Goal: Task Accomplishment & Management: Manage account settings

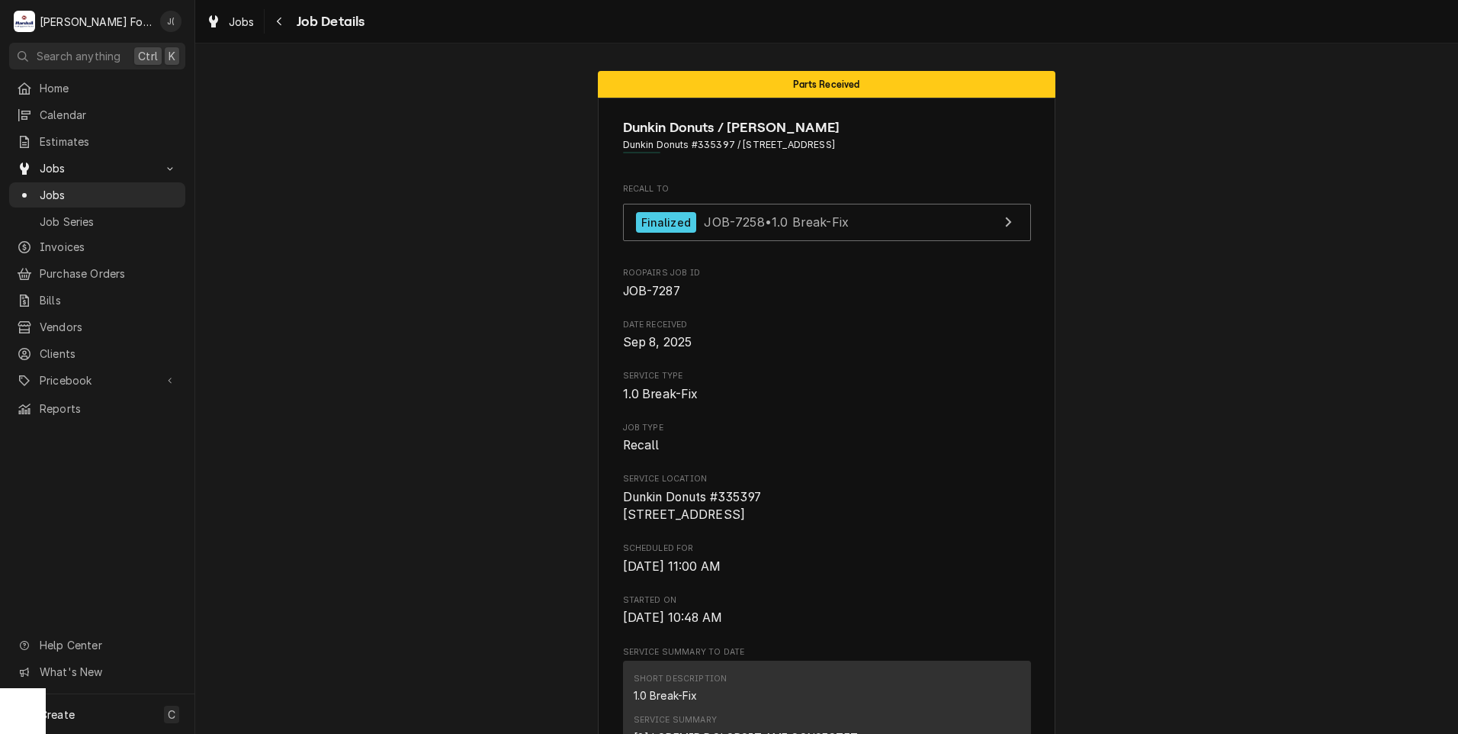
scroll to position [1979, 0]
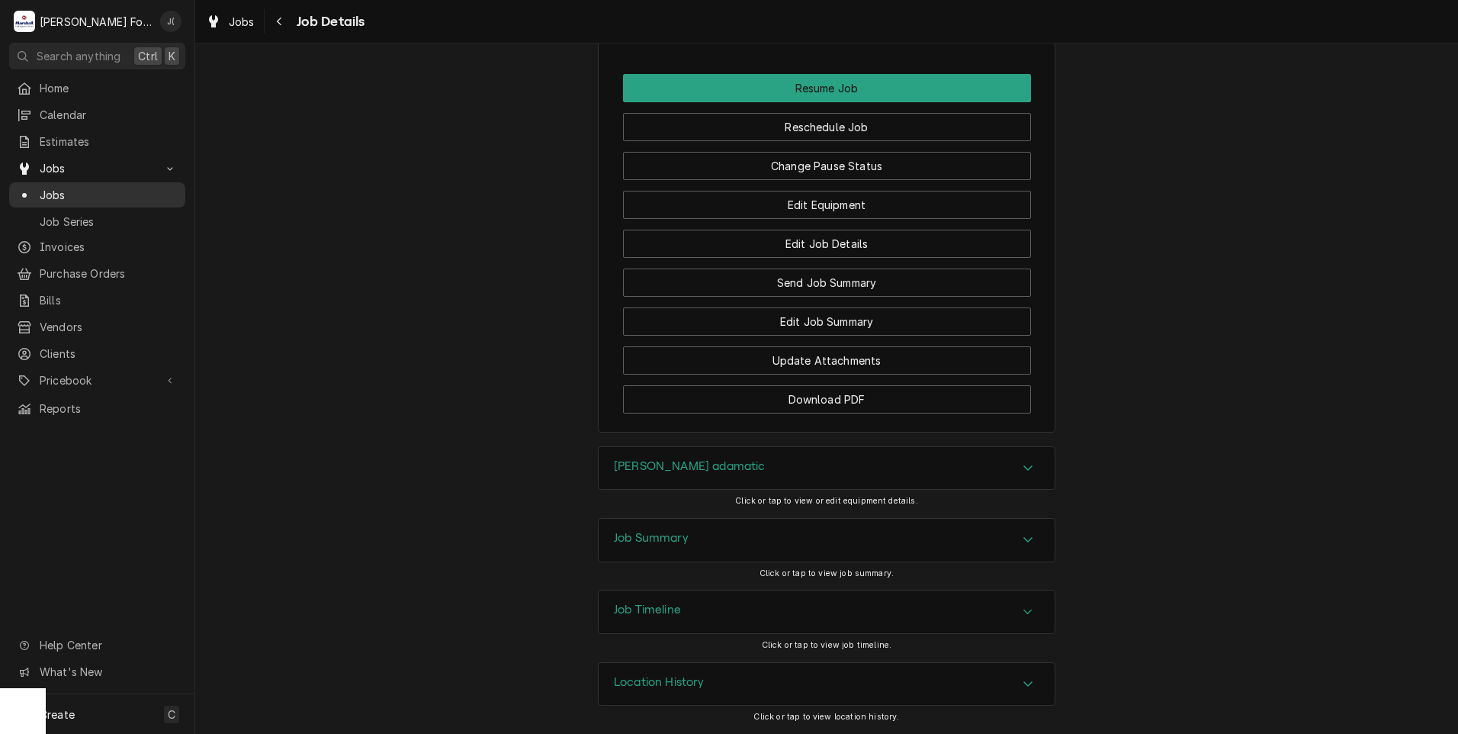
click at [75, 187] on span "Jobs" at bounding box center [109, 195] width 138 height 16
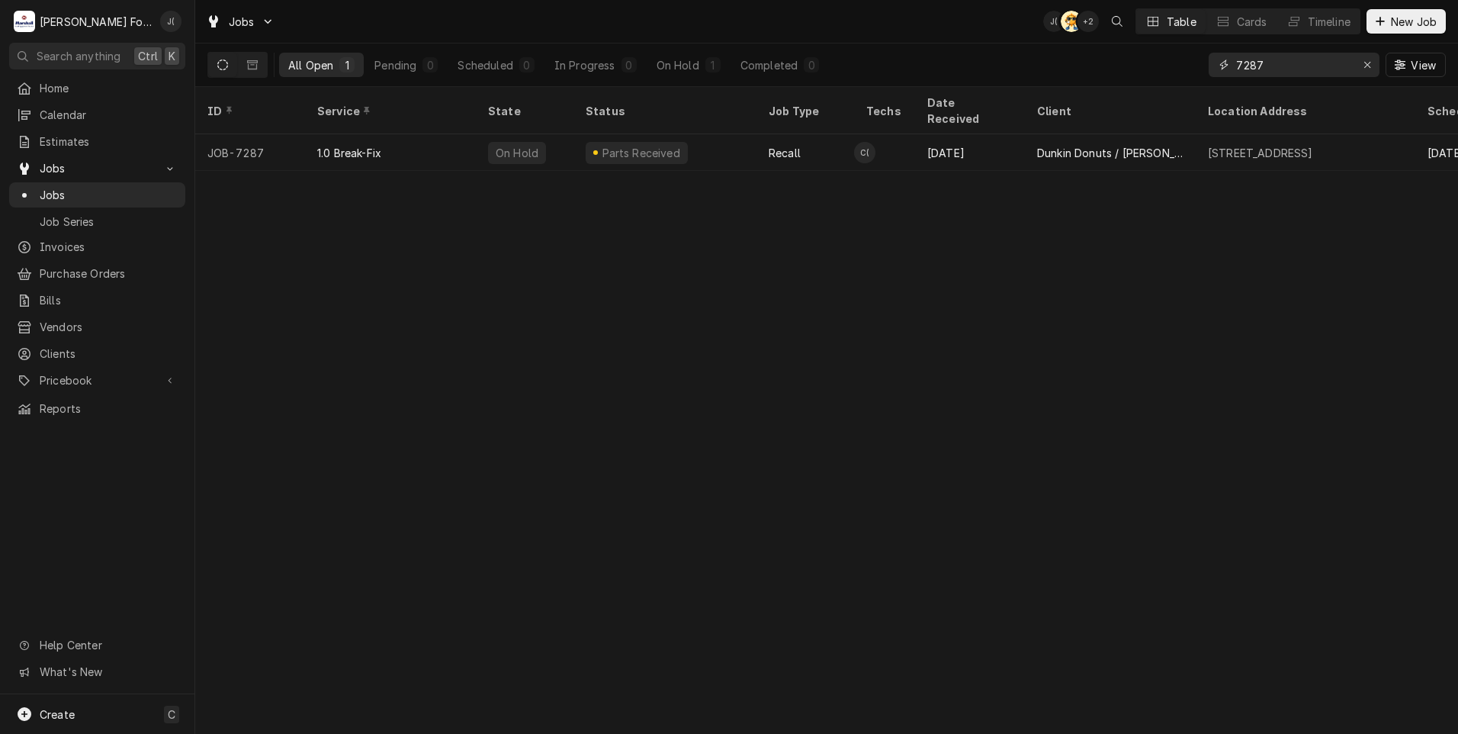
drag, startPoint x: 1372, startPoint y: 69, endPoint x: 1323, endPoint y: 62, distance: 49.4
click at [1357, 66] on button "Erase input" at bounding box center [1368, 65] width 24 height 24
click at [1322, 62] on input "Dynamic Content Wrapper" at bounding box center [1308, 65] width 143 height 24
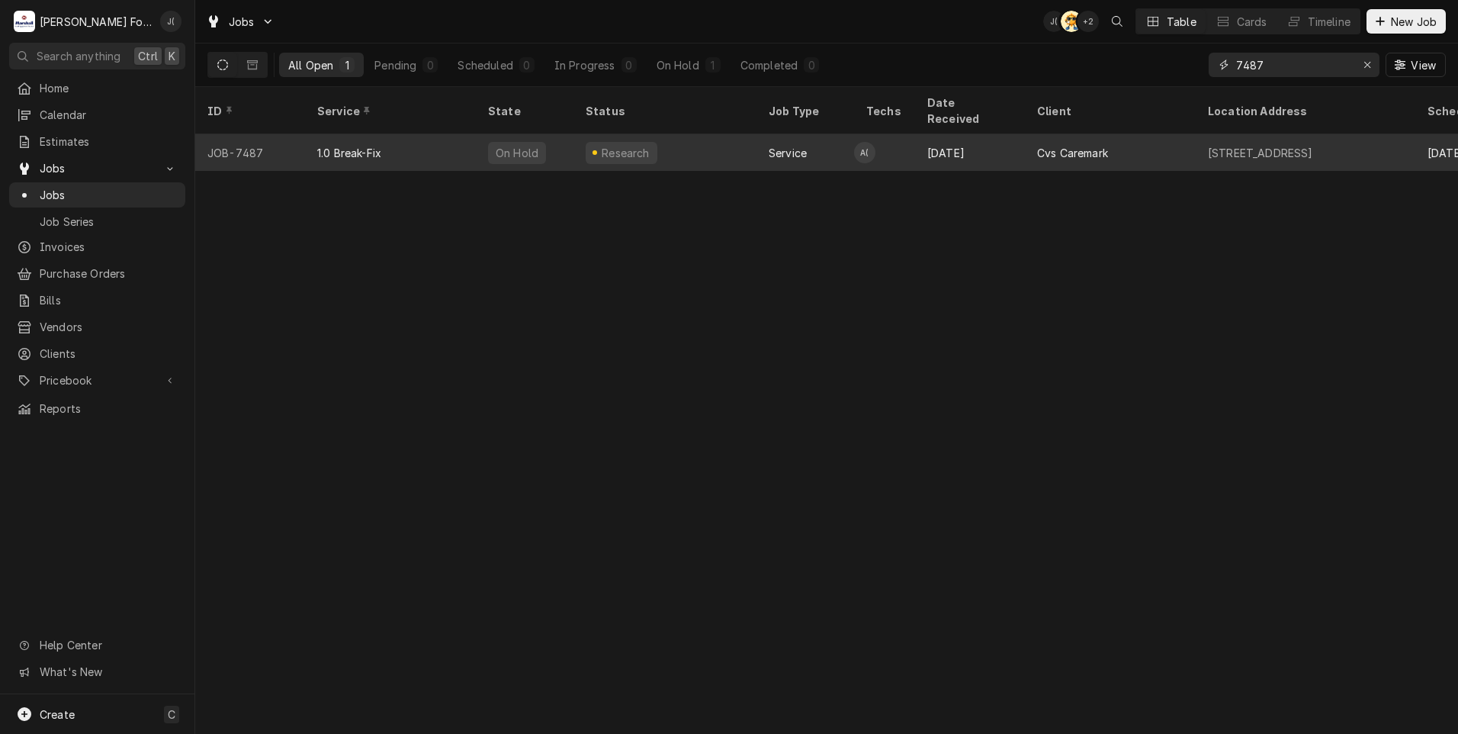
type input "7487"
click at [393, 134] on div "1.0 Break-Fix" at bounding box center [390, 152] width 171 height 37
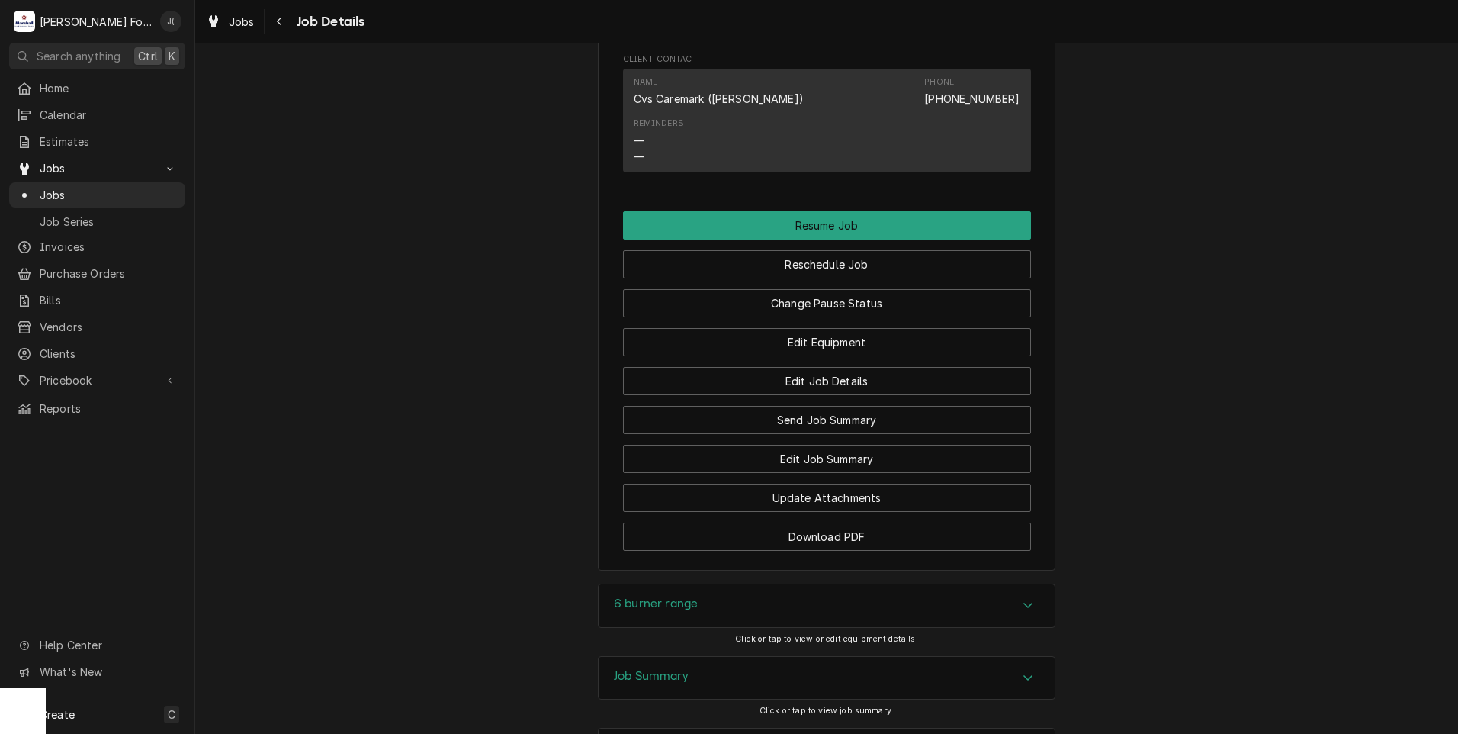
scroll to position [2138, 0]
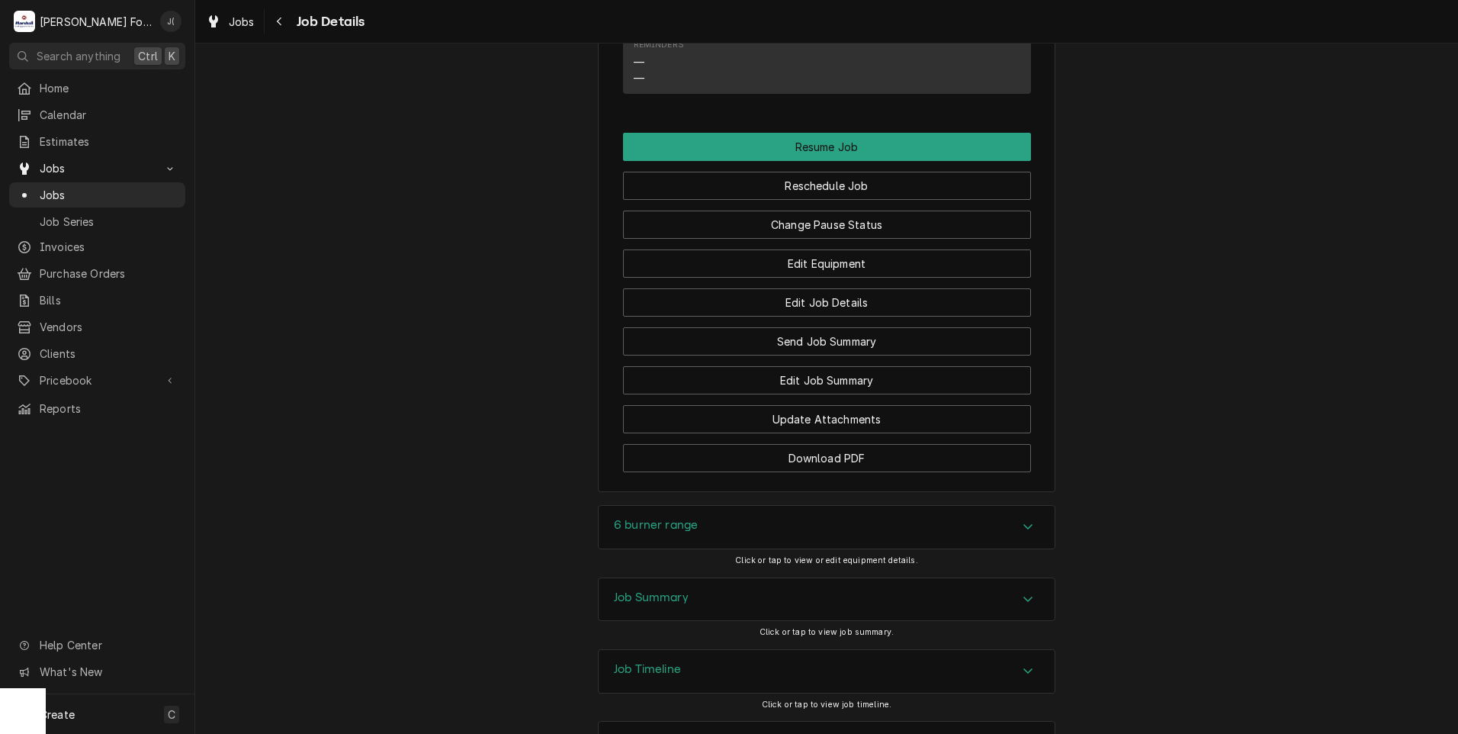
click at [632, 590] on h3 "Job Summary" at bounding box center [651, 597] width 75 height 14
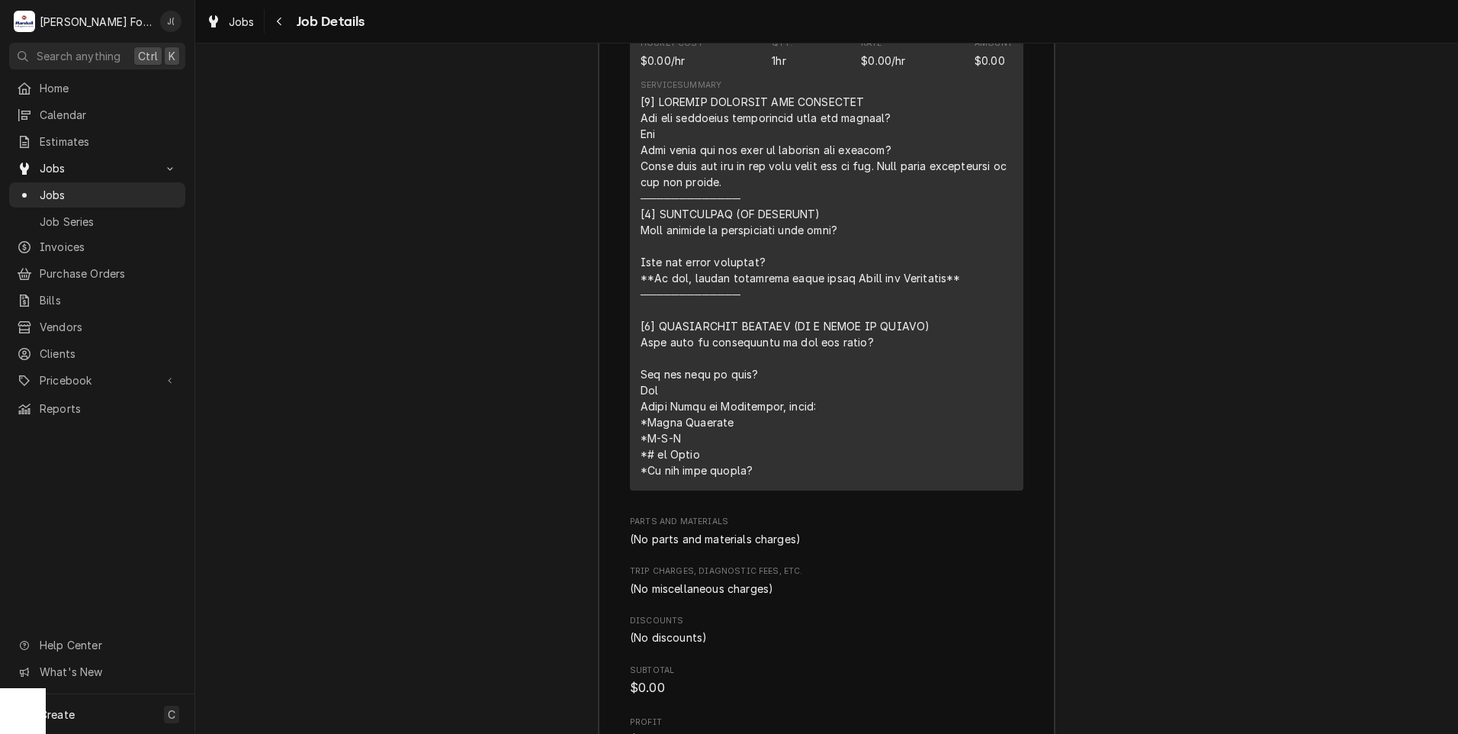
scroll to position [3308, 0]
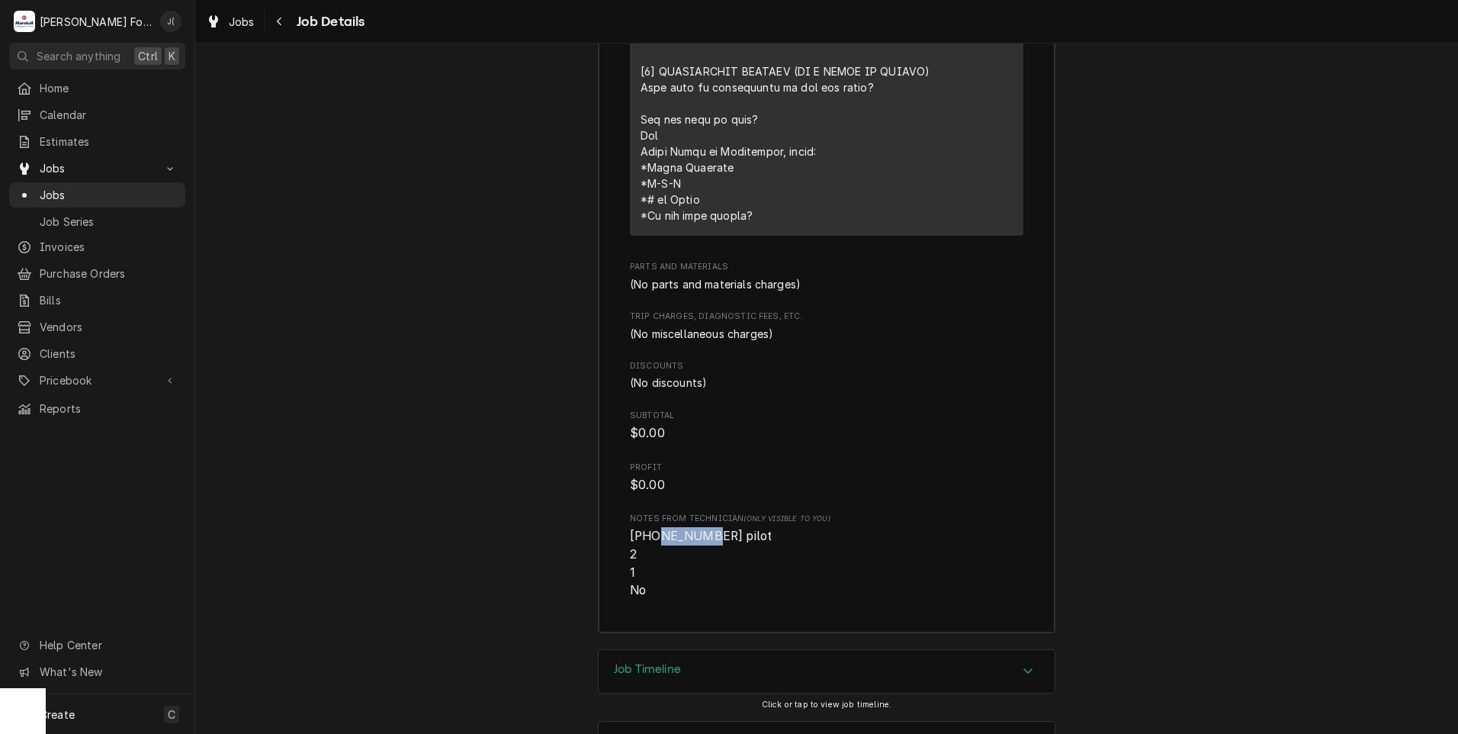
drag, startPoint x: 692, startPoint y: 475, endPoint x: 645, endPoint y: 472, distance: 46.6
click at [645, 529] on span "(6) 2520800 pilot 2 1 No" at bounding box center [701, 563] width 142 height 69
drag, startPoint x: 645, startPoint y: 472, endPoint x: 651, endPoint y: 478, distance: 8.1
copy span "2520800"
click at [70, 372] on span "Pricebook" at bounding box center [97, 380] width 115 height 16
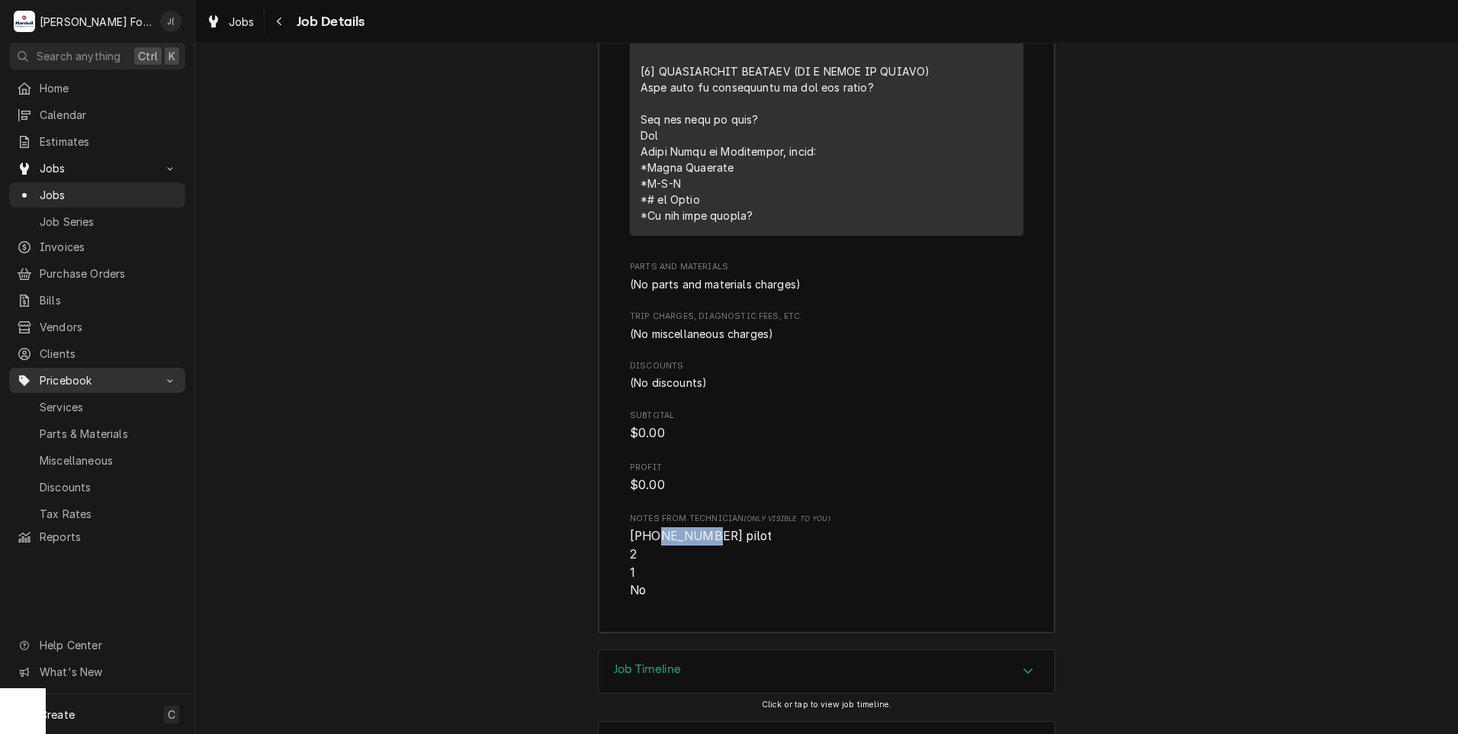
click at [74, 372] on span "Pricebook" at bounding box center [97, 380] width 115 height 16
click at [79, 426] on span "Parts & Materials" at bounding box center [109, 434] width 138 height 16
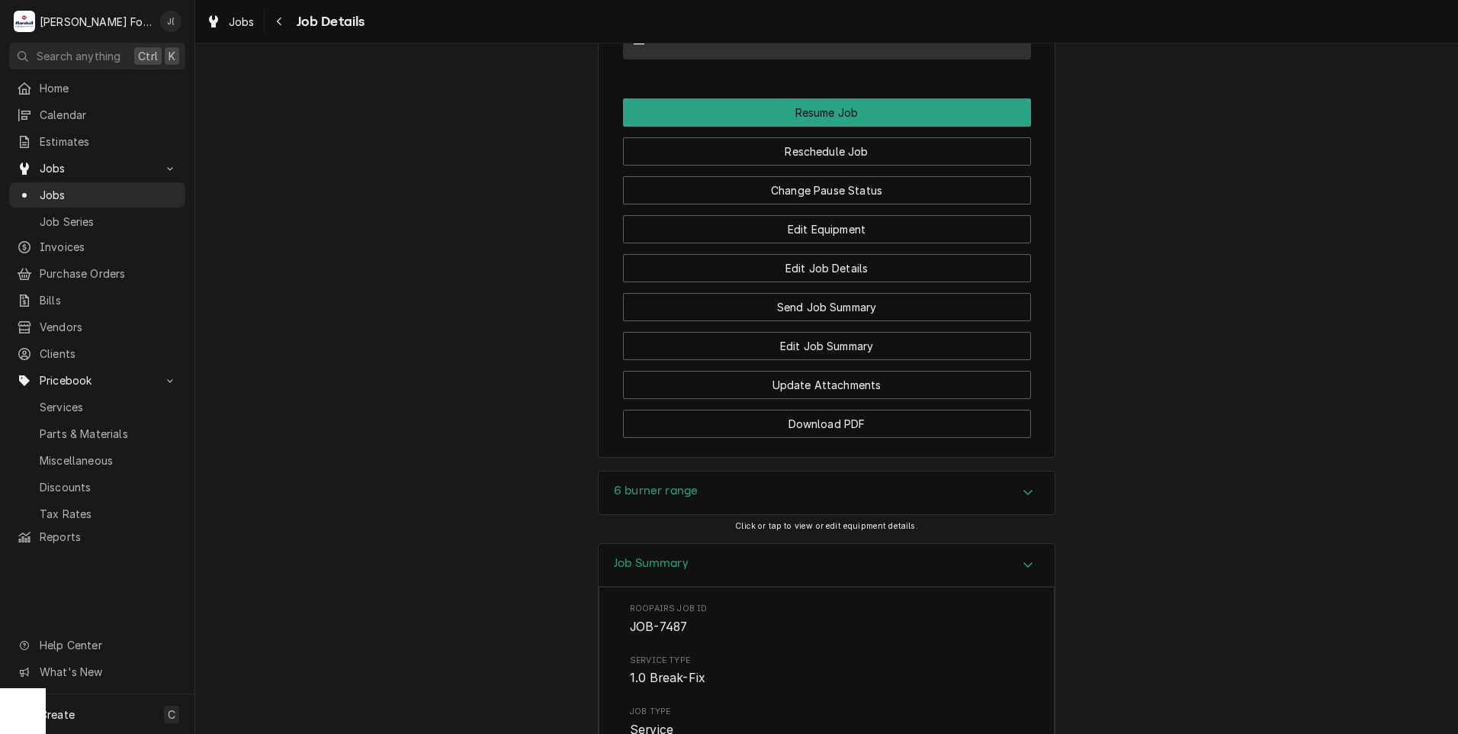
scroll to position [2012, 0]
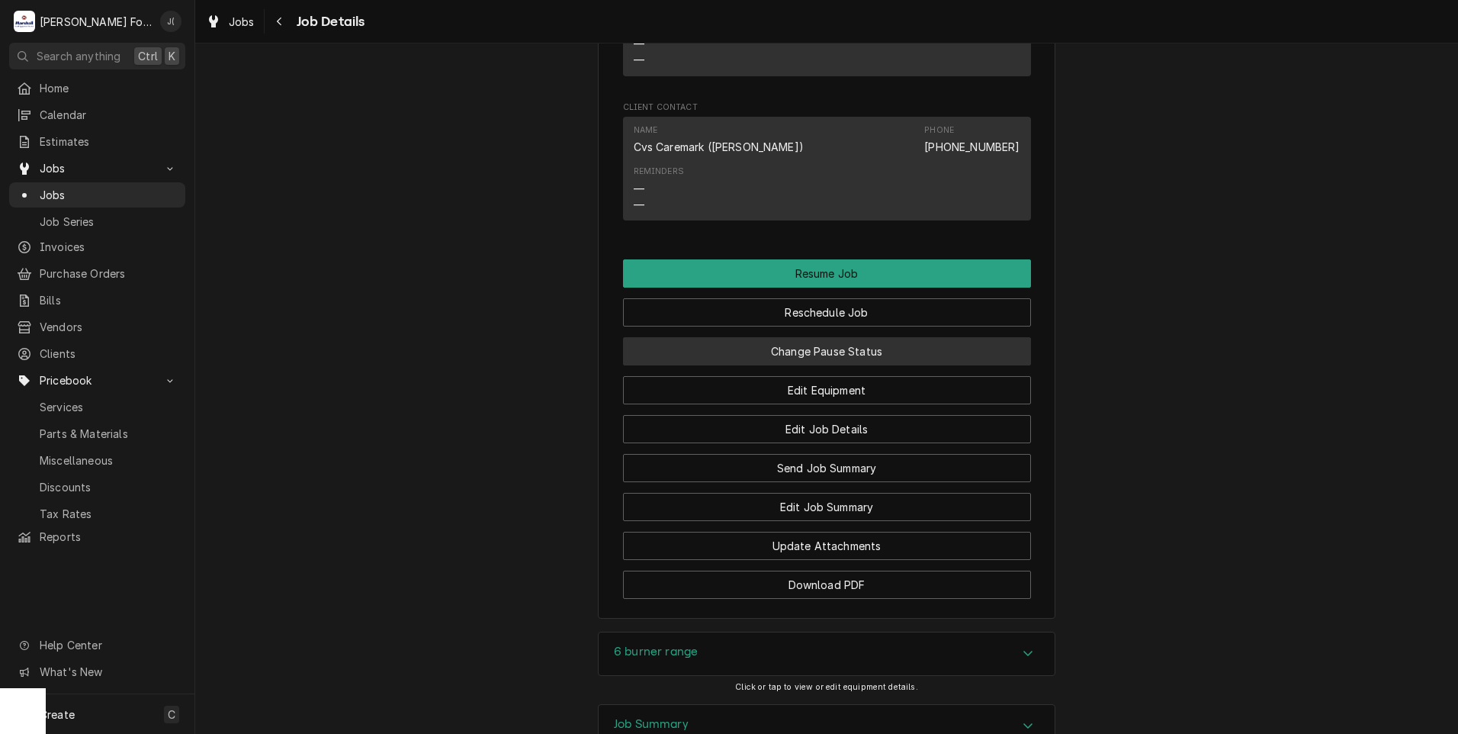
click at [777, 337] on button "Change Pause Status" at bounding box center [827, 351] width 408 height 28
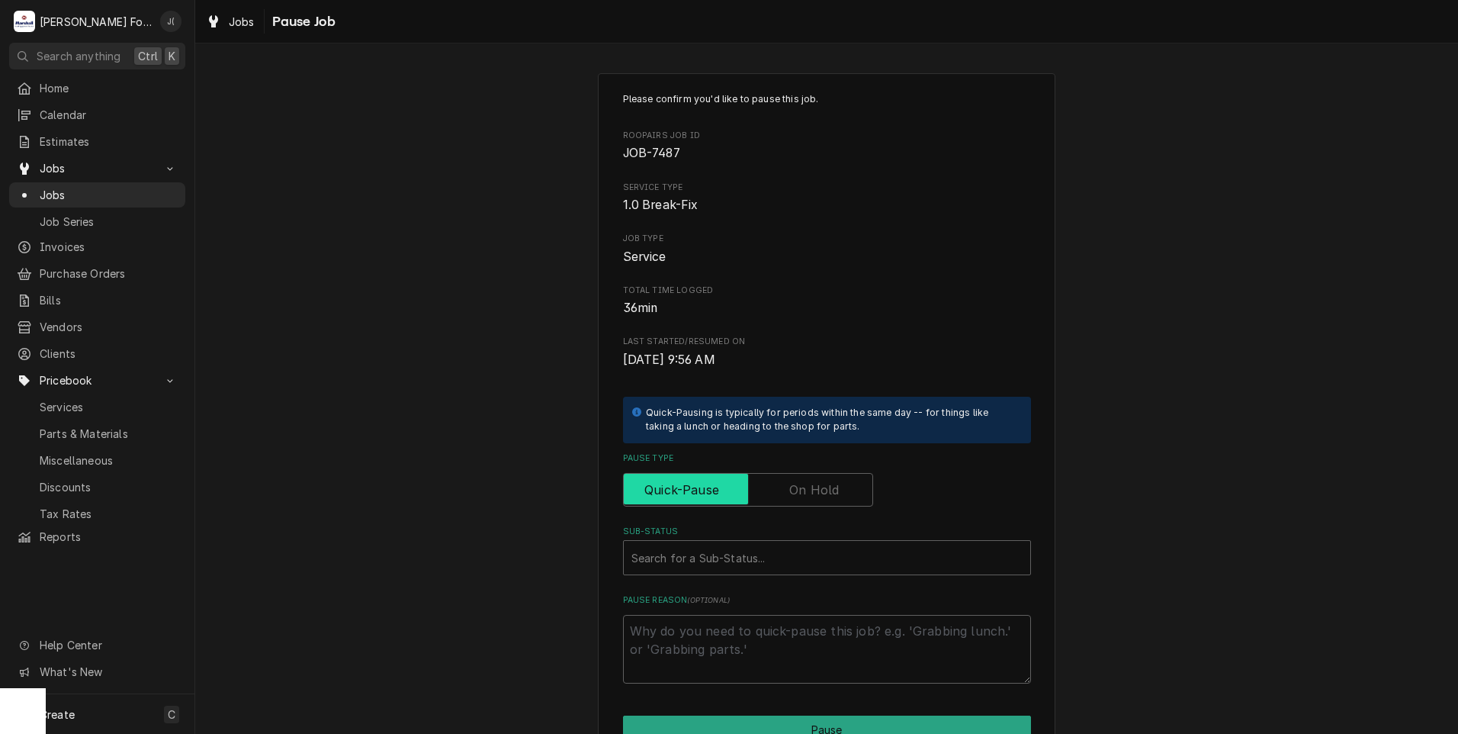
drag, startPoint x: 809, startPoint y: 478, endPoint x: 794, endPoint y: 503, distance: 28.4
click at [802, 484] on label "Pause Type" at bounding box center [748, 490] width 250 height 34
click at [802, 484] on input "Pause Type" at bounding box center [748, 490] width 236 height 34
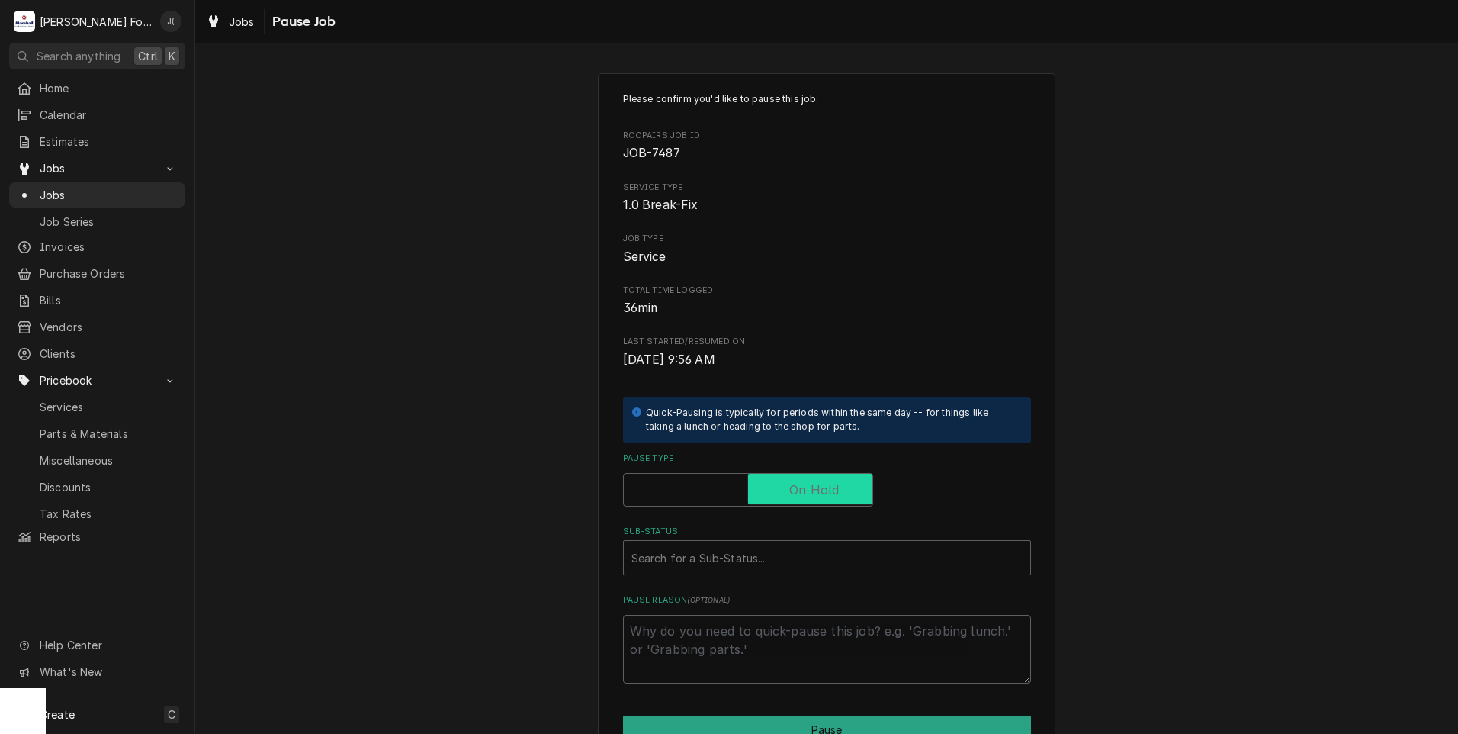
checkbox input "true"
click at [753, 558] on div "Sub-Status" at bounding box center [827, 557] width 391 height 27
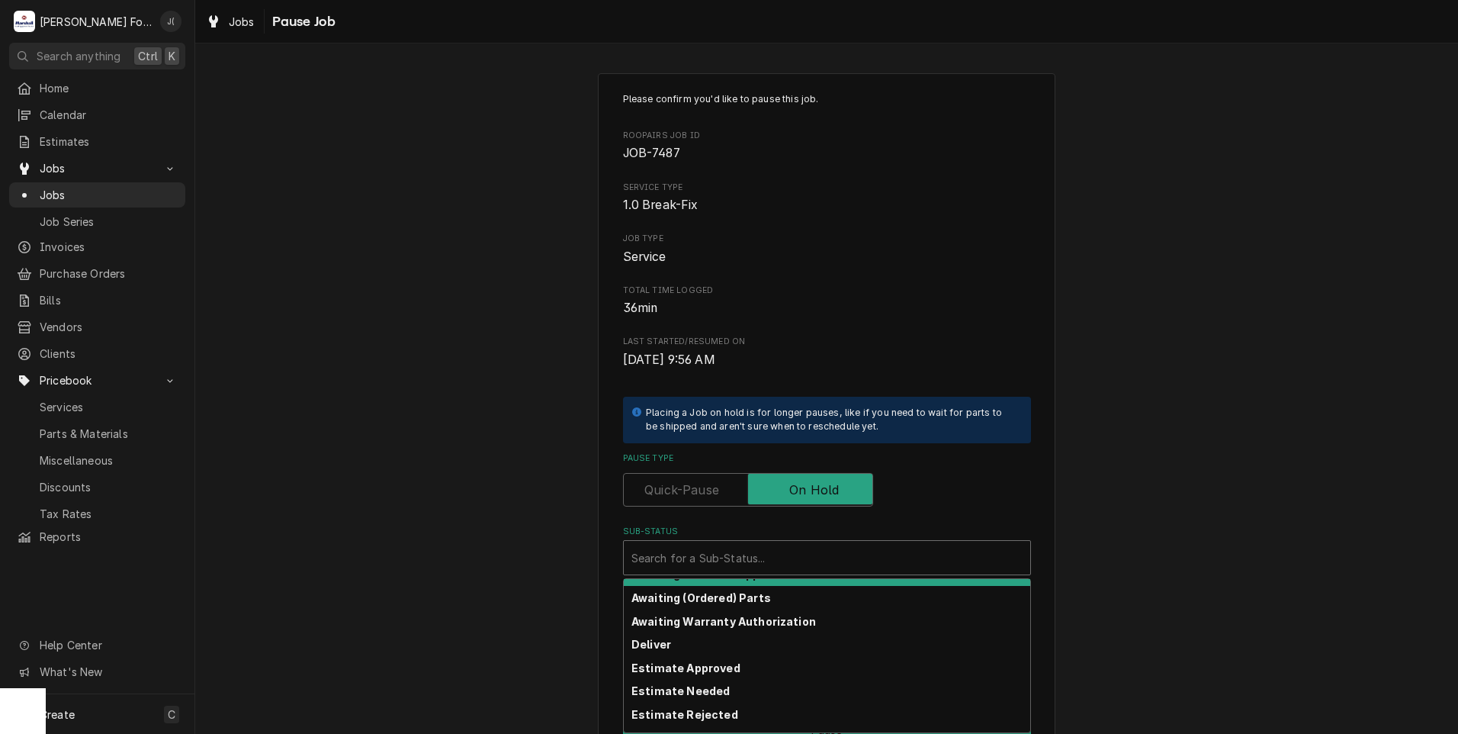
scroll to position [76, 0]
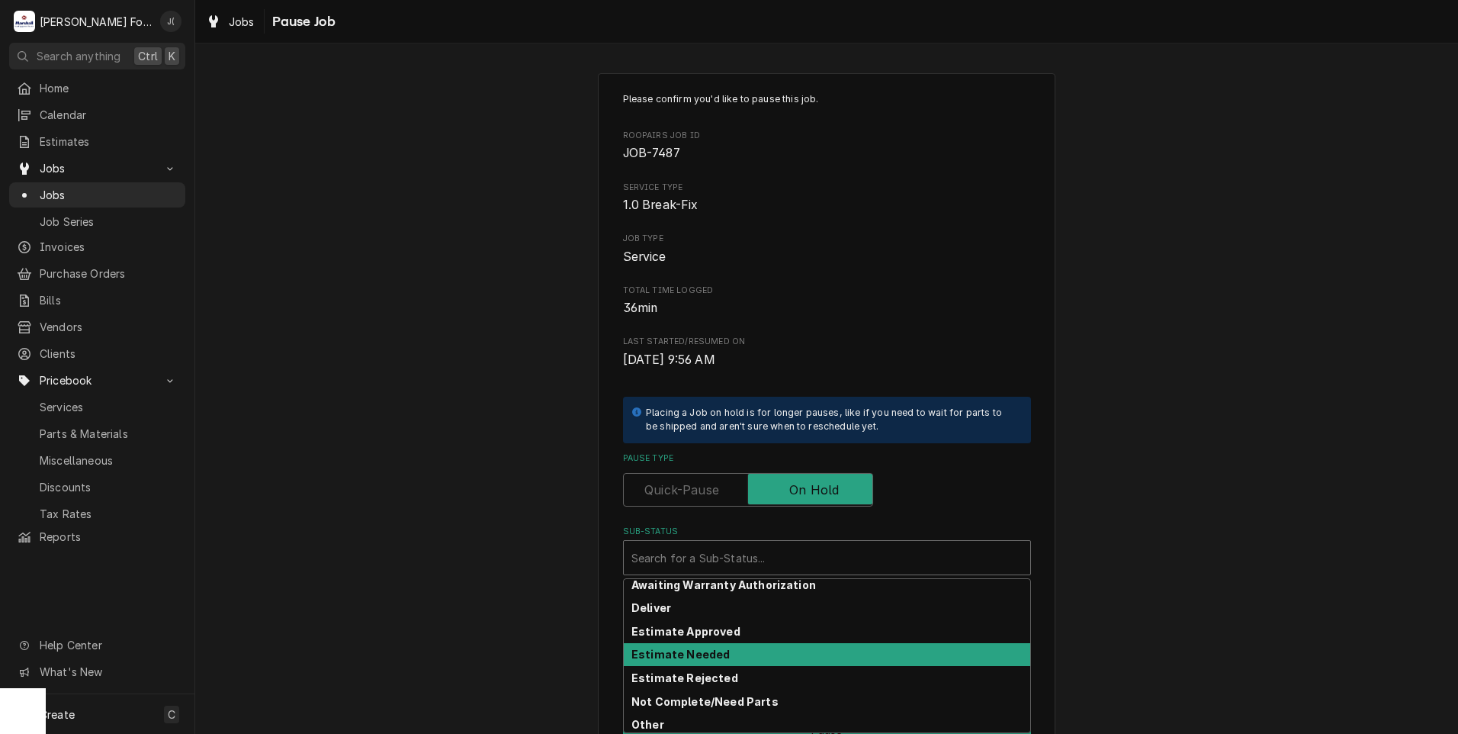
click at [719, 647] on div "Estimate Needed" at bounding box center [827, 655] width 407 height 24
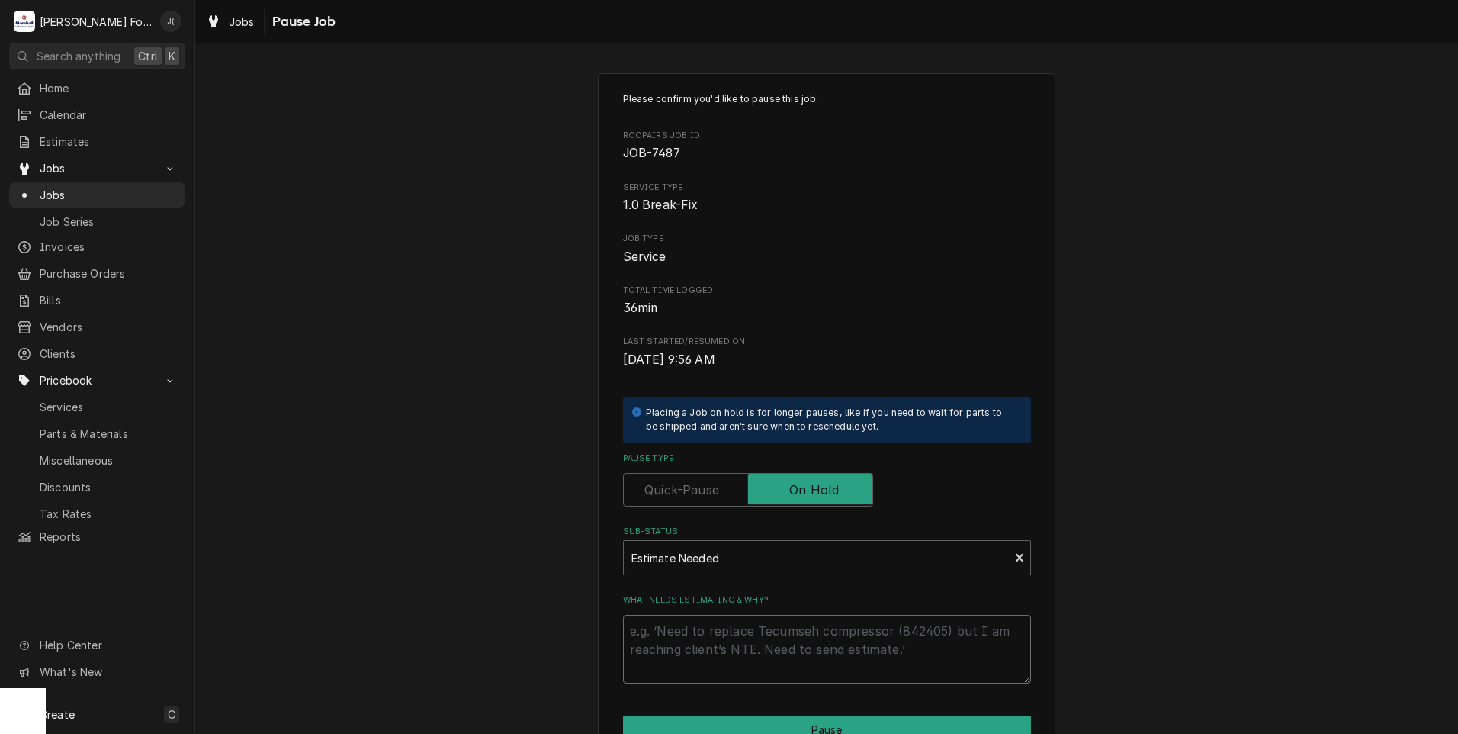
click at [719, 647] on textarea "What needs estimating & why?" at bounding box center [827, 649] width 408 height 69
type textarea "x"
type textarea "p"
type textarea "x"
type textarea "pr"
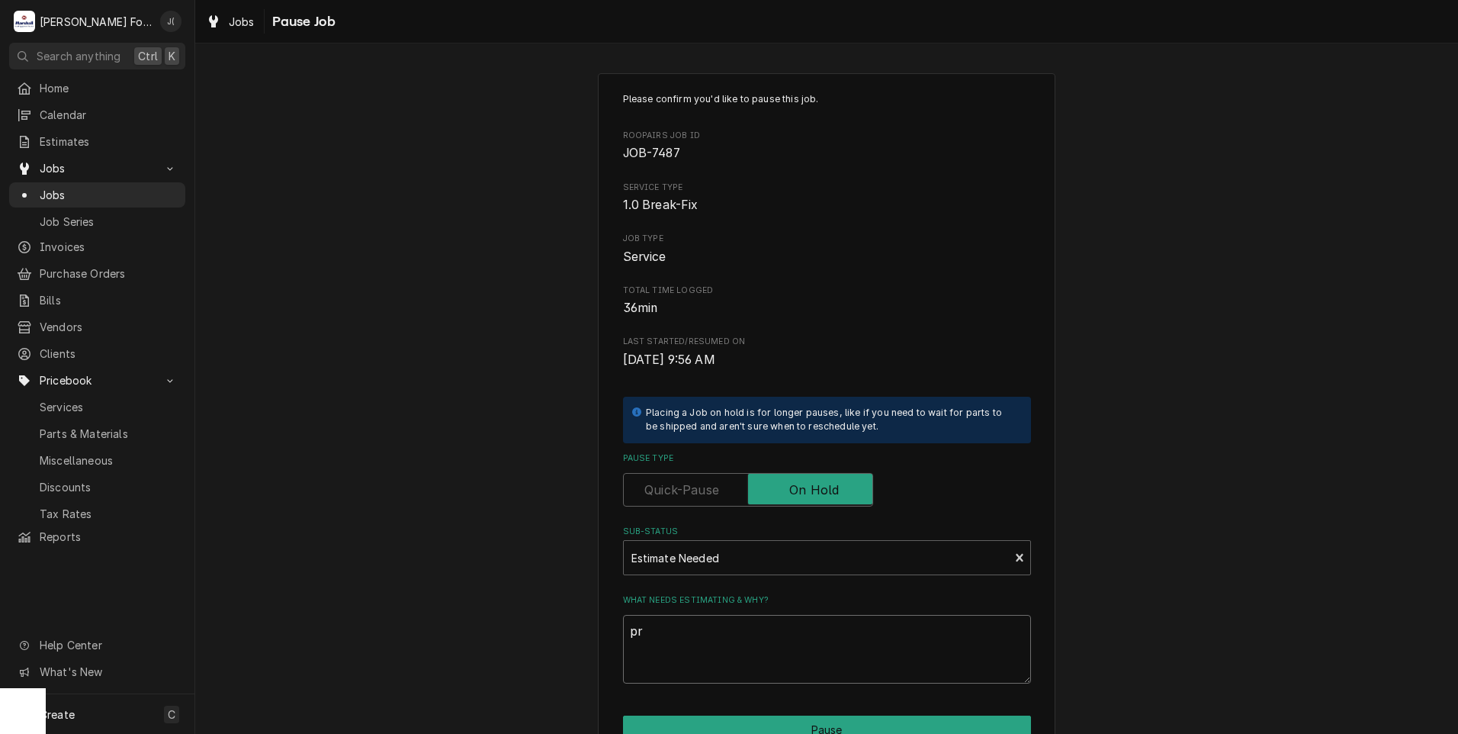
type textarea "x"
type textarea "pri"
type textarea "x"
type textarea "pric"
type textarea "x"
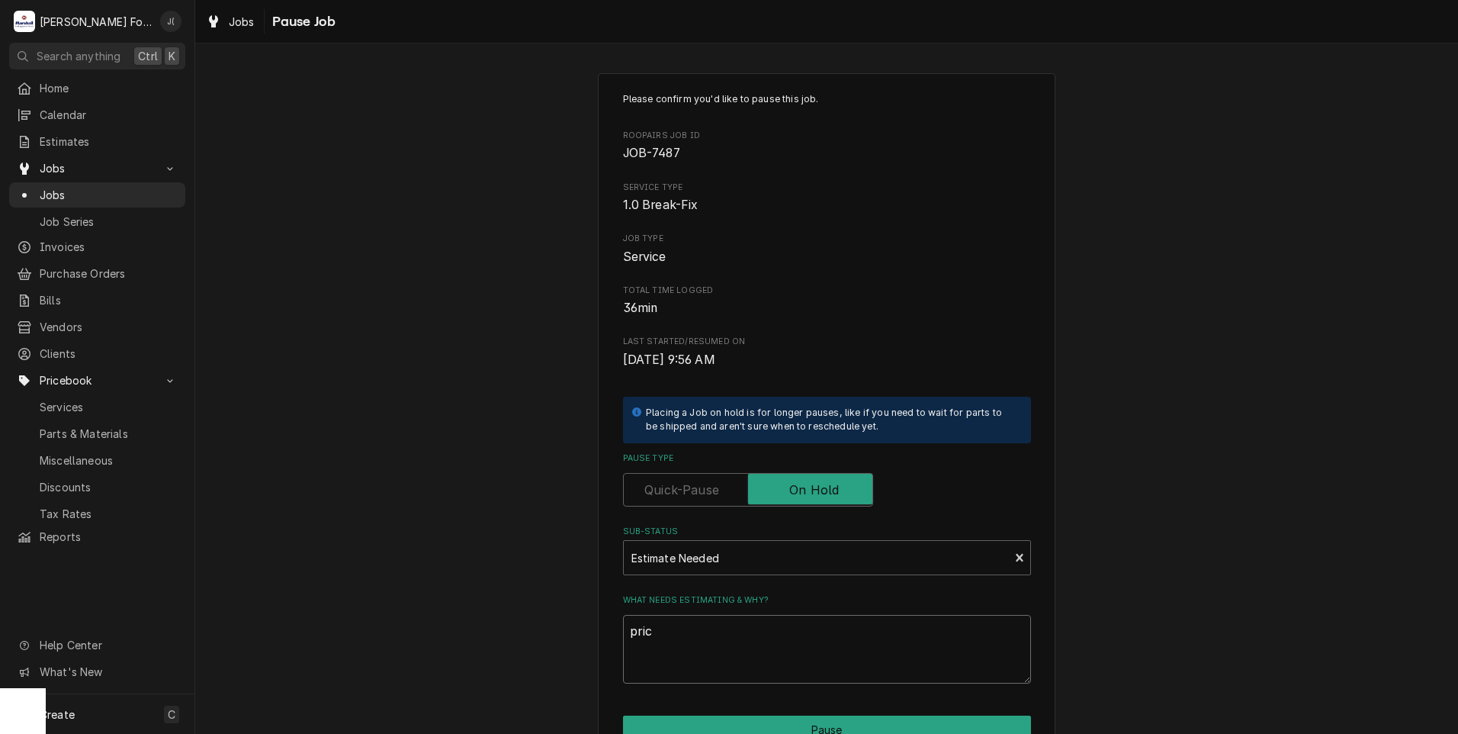
type textarea "price"
type textarea "x"
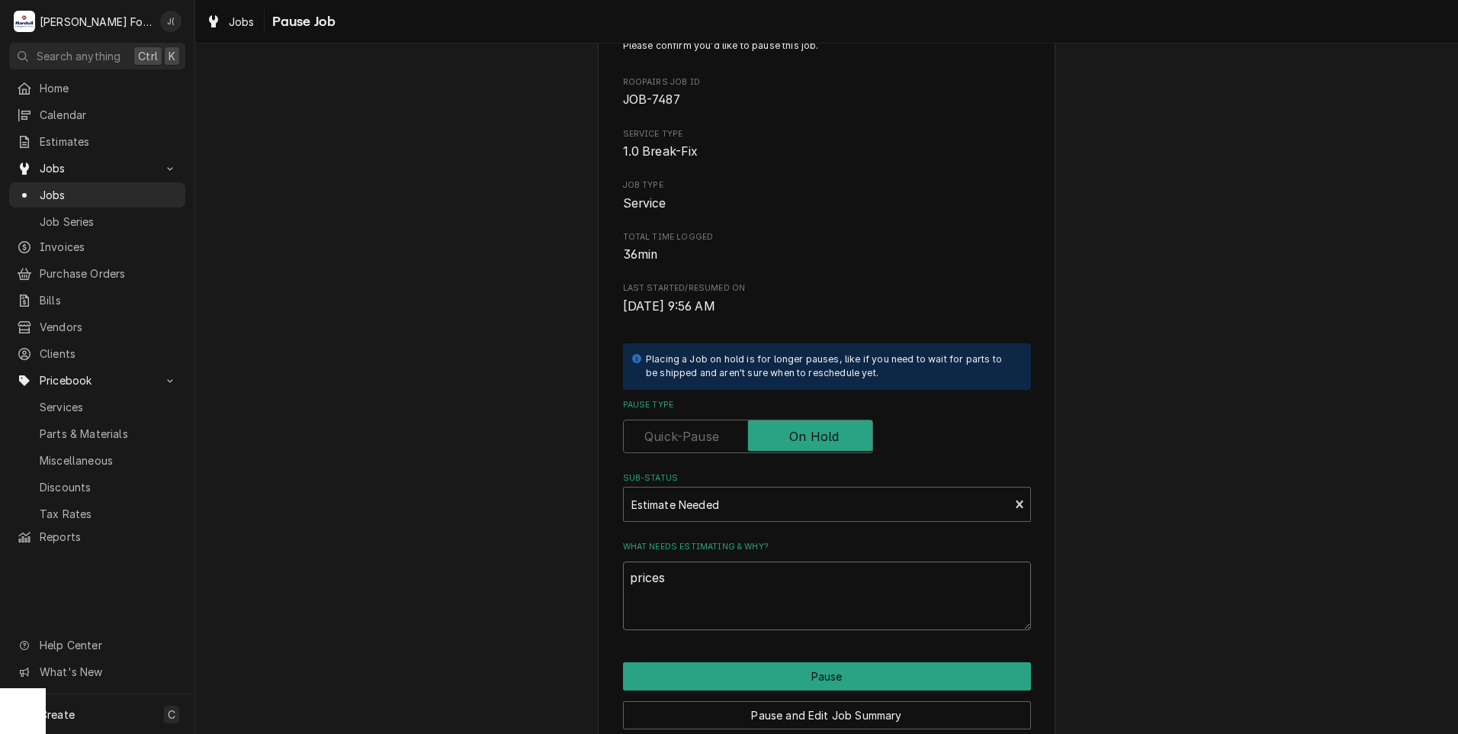
scroll to position [121, 0]
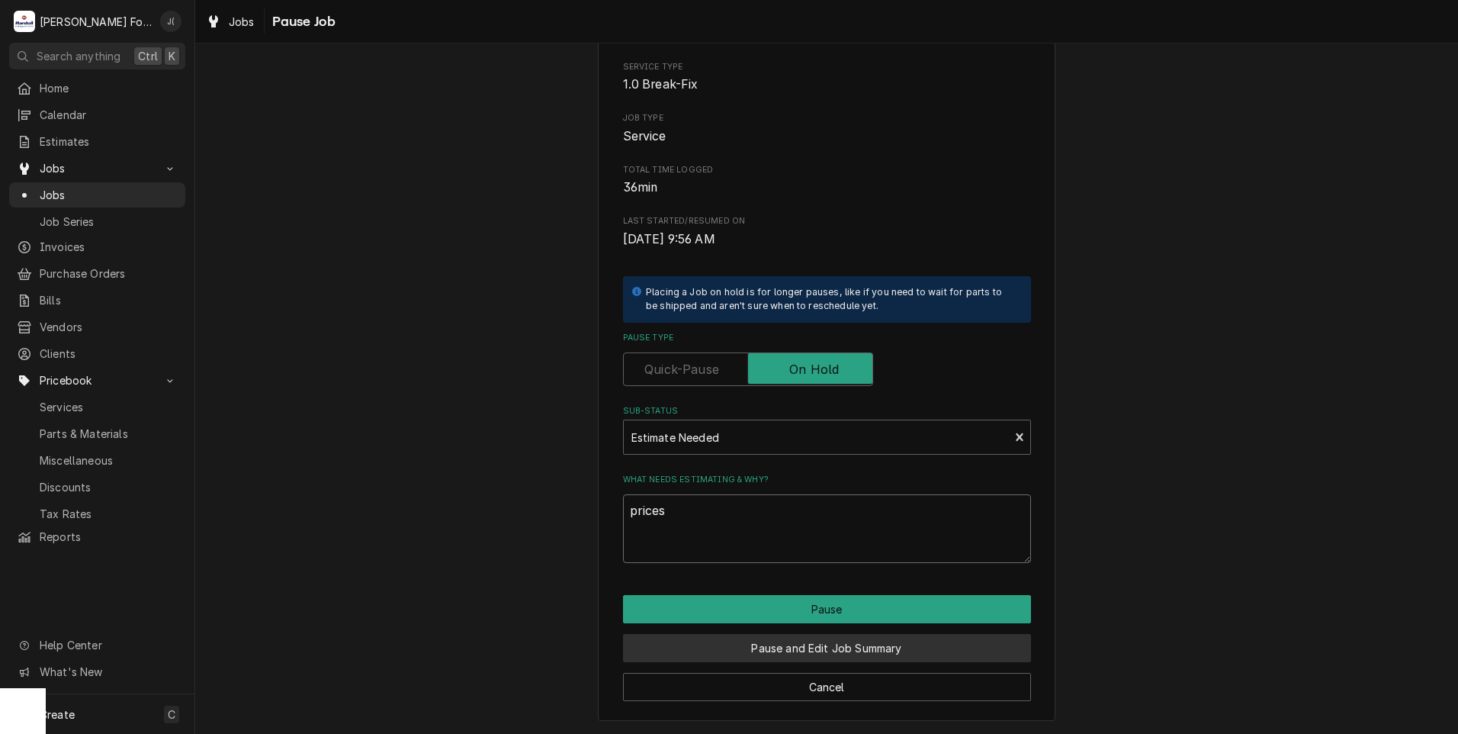
type textarea "prices"
click at [727, 643] on button "Pause and Edit Job Summary" at bounding box center [827, 648] width 408 height 28
type textarea "x"
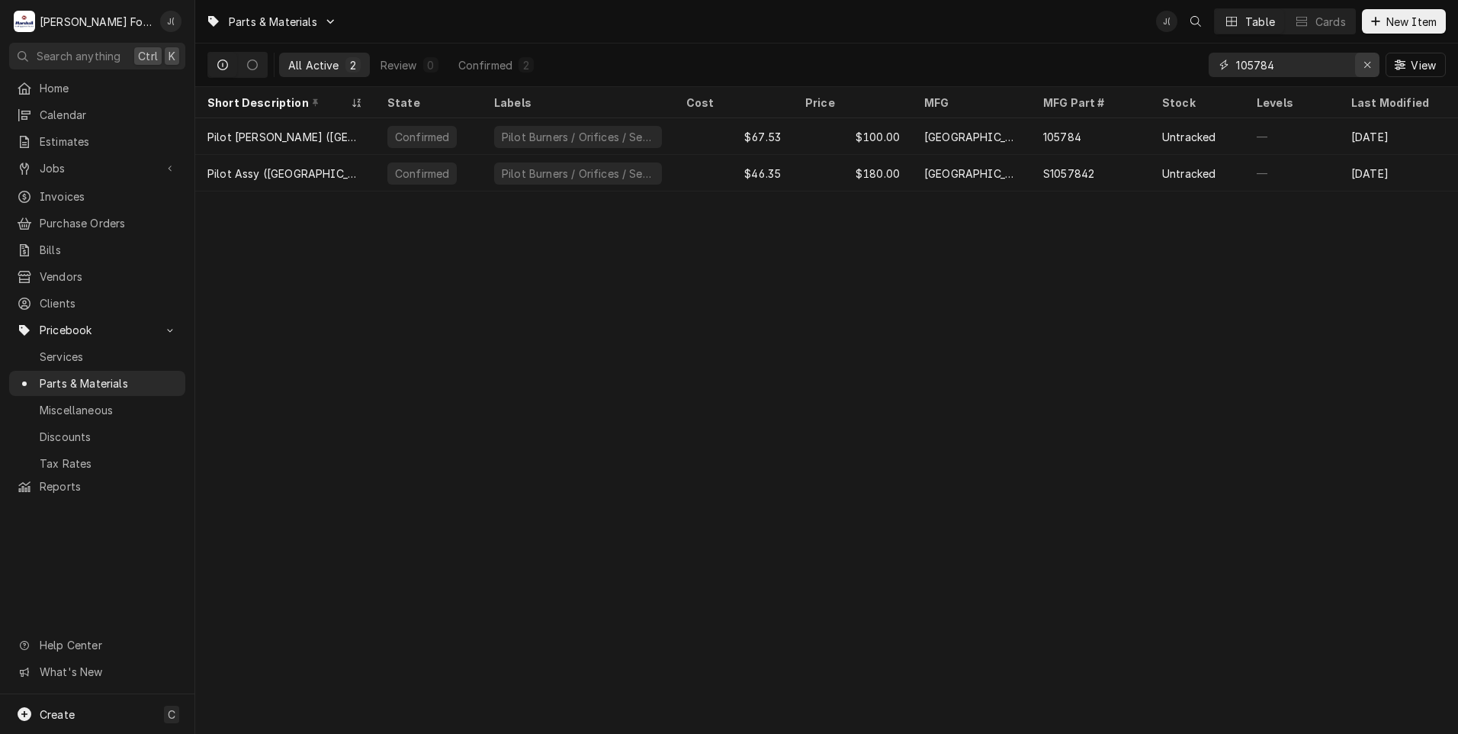
click at [1370, 69] on icon "Erase input" at bounding box center [1368, 64] width 8 height 11
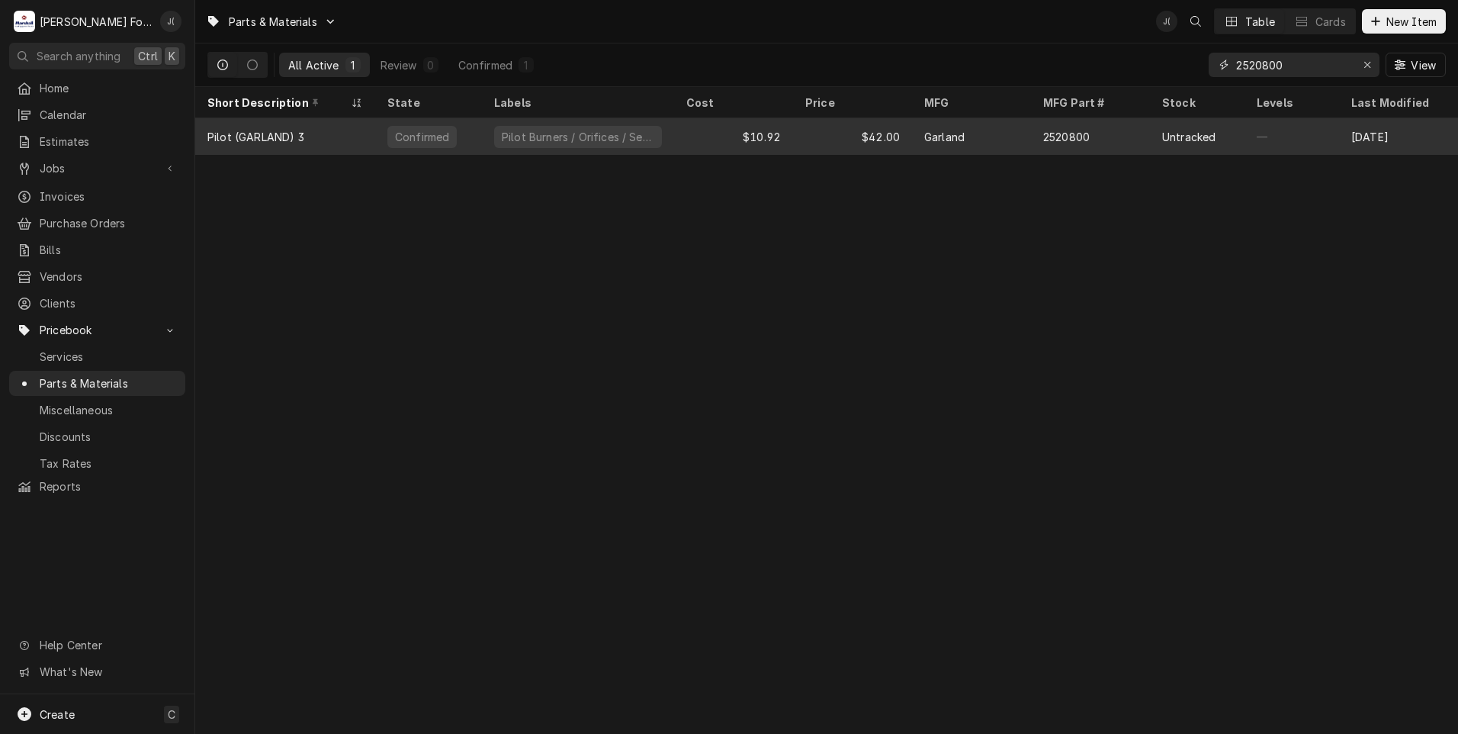
type input "2520800"
click at [731, 138] on div "$10.92" at bounding box center [733, 136] width 119 height 37
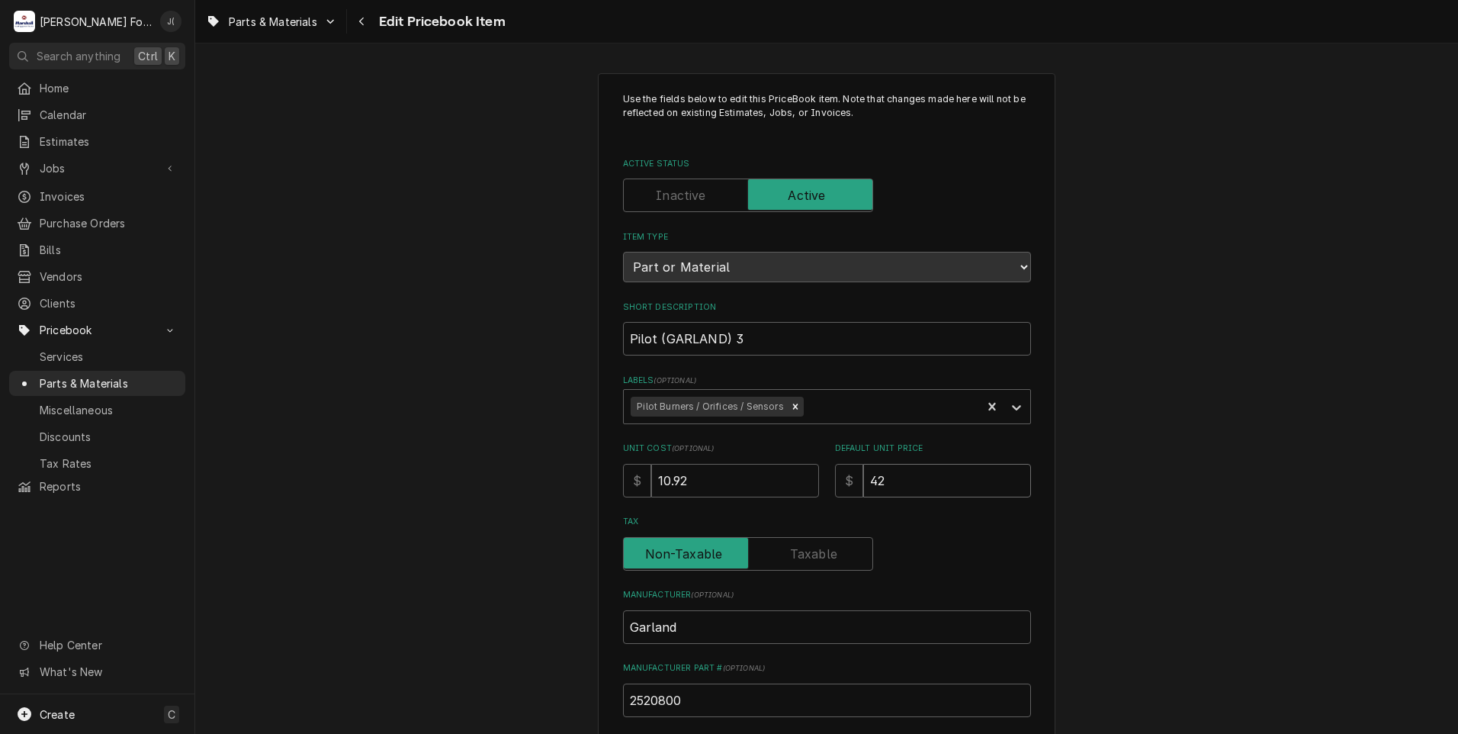
drag, startPoint x: 924, startPoint y: 472, endPoint x: 574, endPoint y: 480, distance: 350.2
click at [581, 486] on div "Use the fields below to edit this PriceBook item. Note that changes made here w…" at bounding box center [826, 596] width 1263 height 1075
type textarea "x"
type input "6"
type textarea "x"
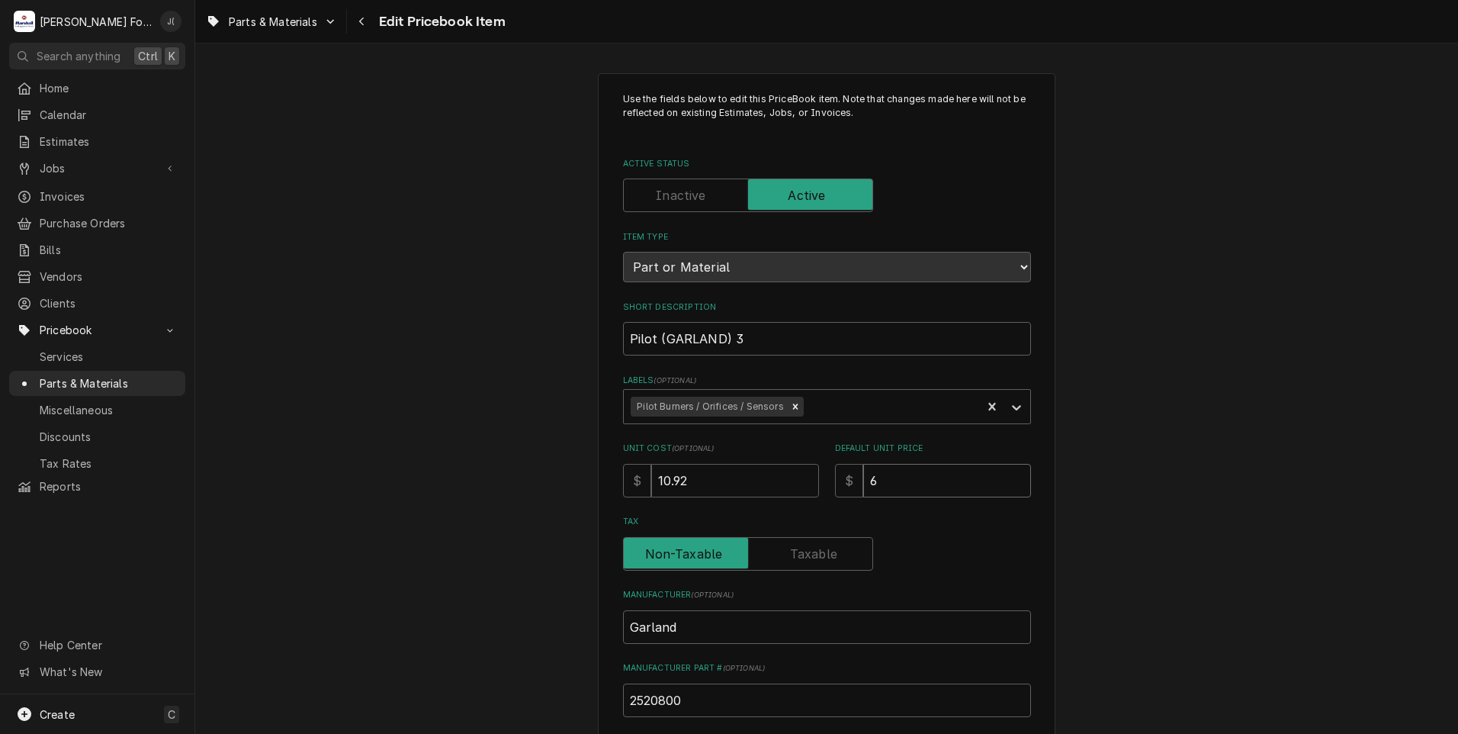
type input "63"
type textarea "x"
type input "63.0"
type textarea "x"
type input "63.00"
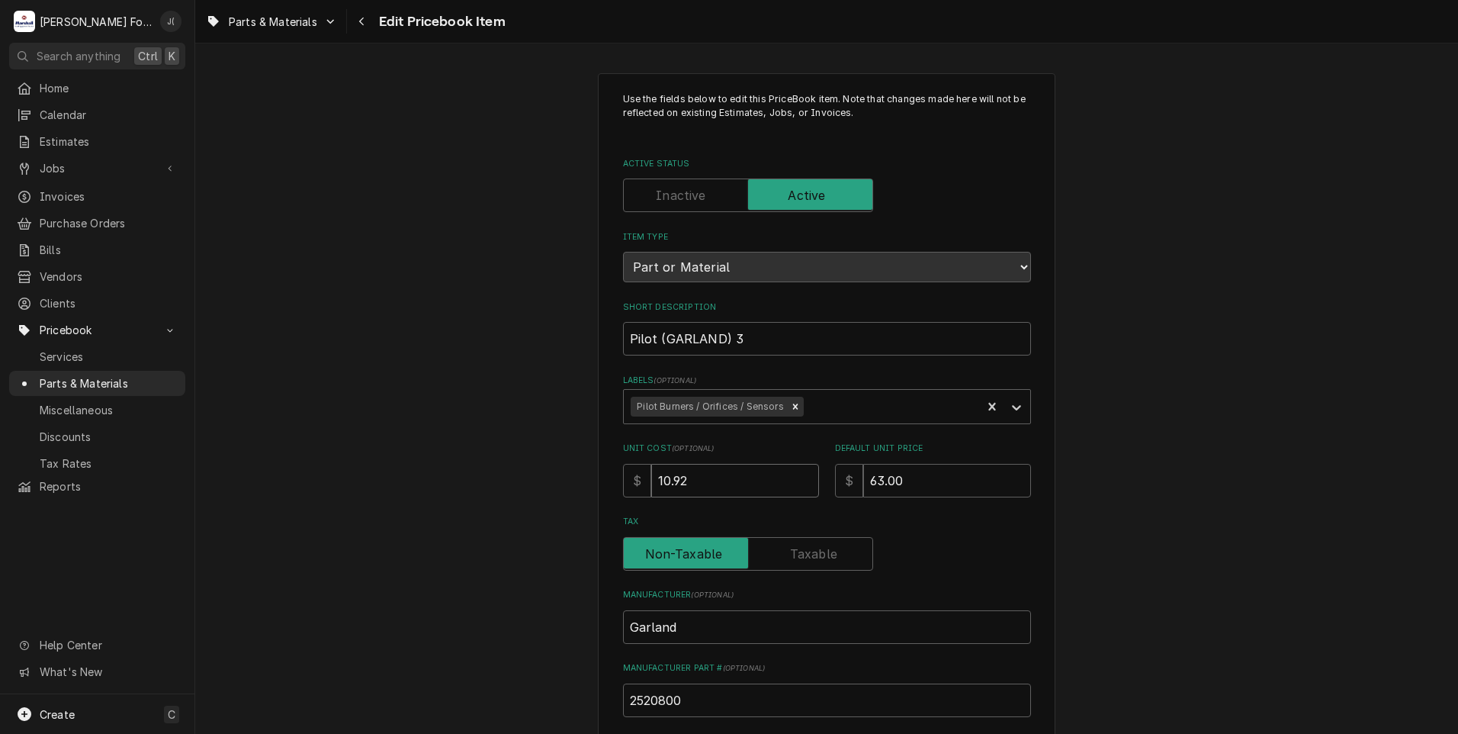
drag, startPoint x: 752, startPoint y: 489, endPoint x: 410, endPoint y: 497, distance: 342.6
click at [438, 497] on div "Use the fields below to edit this PriceBook item. Note that changes made here w…" at bounding box center [826, 596] width 1263 height 1075
type textarea "x"
type input "2"
type textarea "x"
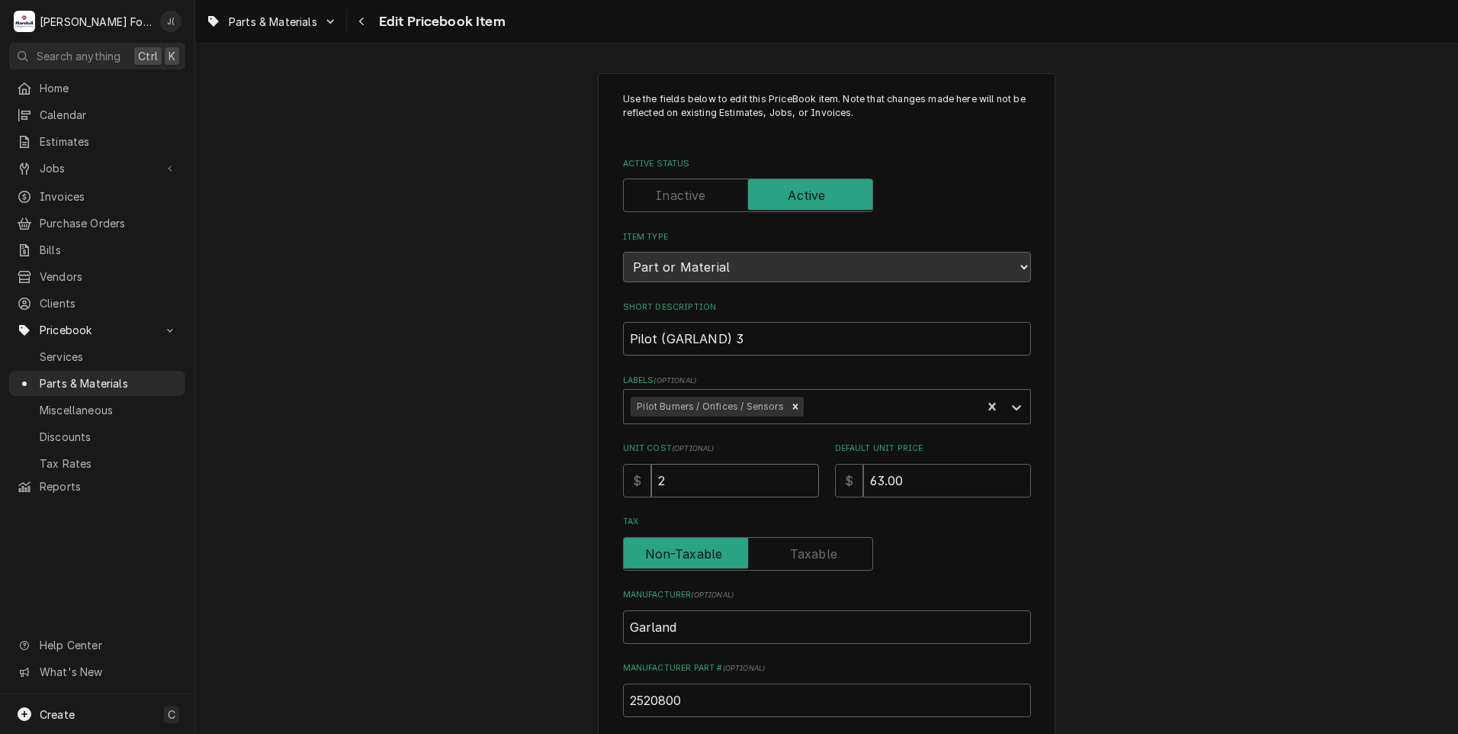
type input "27"
type textarea "x"
type input "27.6"
type textarea "x"
type input "27.69"
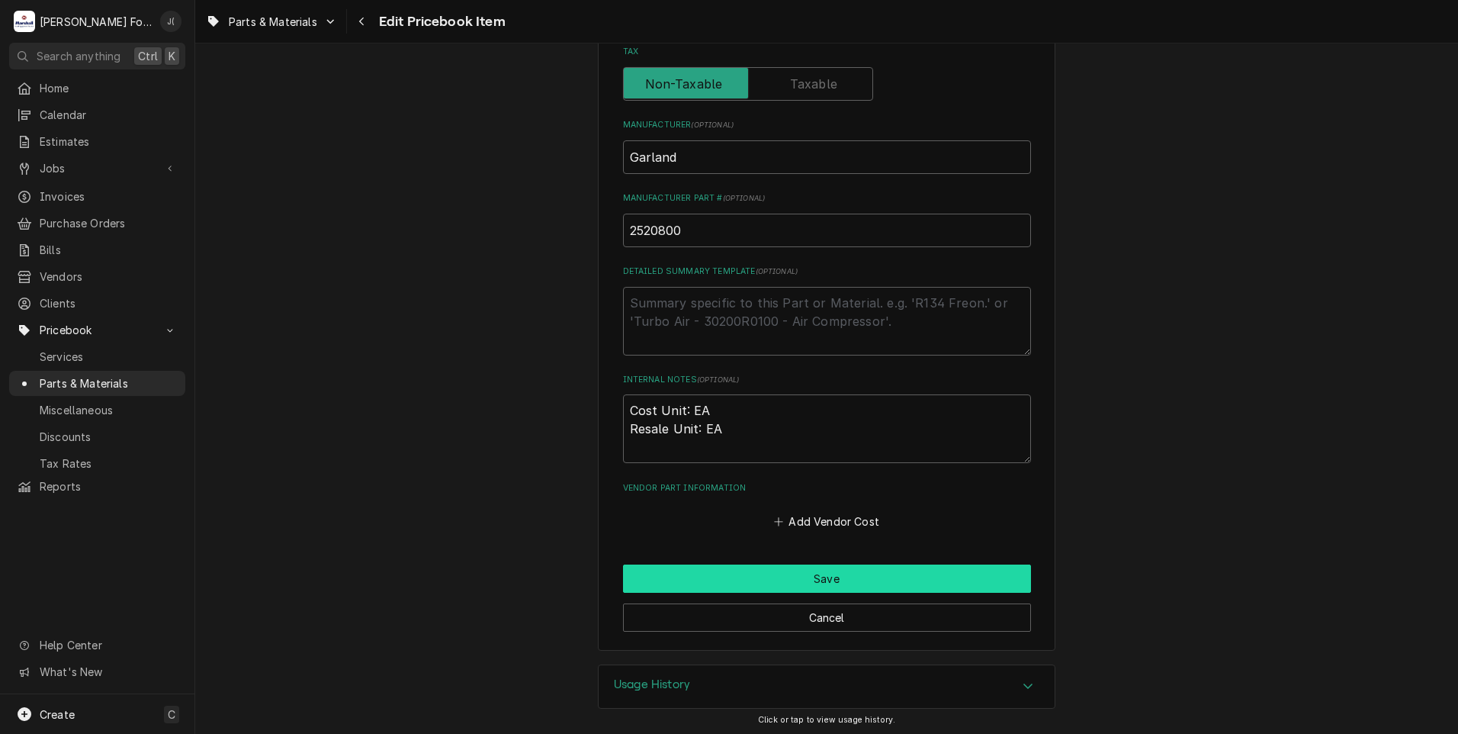
click at [677, 568] on button "Save" at bounding box center [827, 578] width 408 height 28
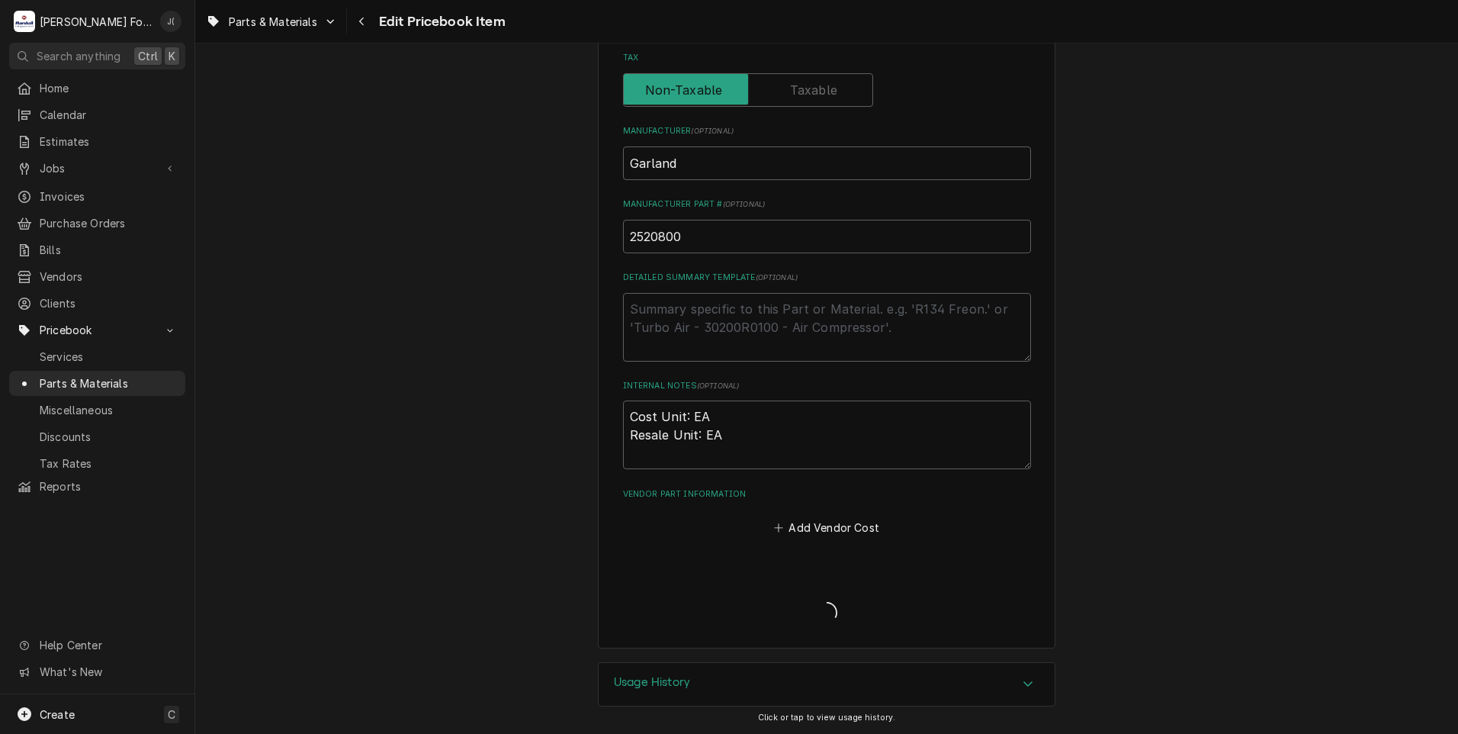
scroll to position [461, 0]
type textarea "x"
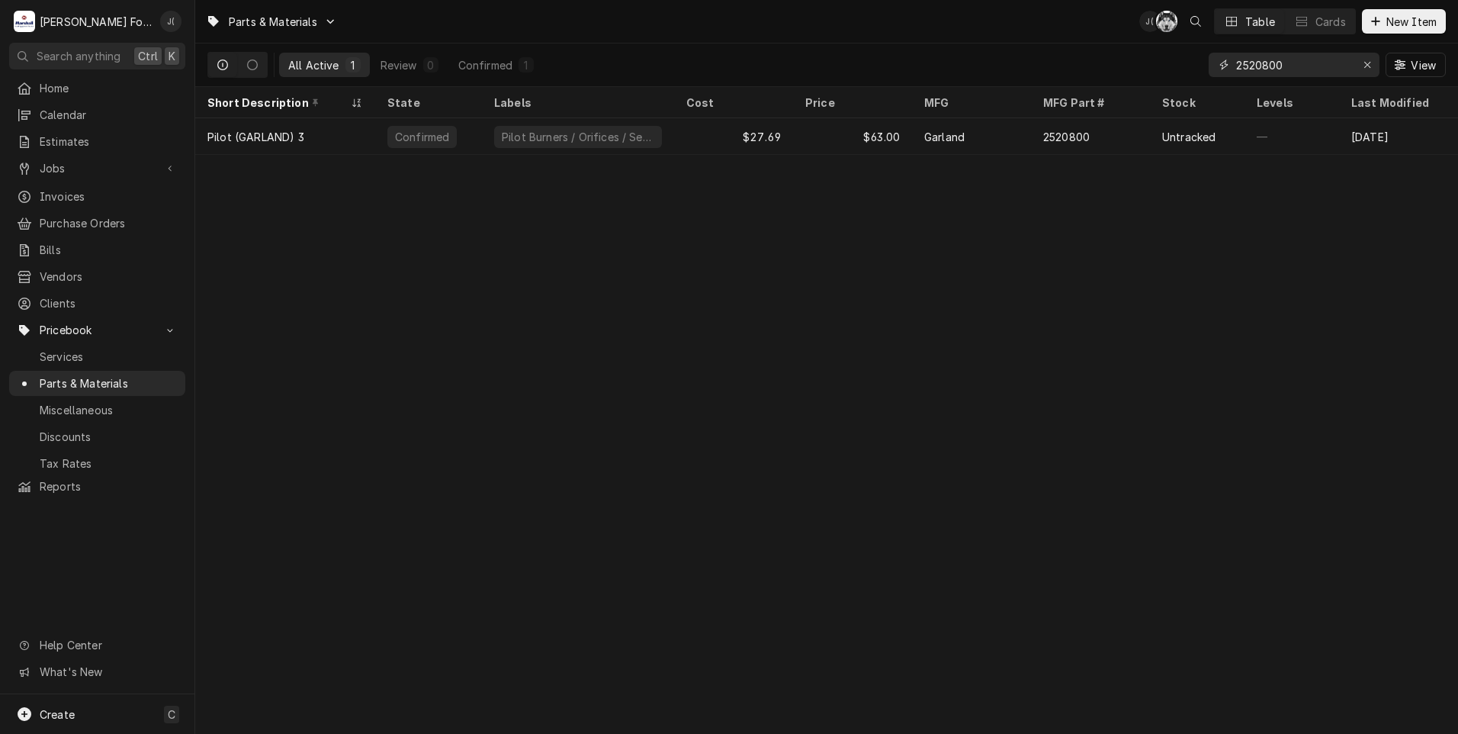
drag, startPoint x: 1373, startPoint y: 69, endPoint x: 1365, endPoint y: 67, distance: 8.5
click at [1372, 69] on icon "Erase input" at bounding box center [1368, 64] width 8 height 11
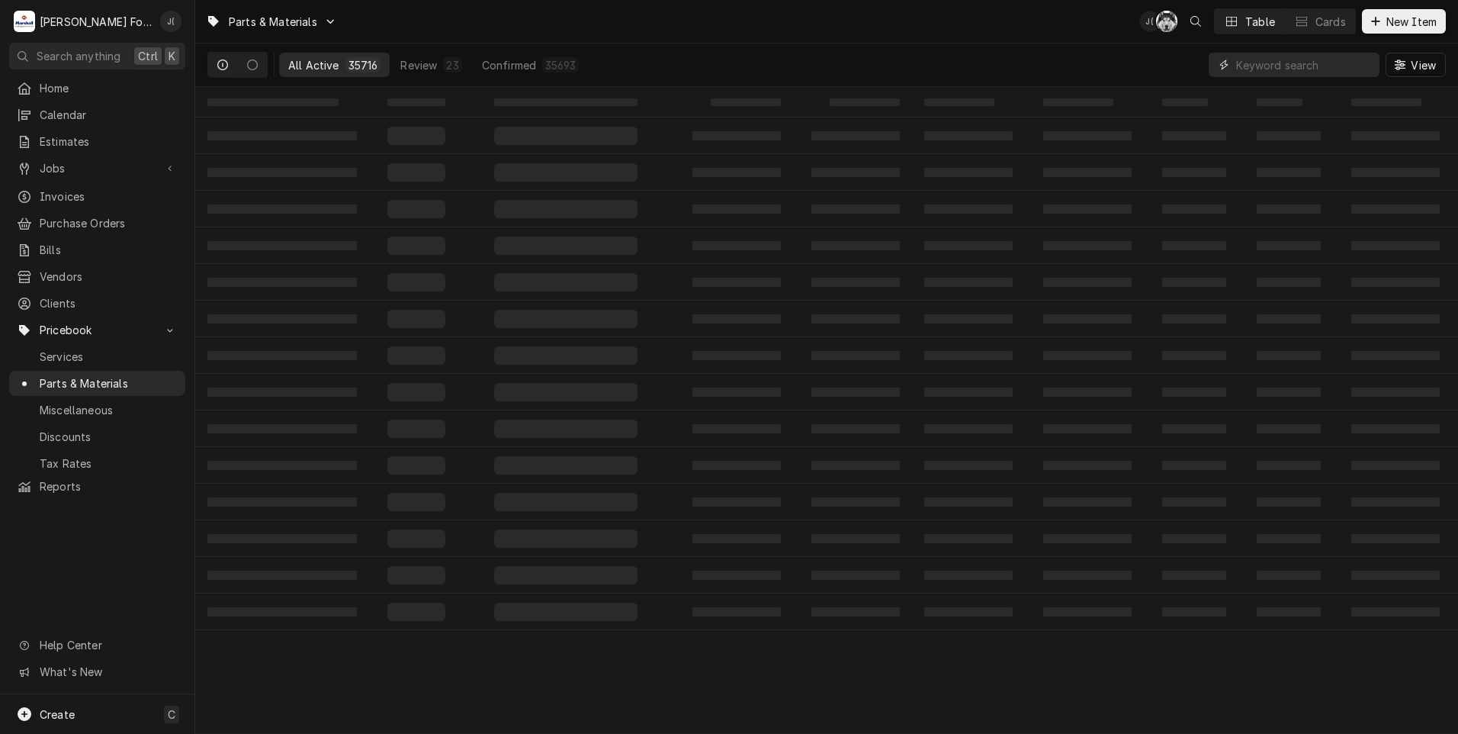
paste input "00-936557-00001"
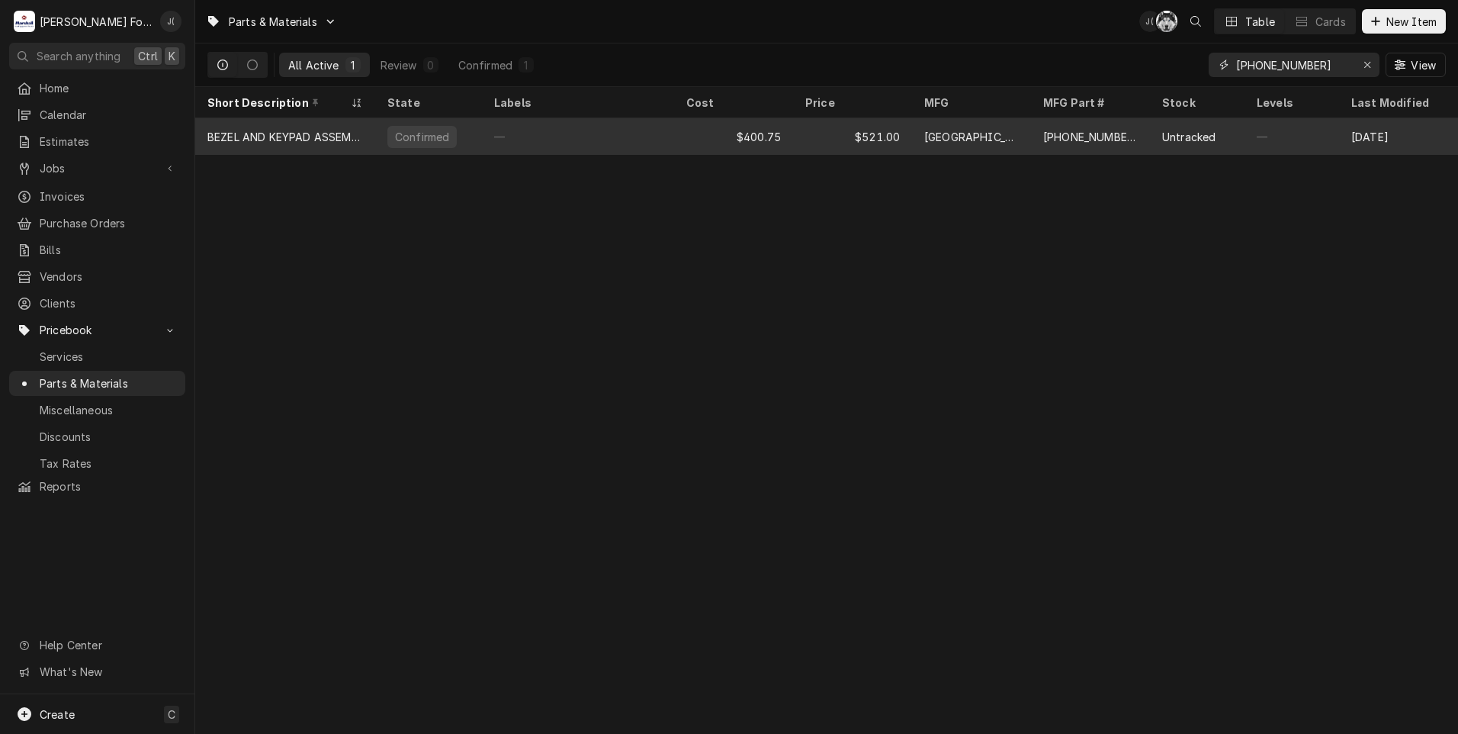
type input "00-936557-00001"
click at [537, 143] on div "—" at bounding box center [578, 136] width 192 height 37
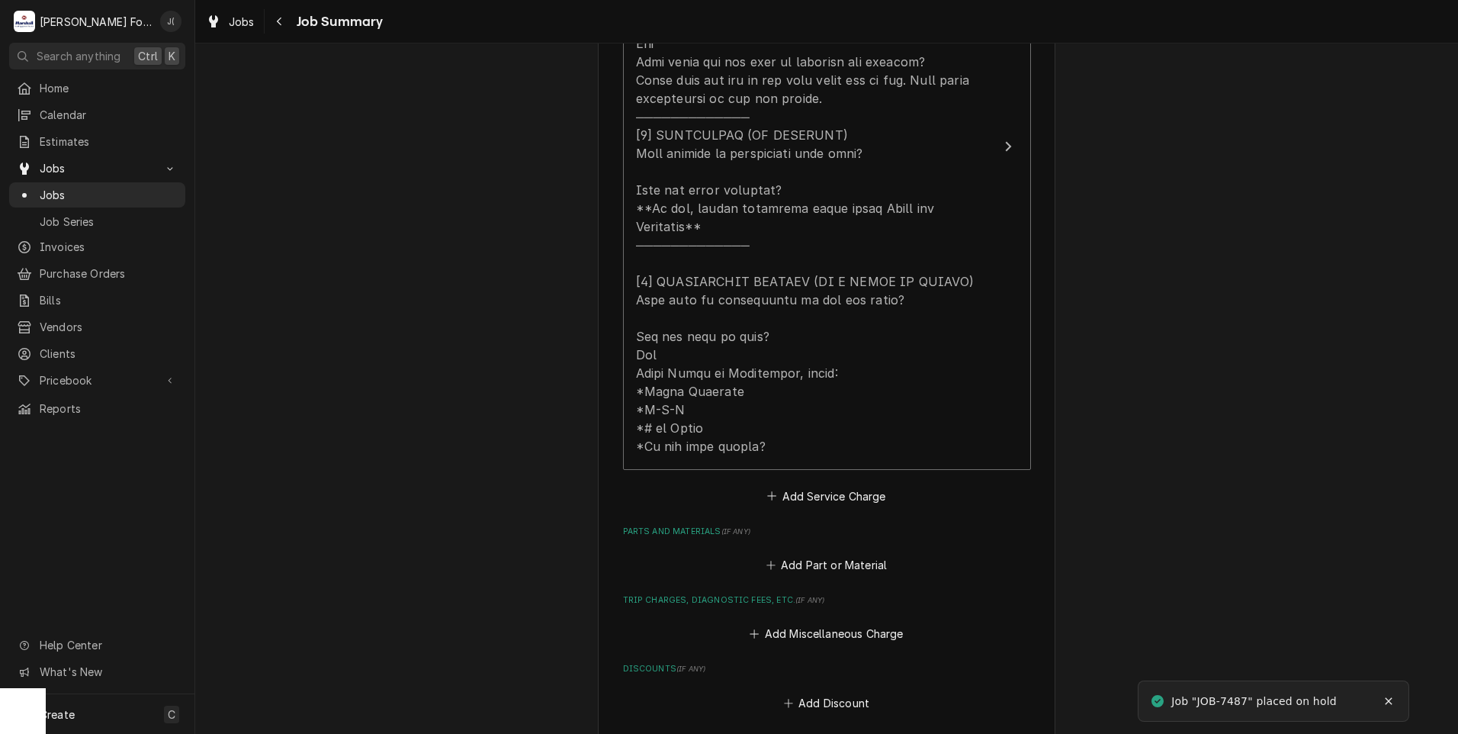
scroll to position [915, 0]
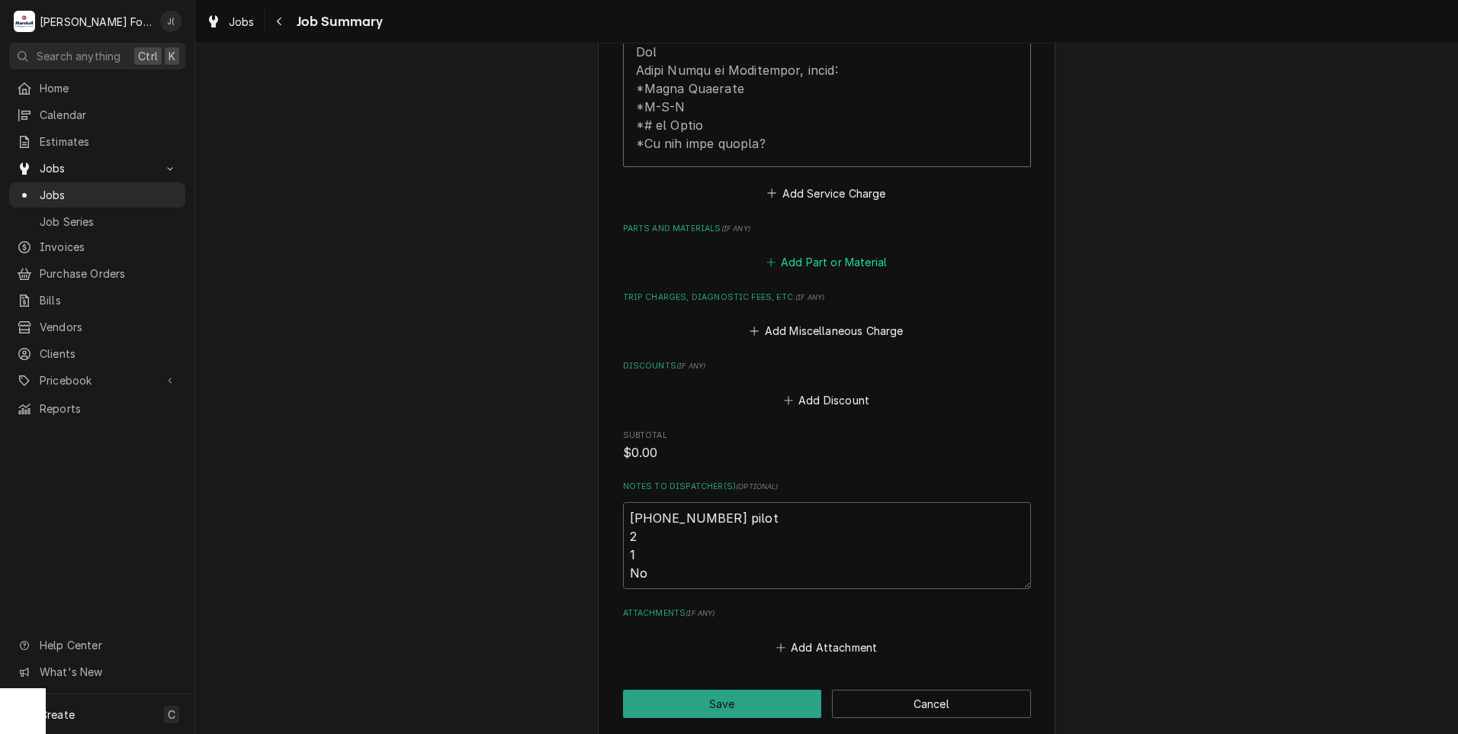
click at [831, 252] on button "Add Part or Material" at bounding box center [827, 262] width 126 height 21
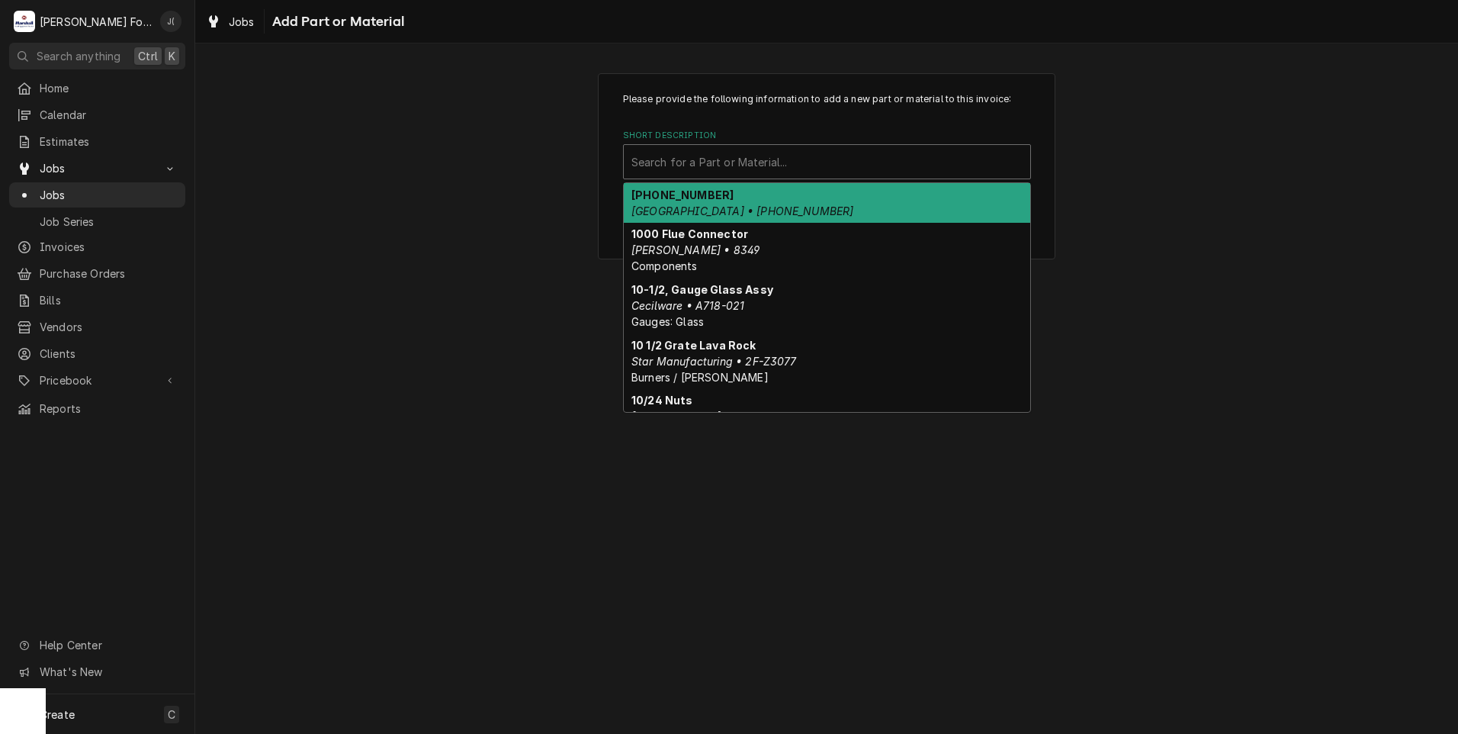
click at [703, 169] on div "Short Description" at bounding box center [827, 161] width 391 height 27
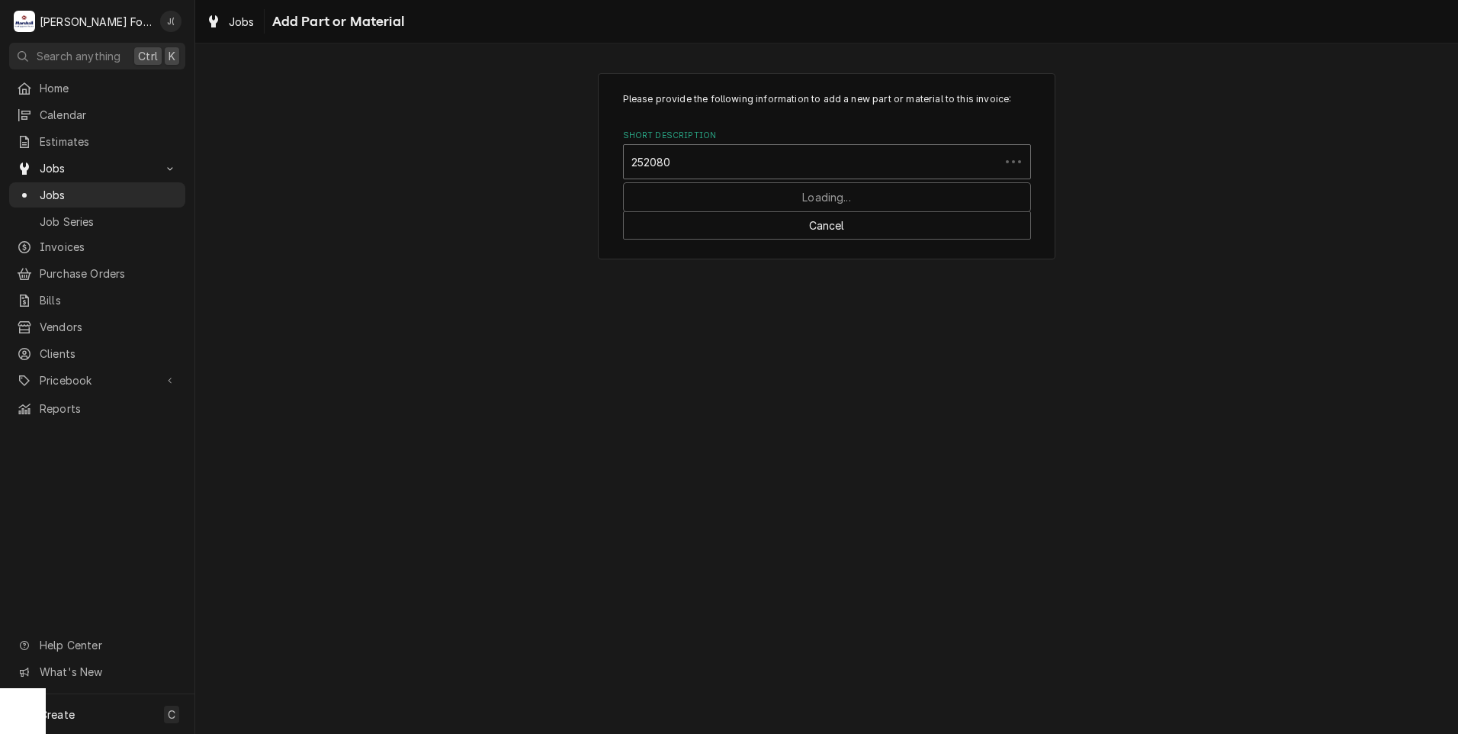
type input "2520800"
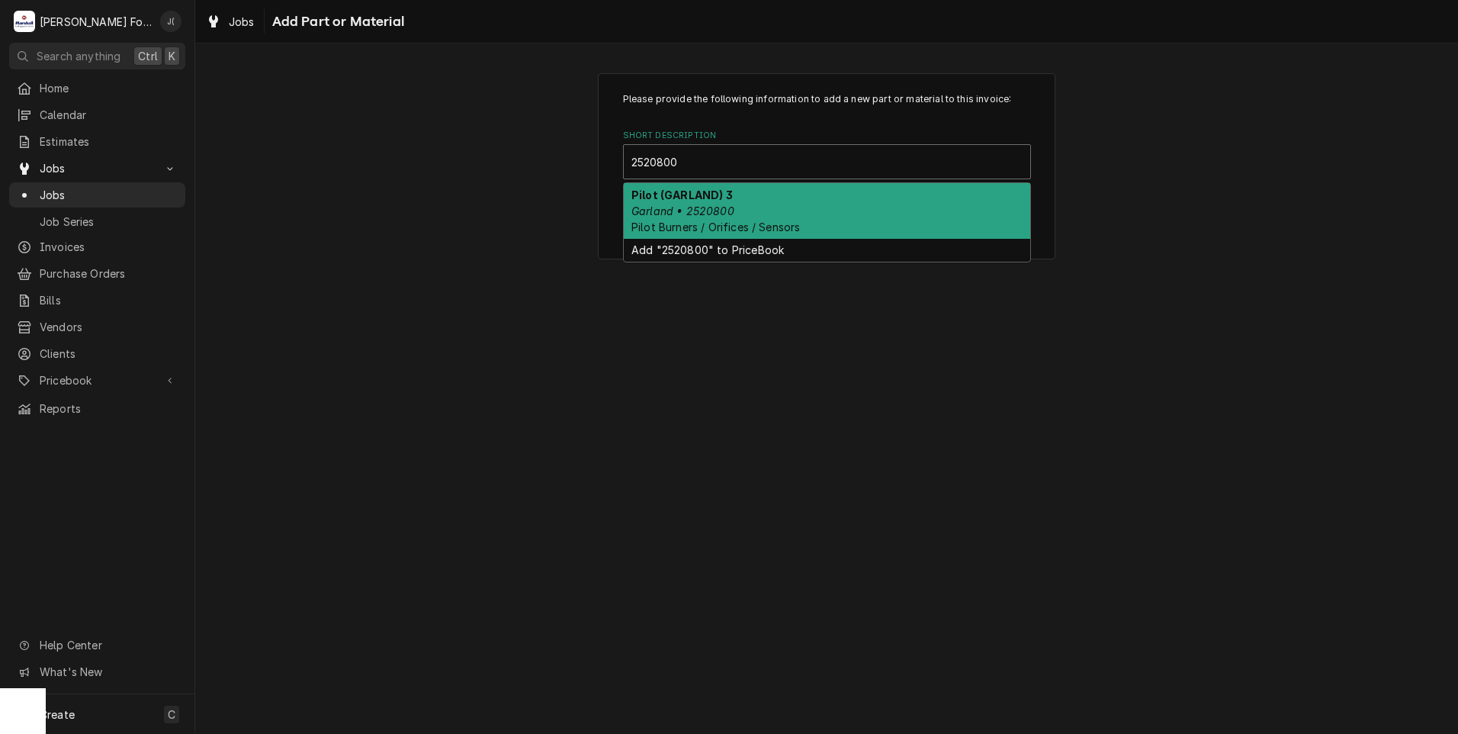
click at [730, 218] on div "Pilot (GARLAND) 3 Garland • 2520800 Pilot Burners / Orifices / Sensors" at bounding box center [827, 211] width 407 height 56
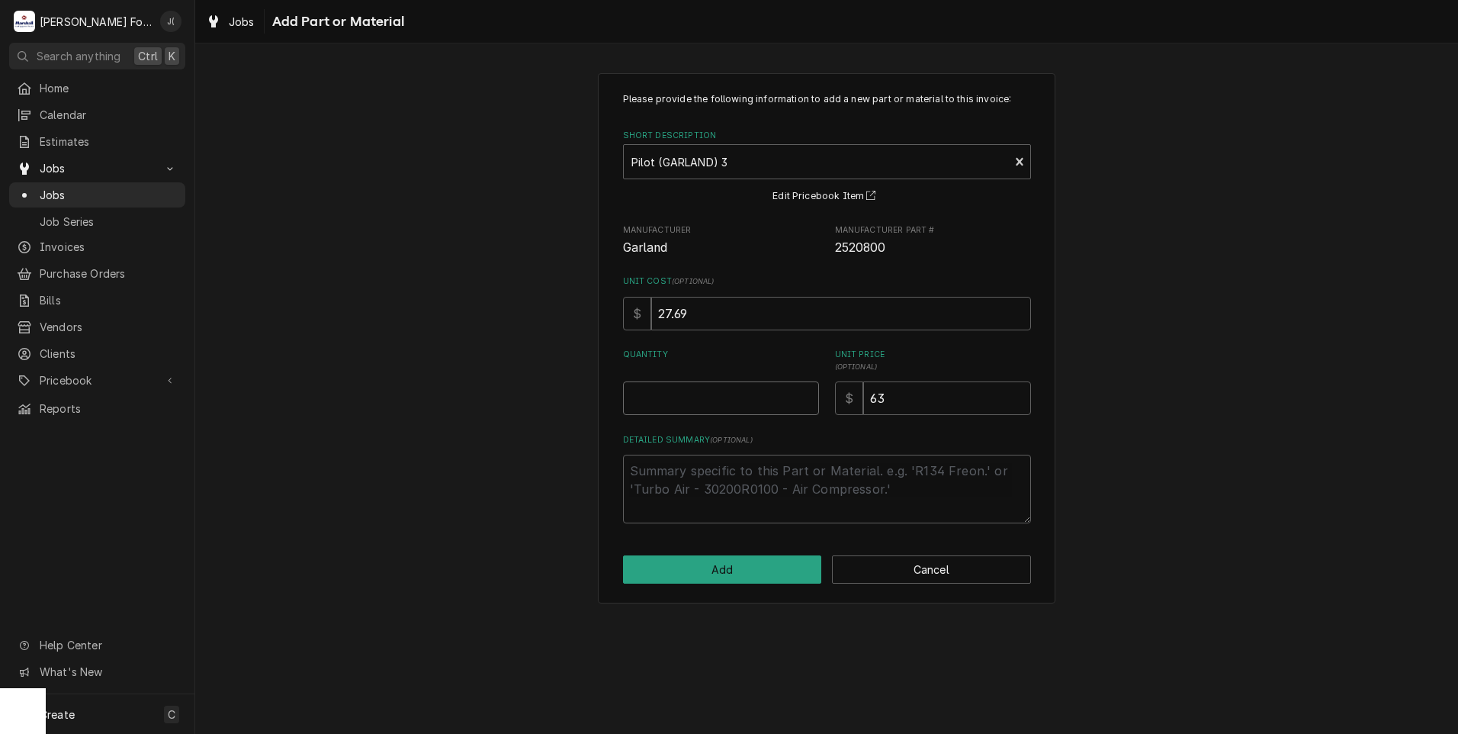
click at [702, 394] on input "Quantity" at bounding box center [721, 398] width 196 height 34
type textarea "x"
type input "6"
click at [728, 571] on button "Add" at bounding box center [722, 569] width 199 height 28
type textarea "x"
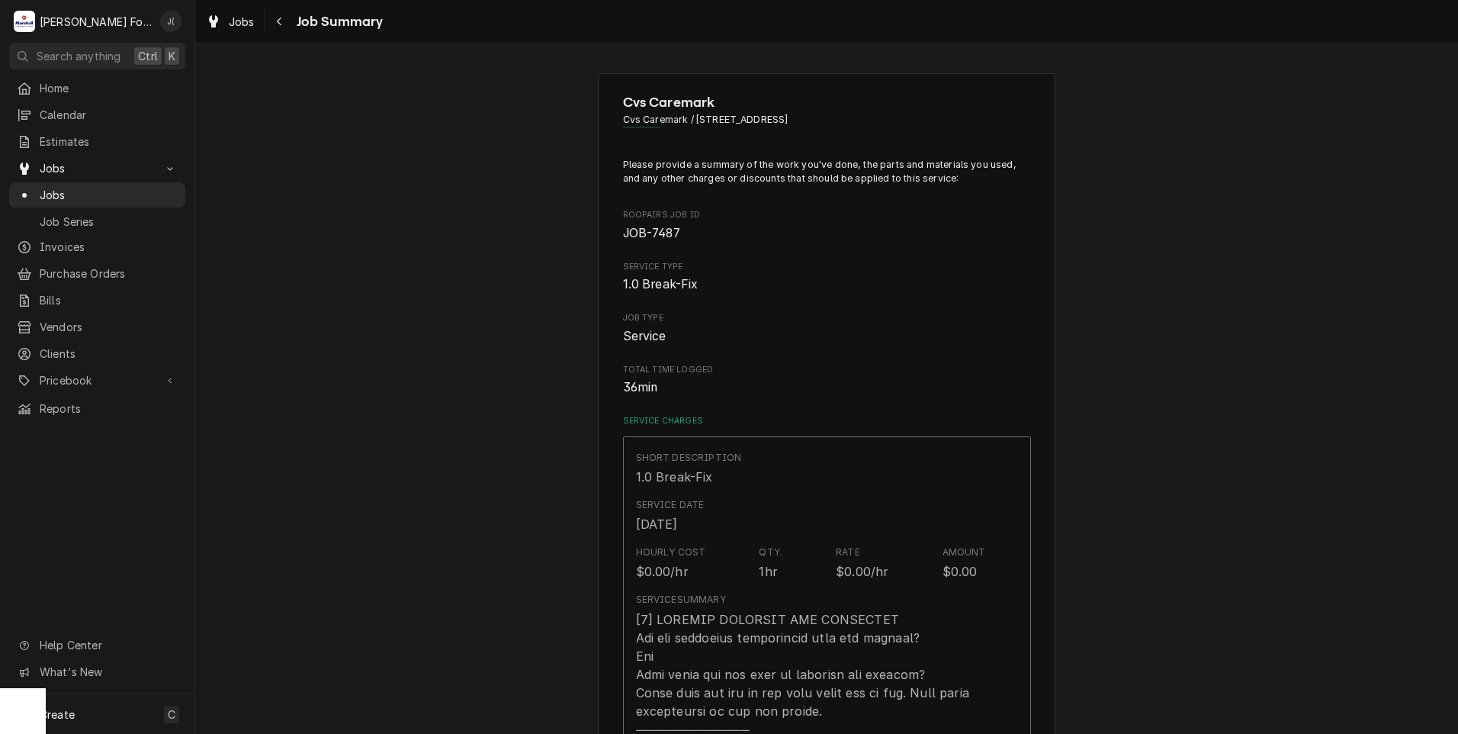
scroll to position [915, 0]
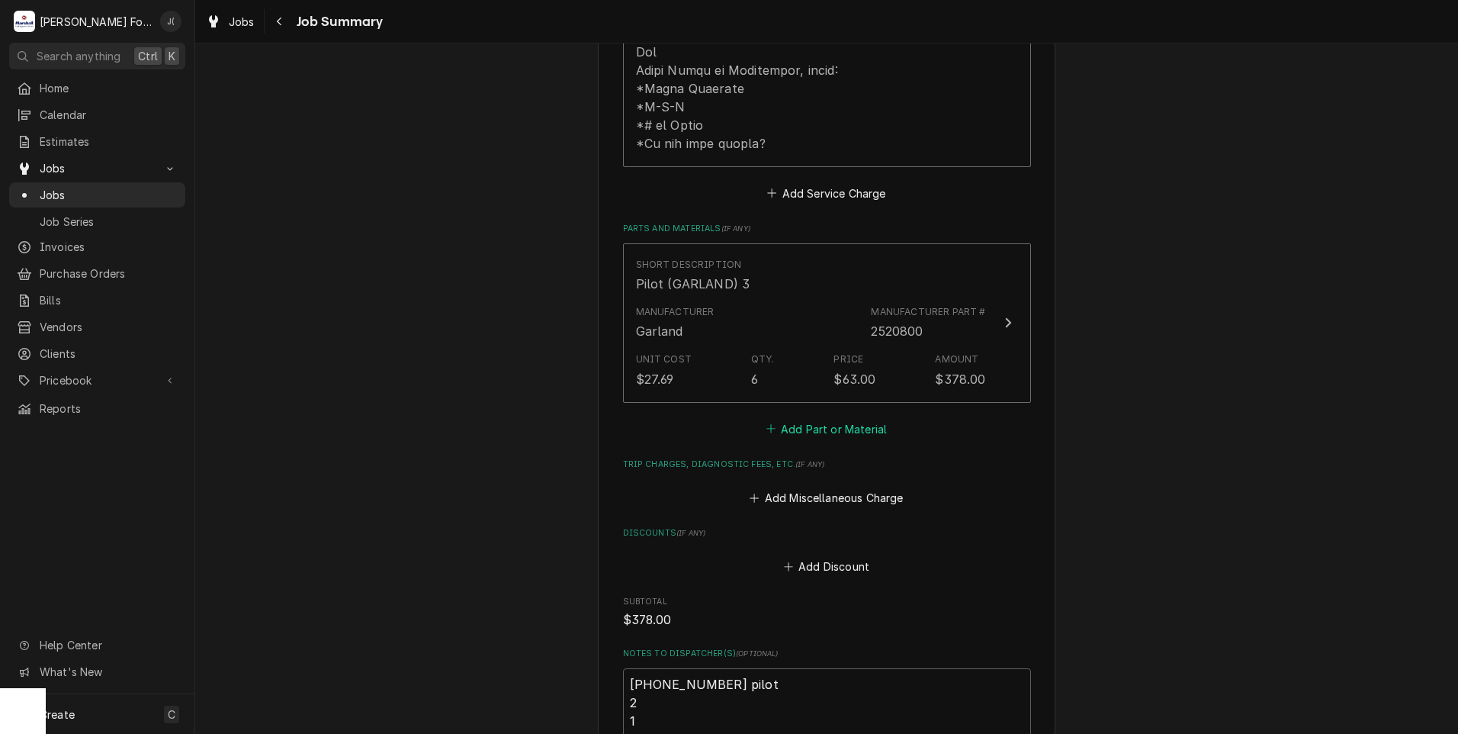
click at [844, 418] on button "Add Part or Material" at bounding box center [827, 428] width 126 height 21
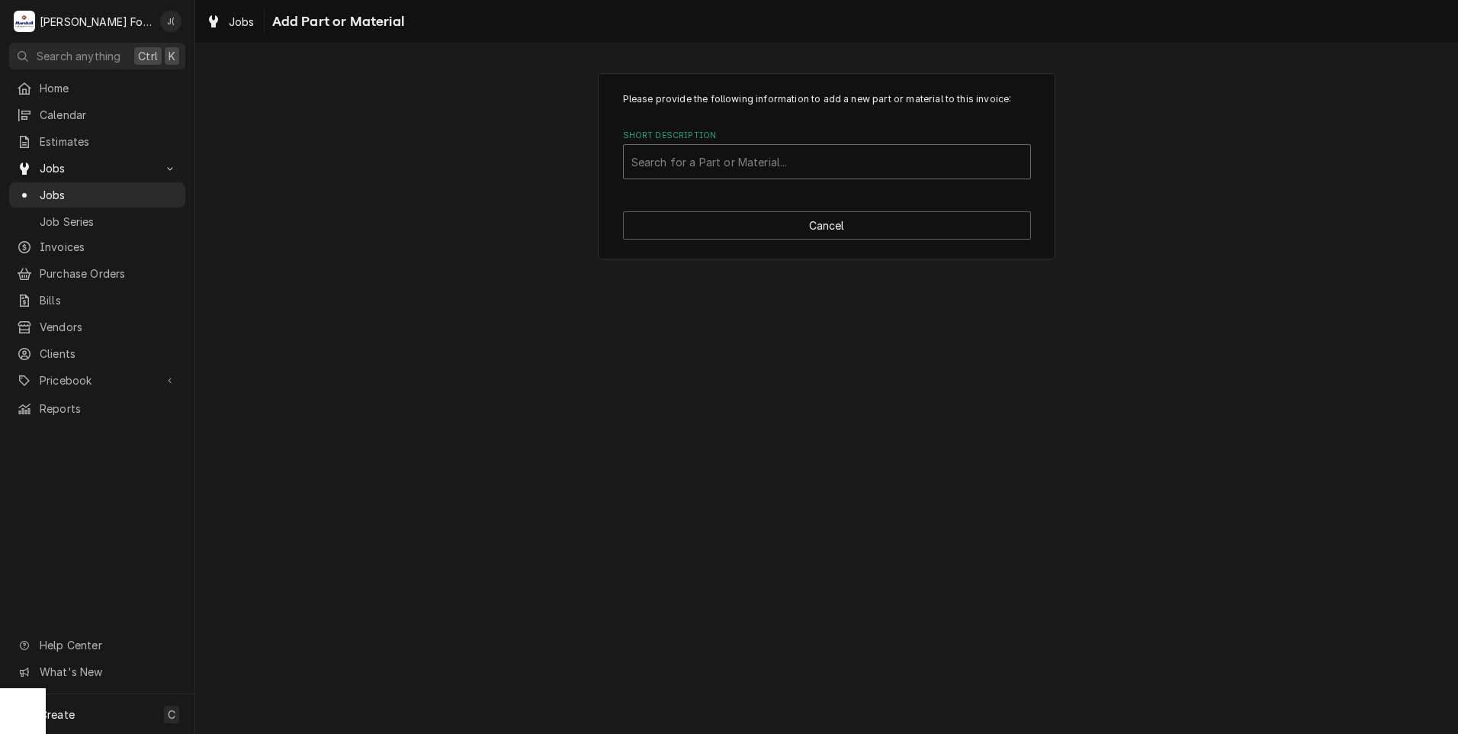
drag, startPoint x: 714, startPoint y: 148, endPoint x: 703, endPoint y: 165, distance: 20.3
click at [711, 153] on div "Short Description" at bounding box center [827, 161] width 391 height 27
type input "ssdt"
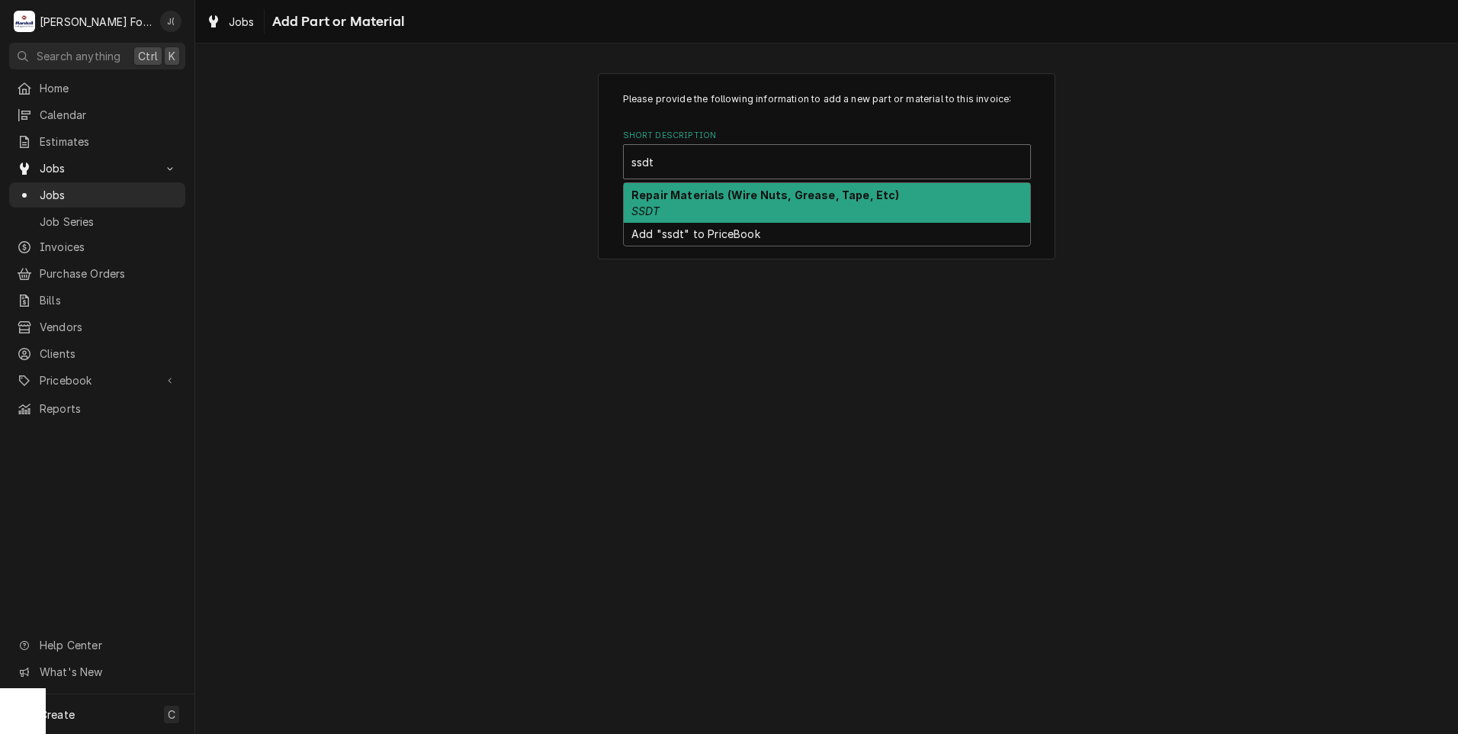
click at [692, 202] on div "Repair Materials (Wire Nuts, Grease, Tape, Etc) SSDT" at bounding box center [827, 203] width 407 height 40
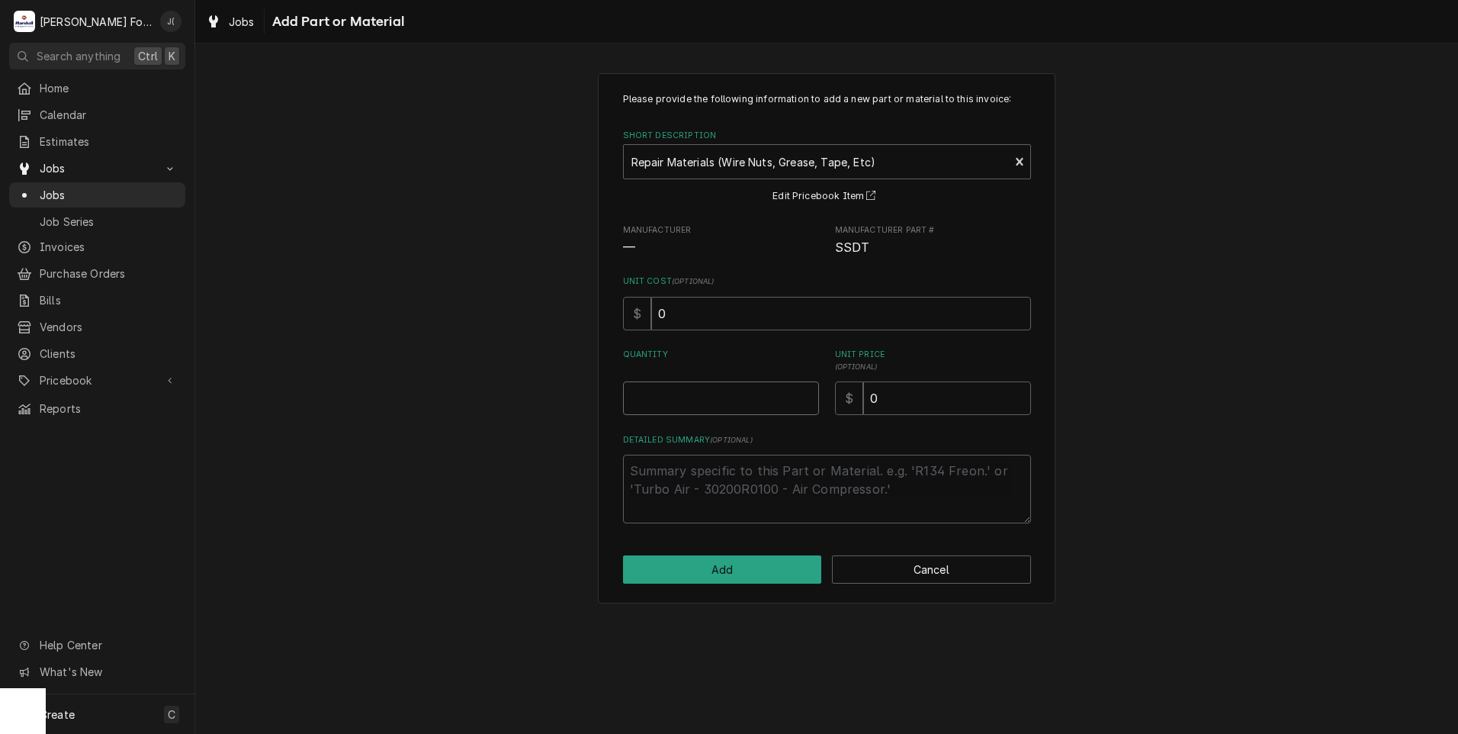
click at [691, 399] on input "Quantity" at bounding box center [721, 398] width 196 height 34
type textarea "x"
type input "1"
type textarea "x"
type input "8"
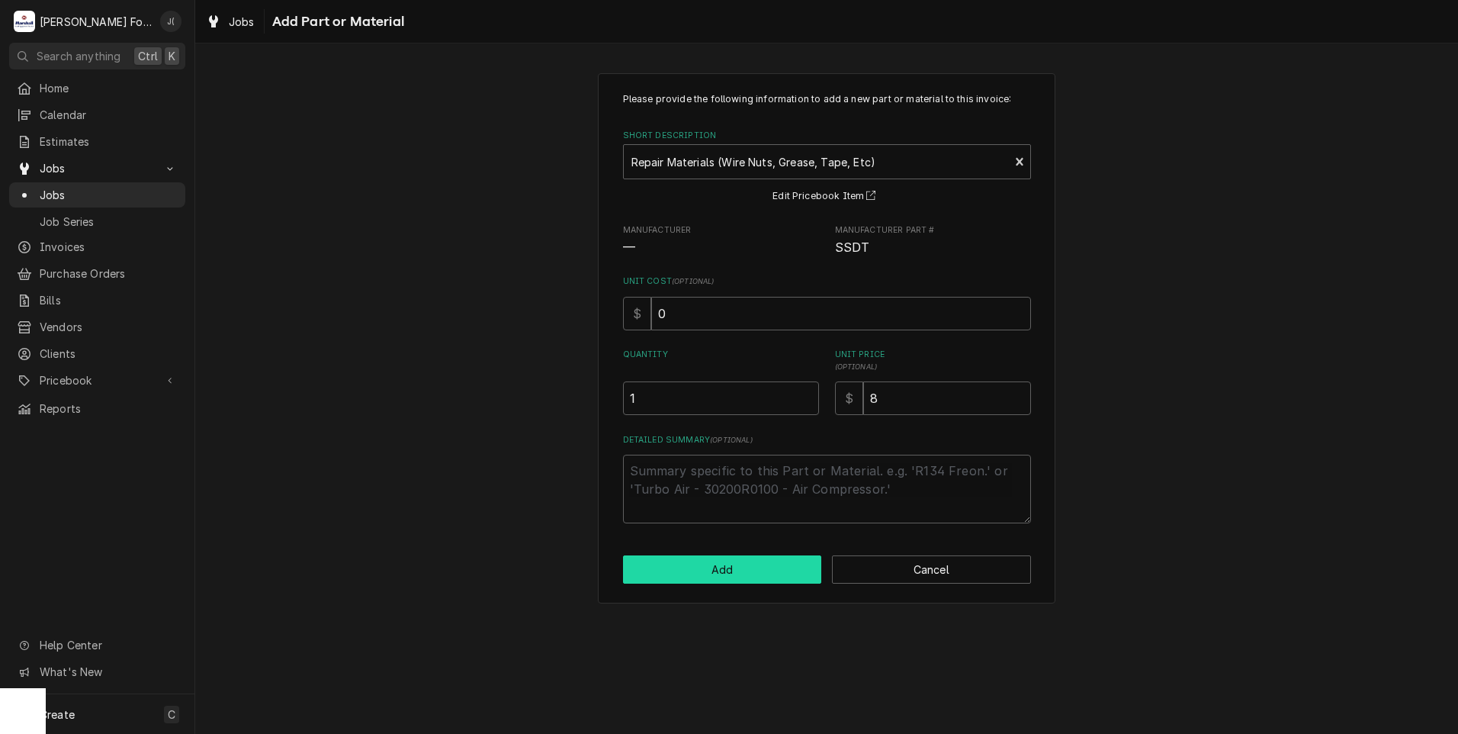
click at [744, 572] on button "Add" at bounding box center [722, 569] width 199 height 28
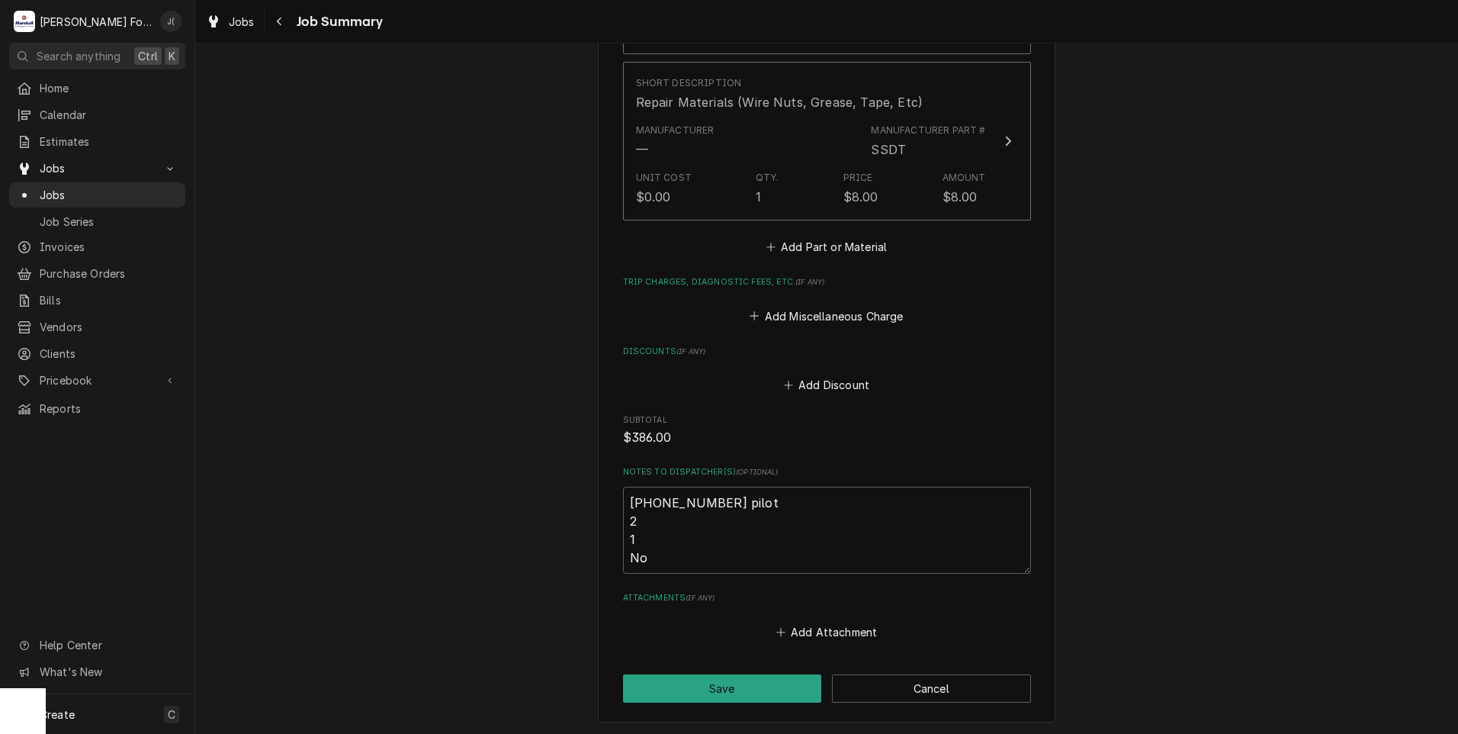
scroll to position [1391, 0]
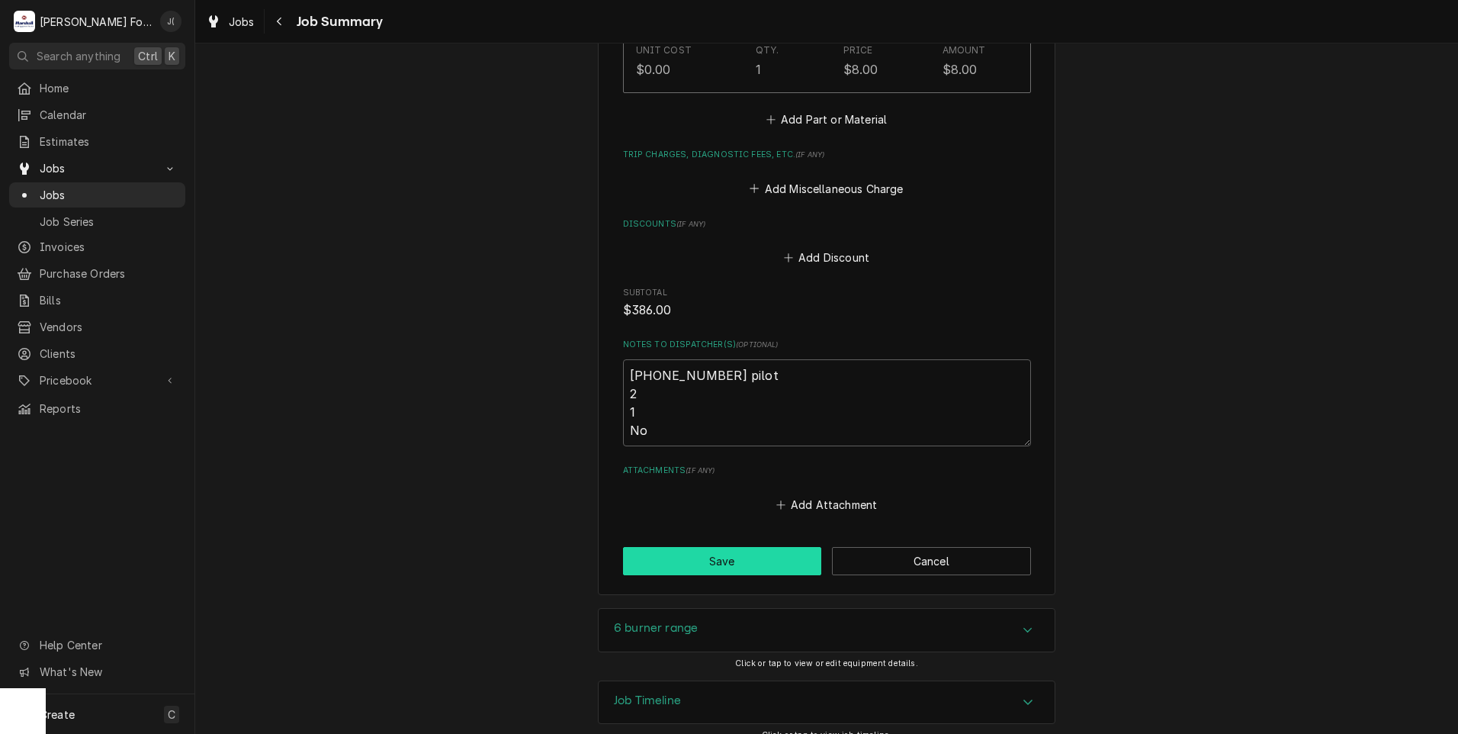
click at [640, 547] on button "Save" at bounding box center [722, 561] width 199 height 28
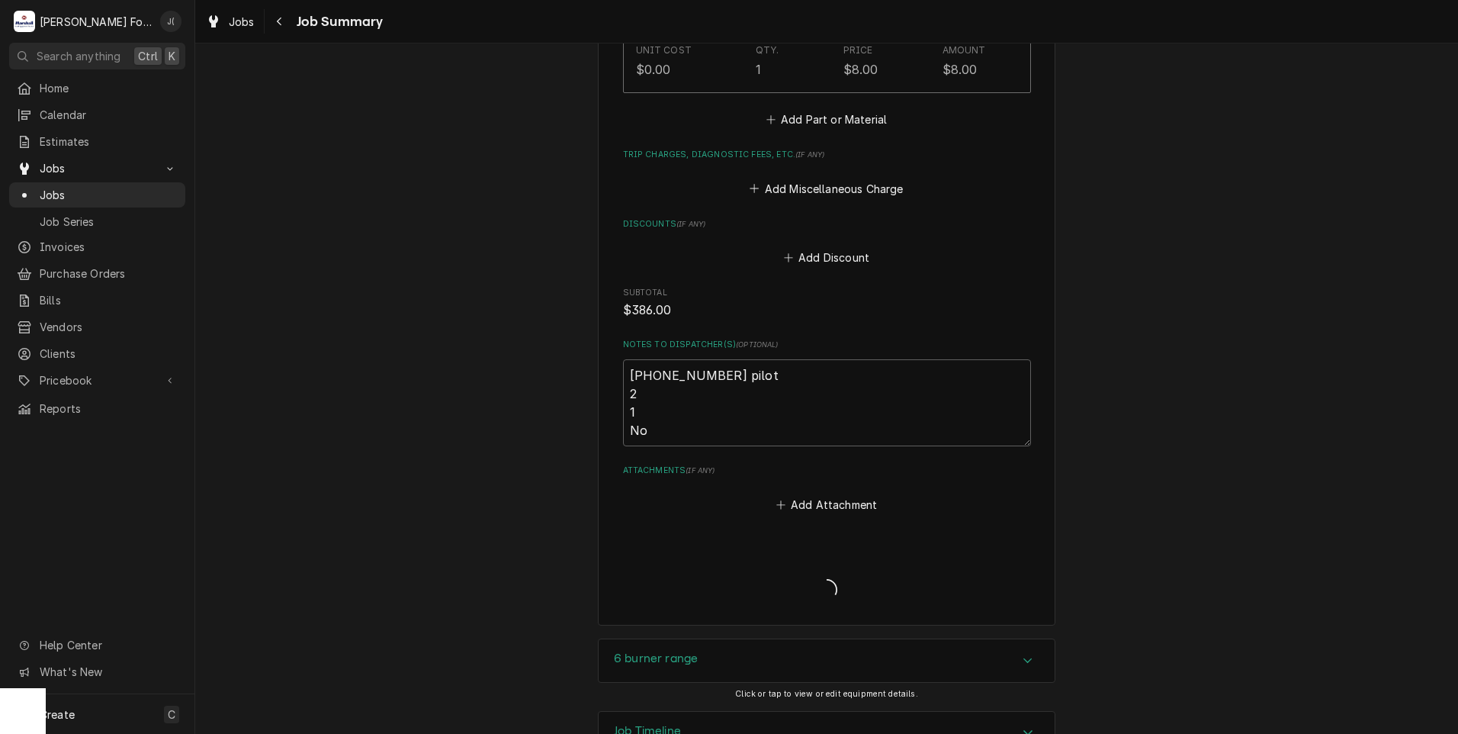
type textarea "x"
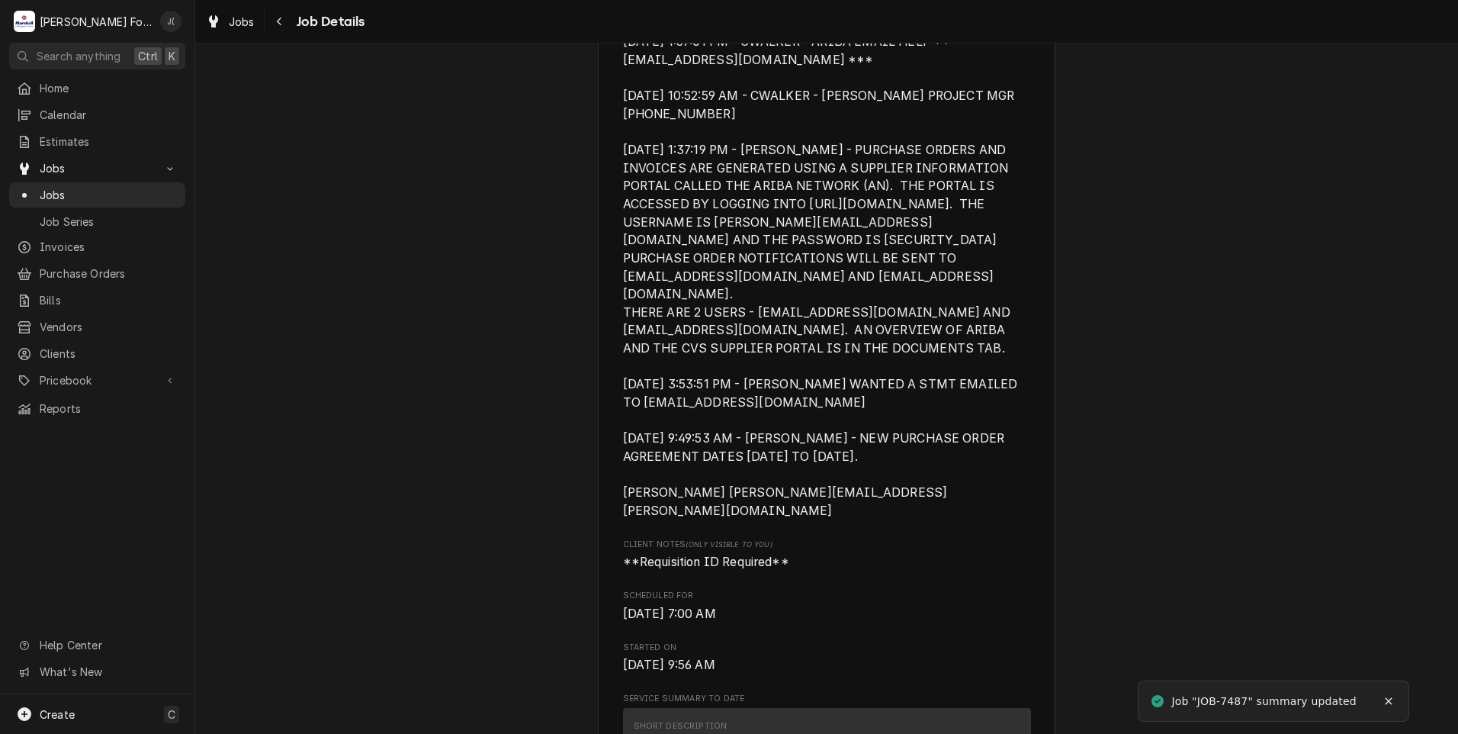
scroll to position [687, 0]
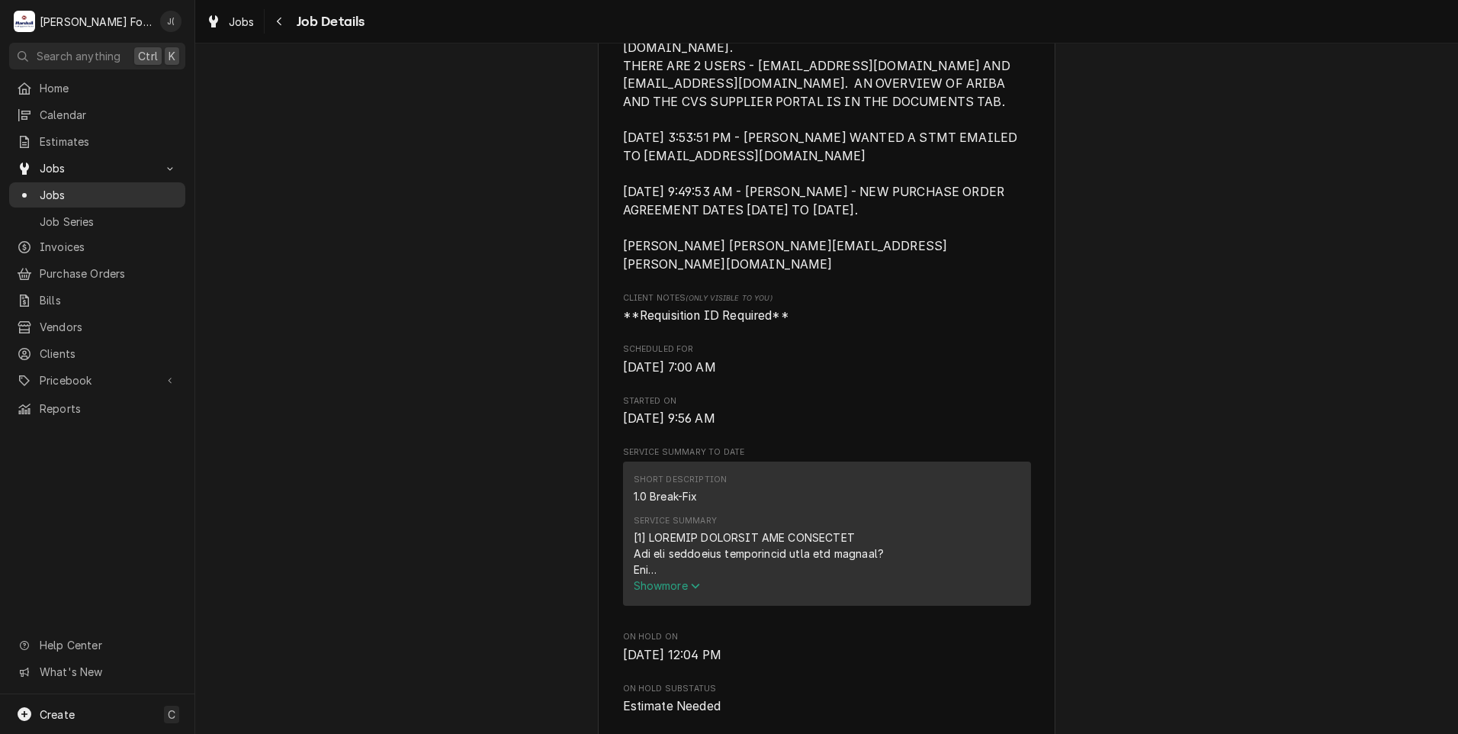
click at [110, 190] on span "Jobs" at bounding box center [109, 195] width 138 height 16
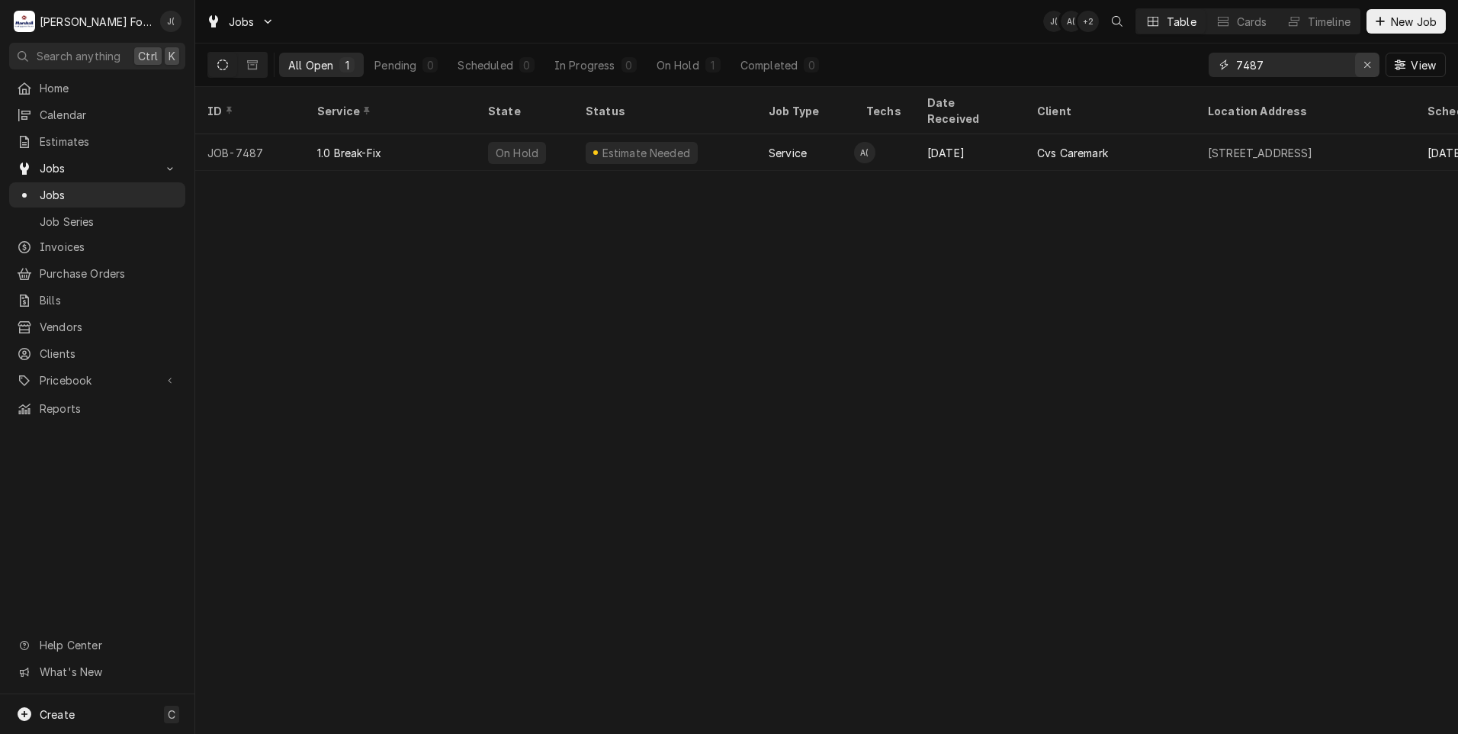
click at [1365, 66] on div "Erase input" at bounding box center [1367, 64] width 15 height 15
click at [1314, 62] on input "Dynamic Content Wrapper" at bounding box center [1308, 65] width 143 height 24
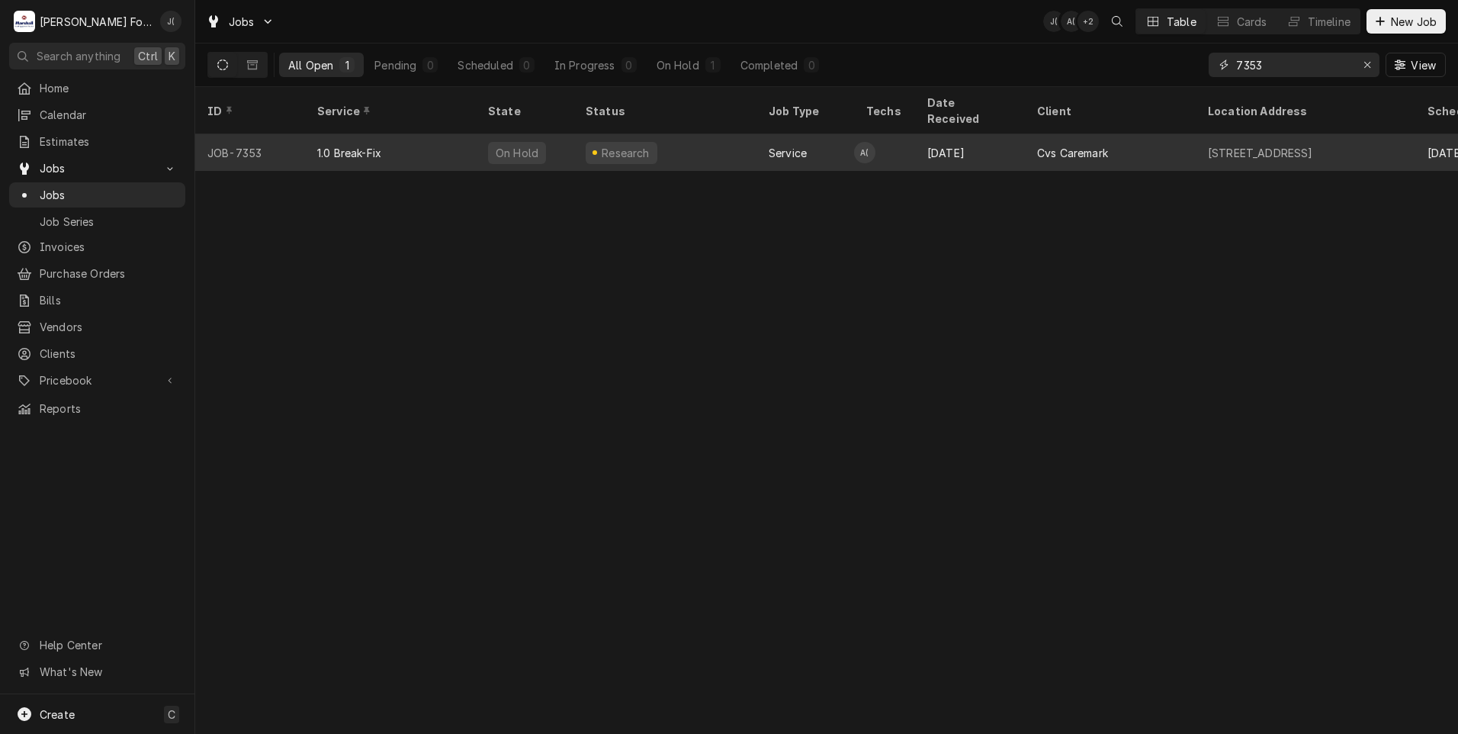
type input "7353"
click at [697, 148] on div "Research" at bounding box center [665, 152] width 183 height 37
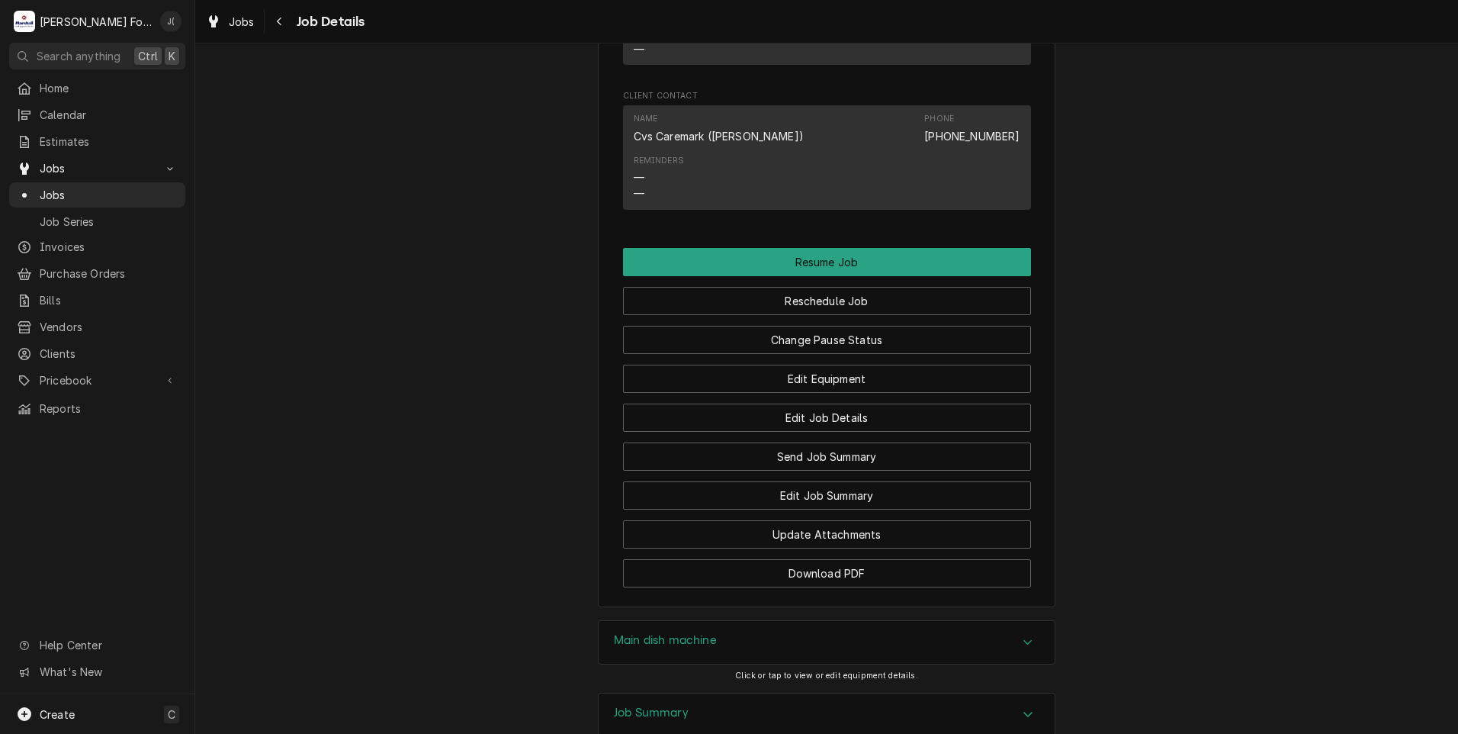
scroll to position [2102, 0]
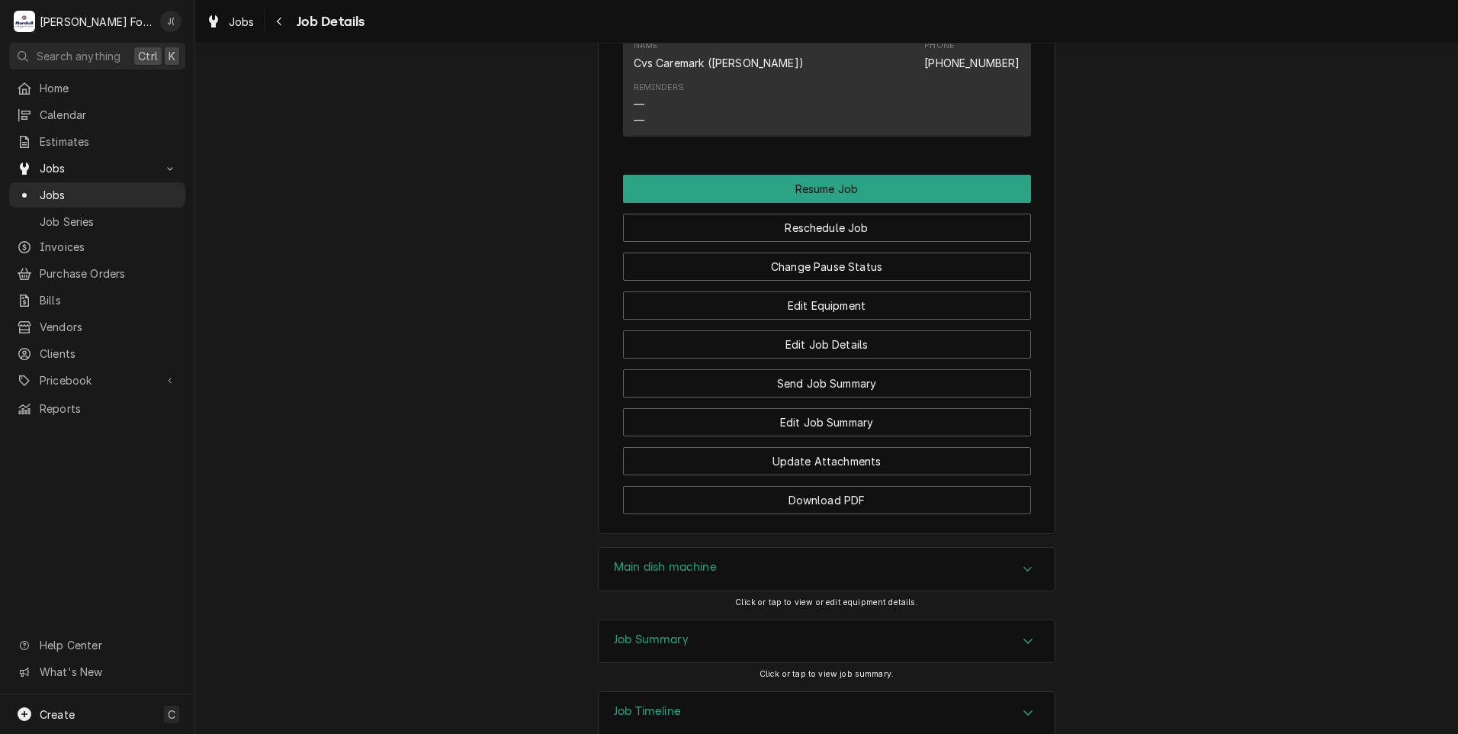
click at [661, 632] on div "Job Summary" at bounding box center [651, 641] width 75 height 18
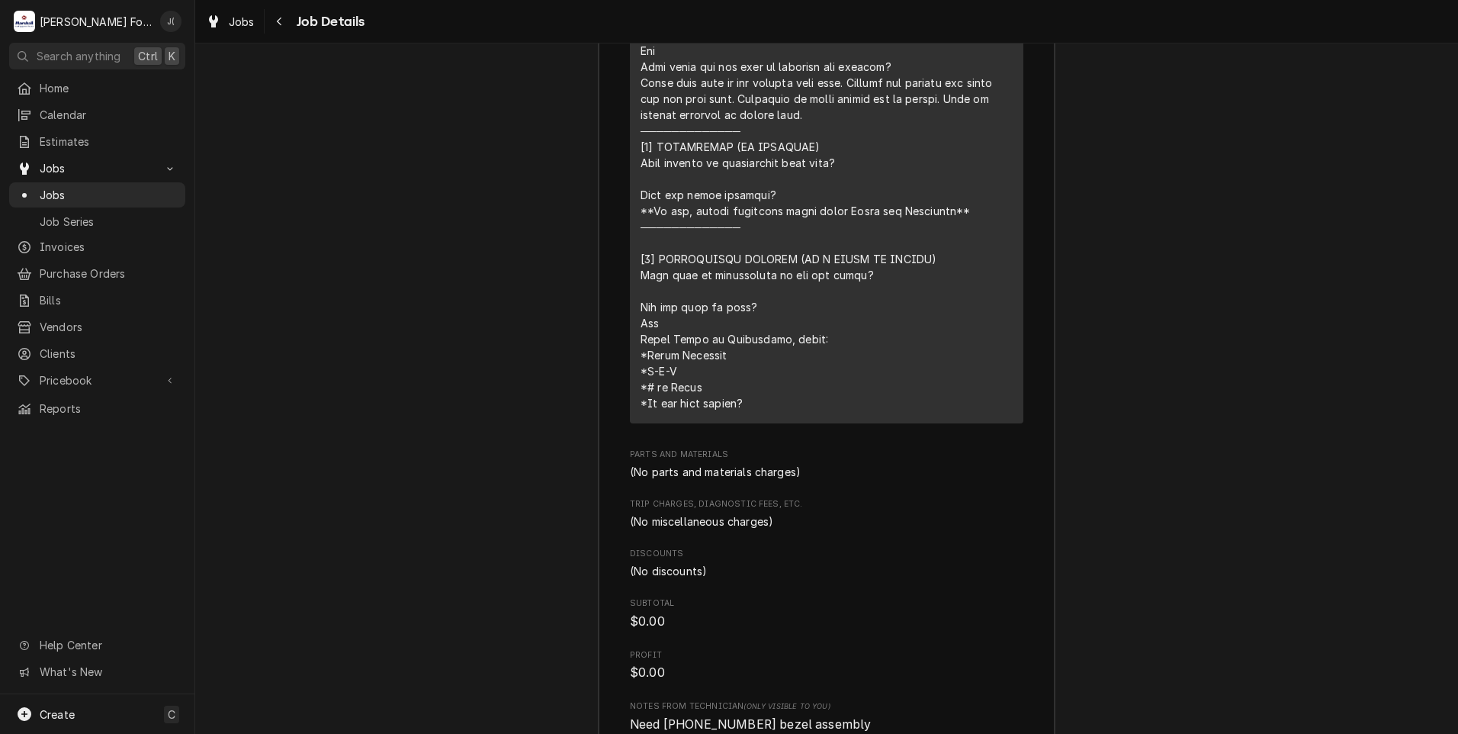
scroll to position [3288, 0]
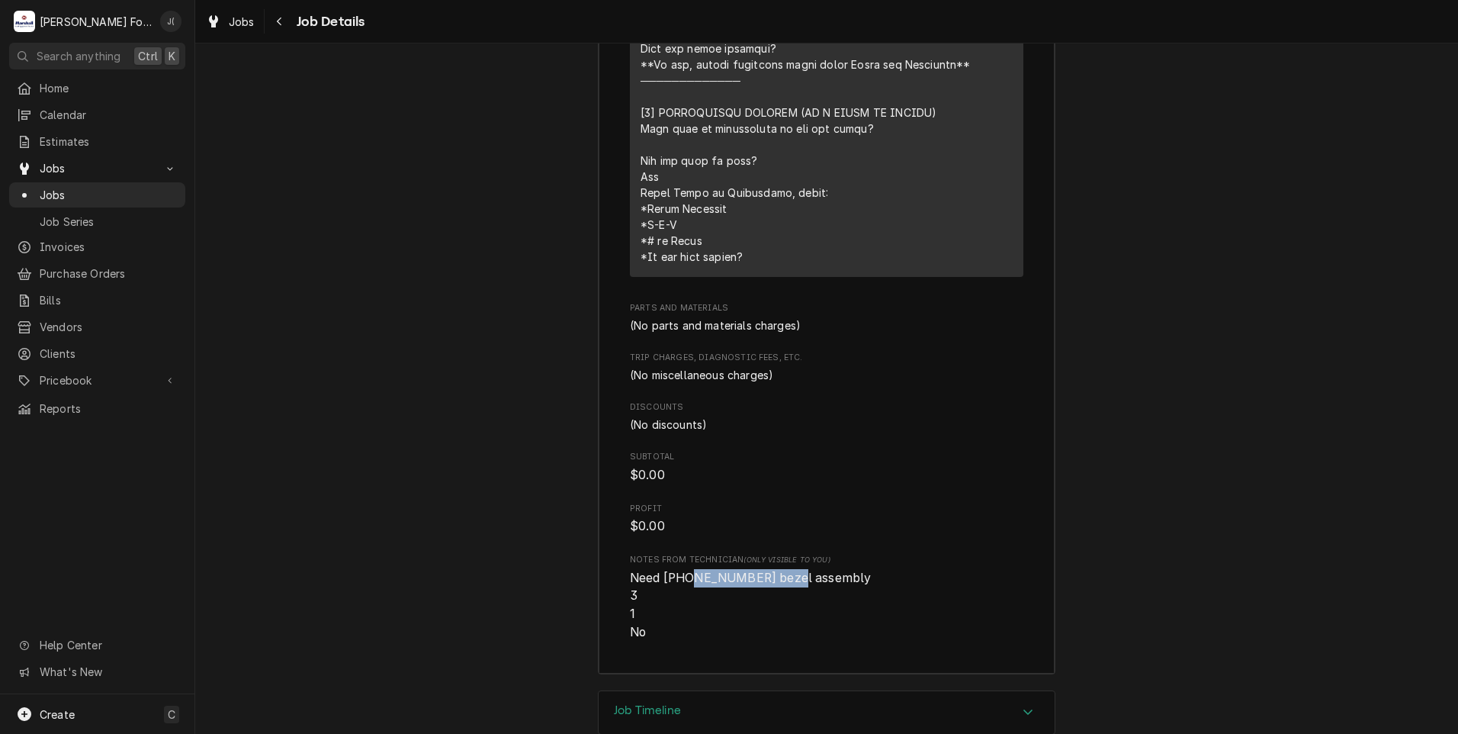
drag, startPoint x: 771, startPoint y: 476, endPoint x: 679, endPoint y: 481, distance: 92.4
click at [679, 571] on span "Need (1) 00-936557-00001 bezel assembly 3 1 No" at bounding box center [752, 605] width 245 height 69
copy span "[PHONE_NUMBER]"
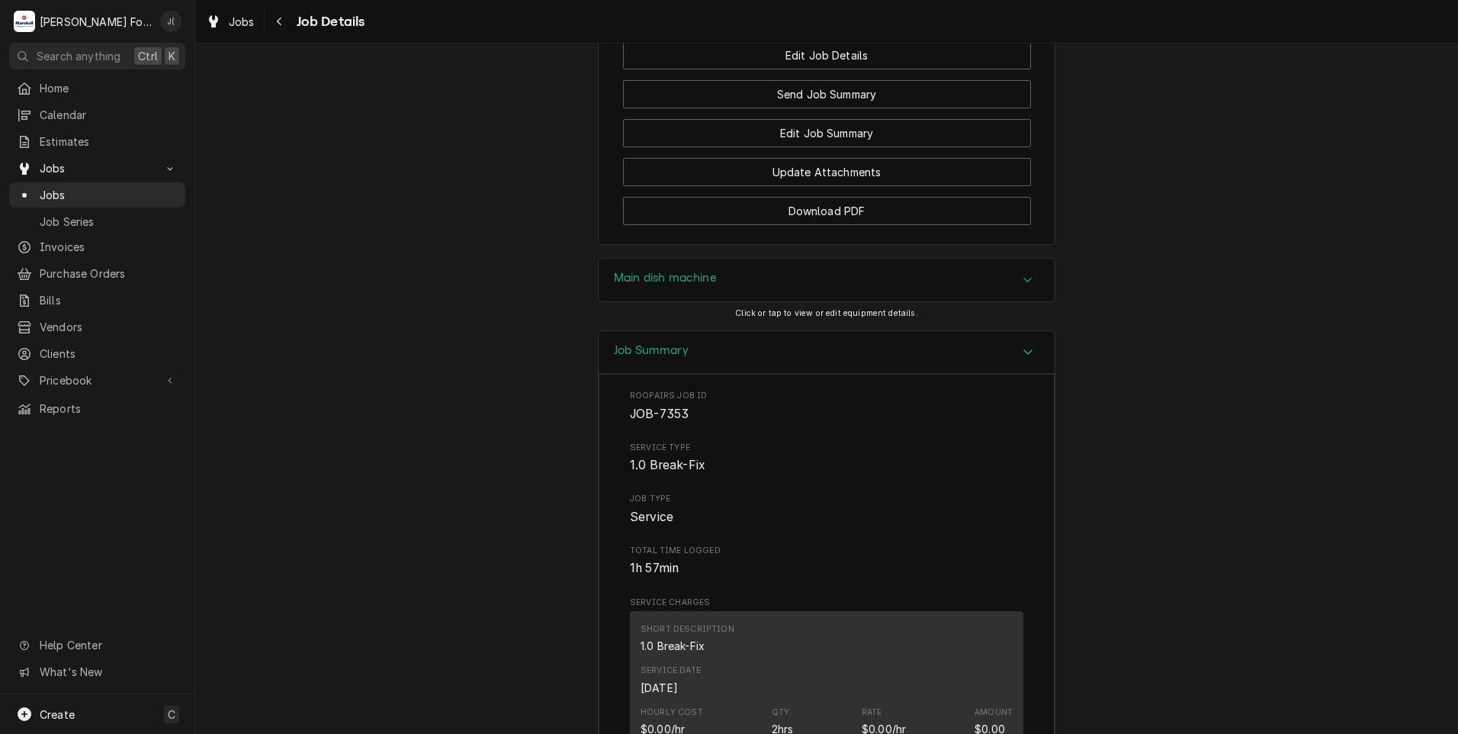
scroll to position [2144, 0]
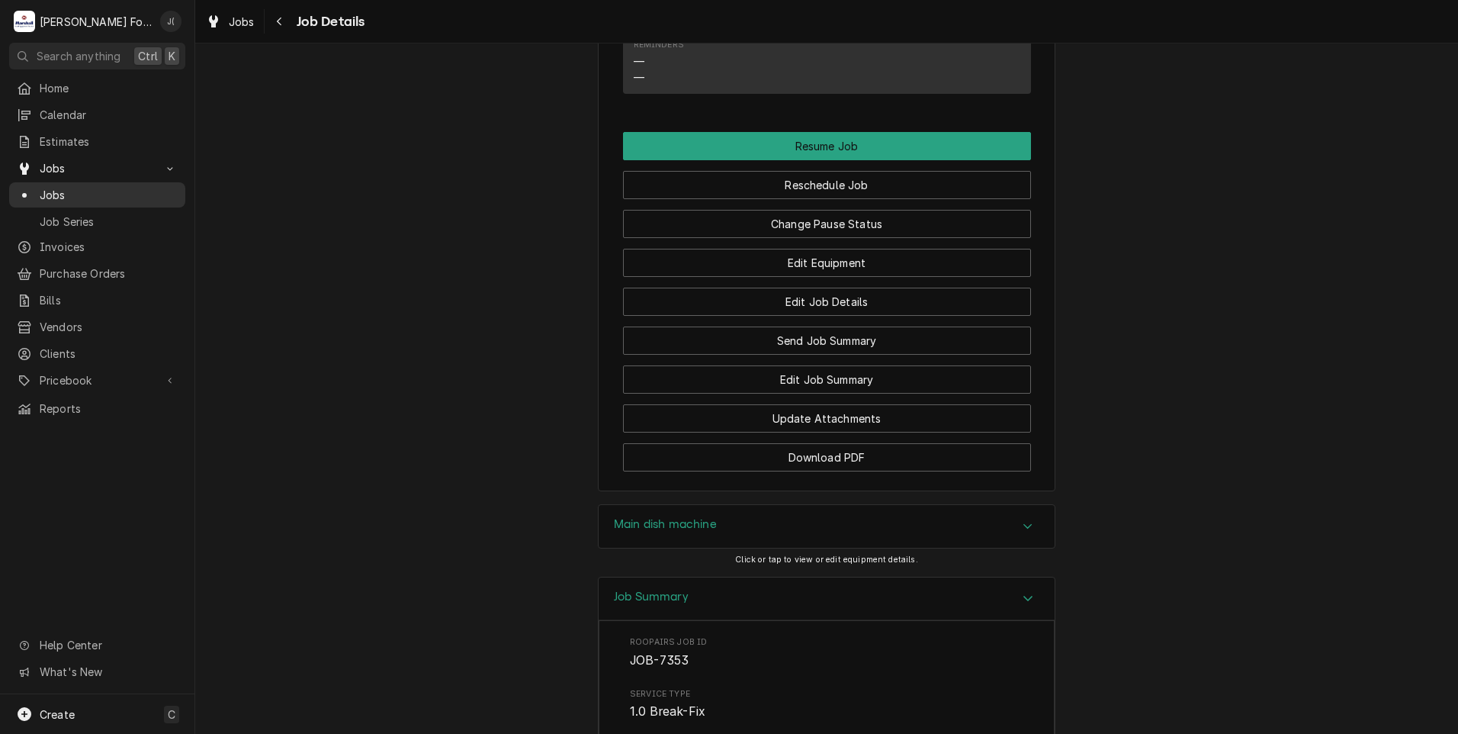
click at [52, 188] on span "Jobs" at bounding box center [109, 195] width 138 height 16
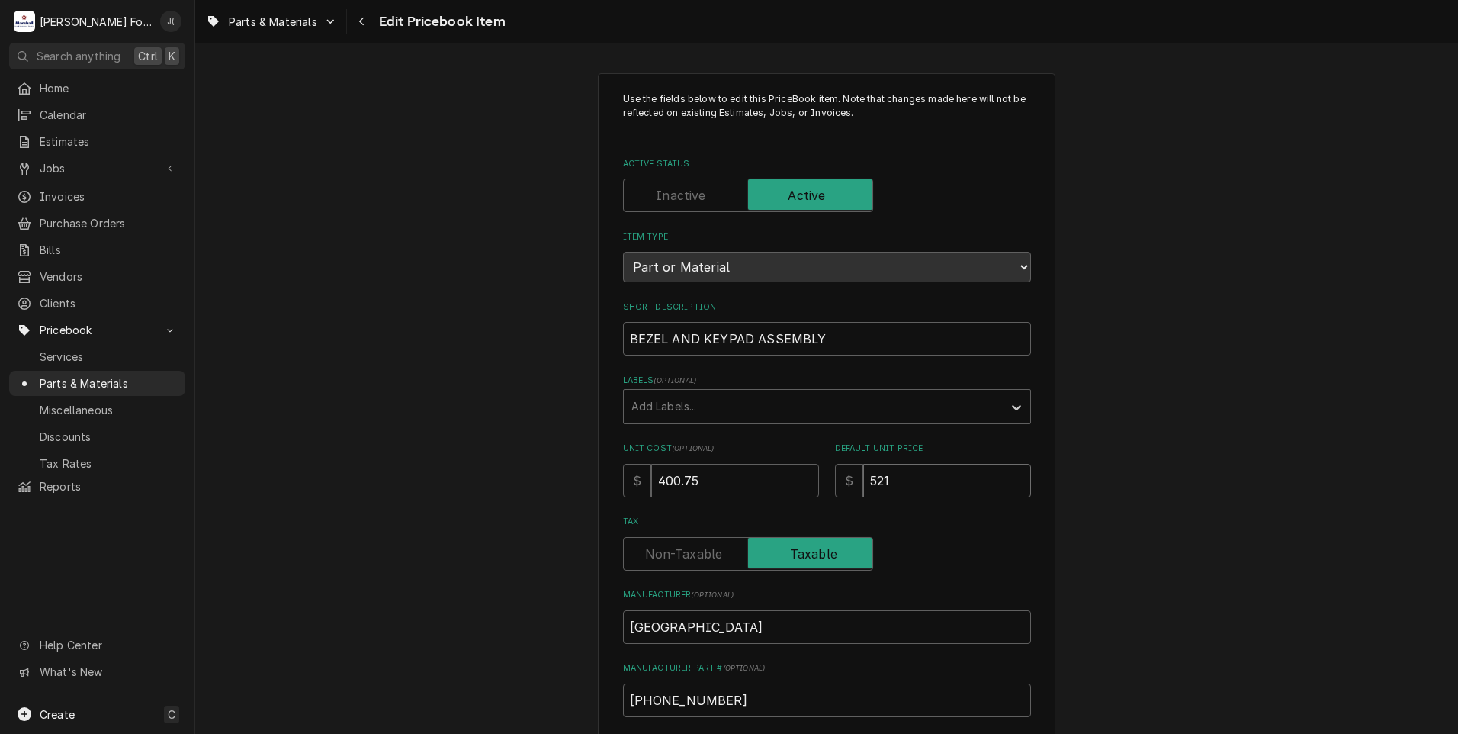
drag, startPoint x: 903, startPoint y: 477, endPoint x: 795, endPoint y: 461, distance: 109.5
click at [876, 476] on input "521" at bounding box center [947, 481] width 168 height 34
type textarea "x"
type input "525"
type textarea "x"
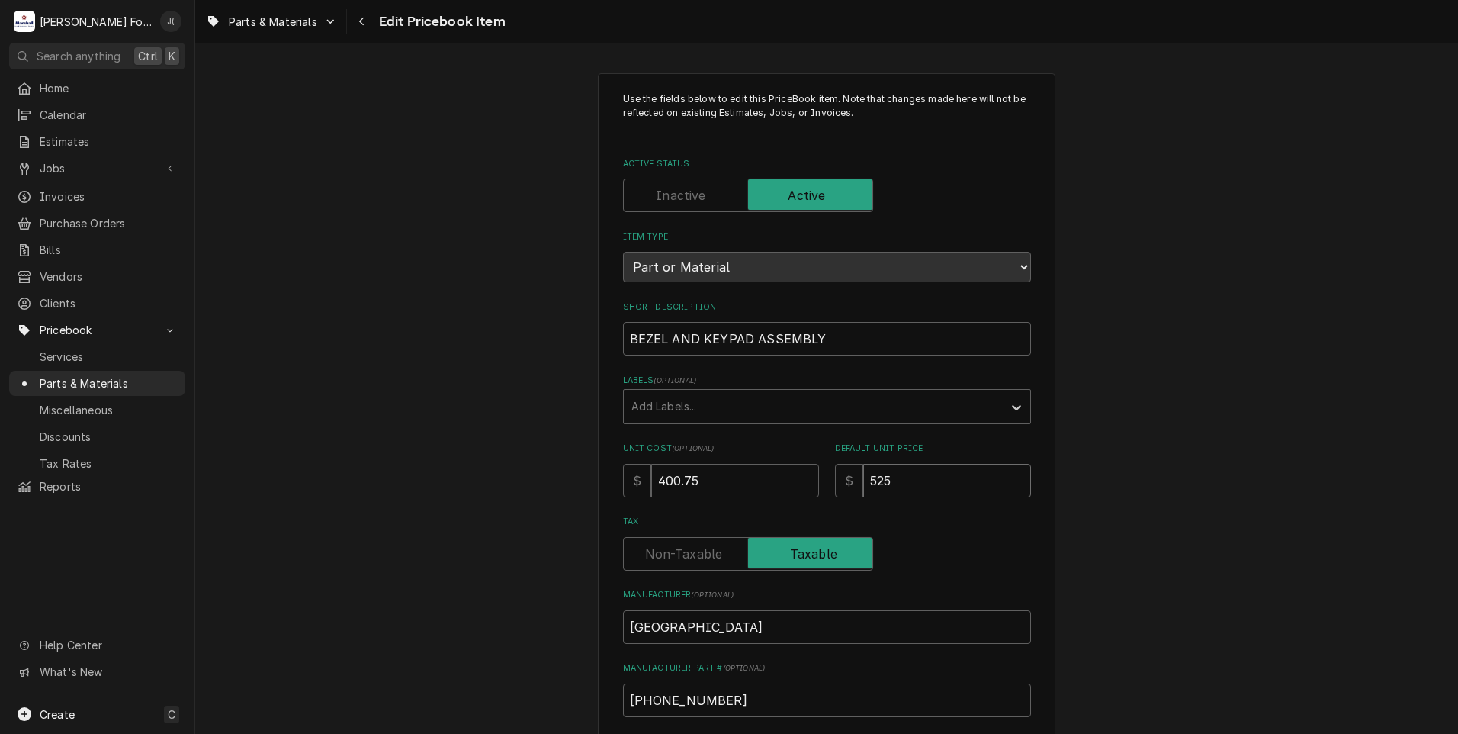
type input "5256"
type textarea "x"
type input "52563"
type textarea "x"
type input "52563.0"
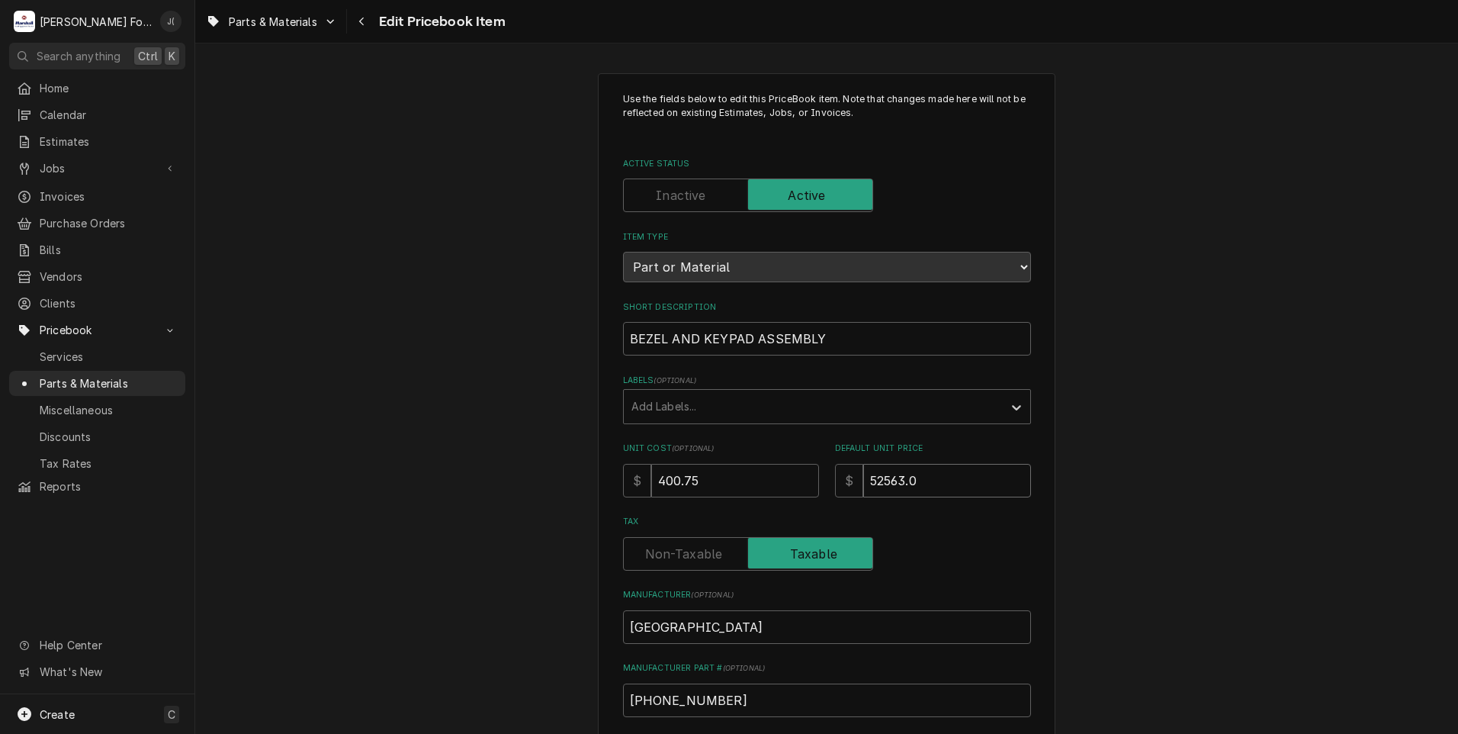
type textarea "x"
type input "52563.00"
type textarea "x"
type input "52563.0"
type textarea "x"
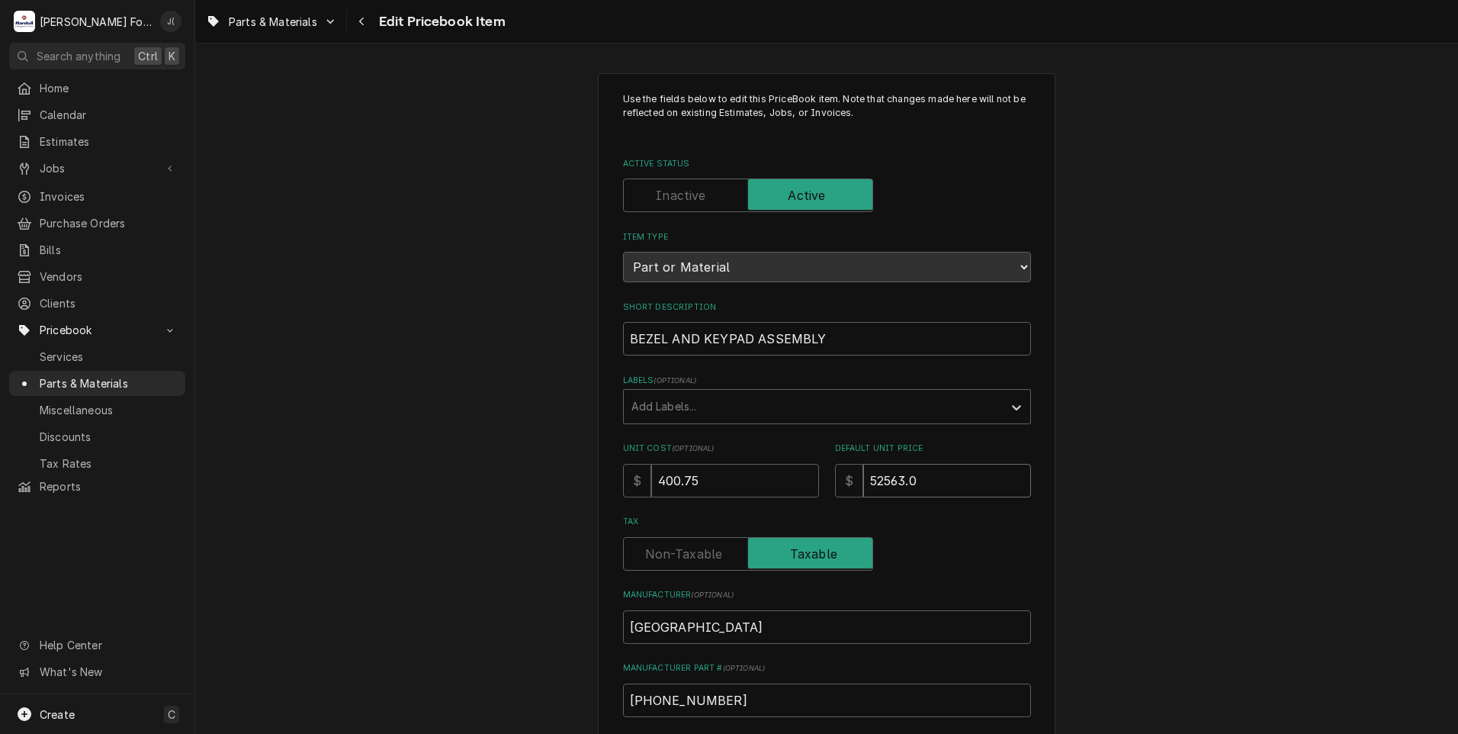
type input "52563"
type textarea "x"
type input "5256"
type textarea "x"
type input "525"
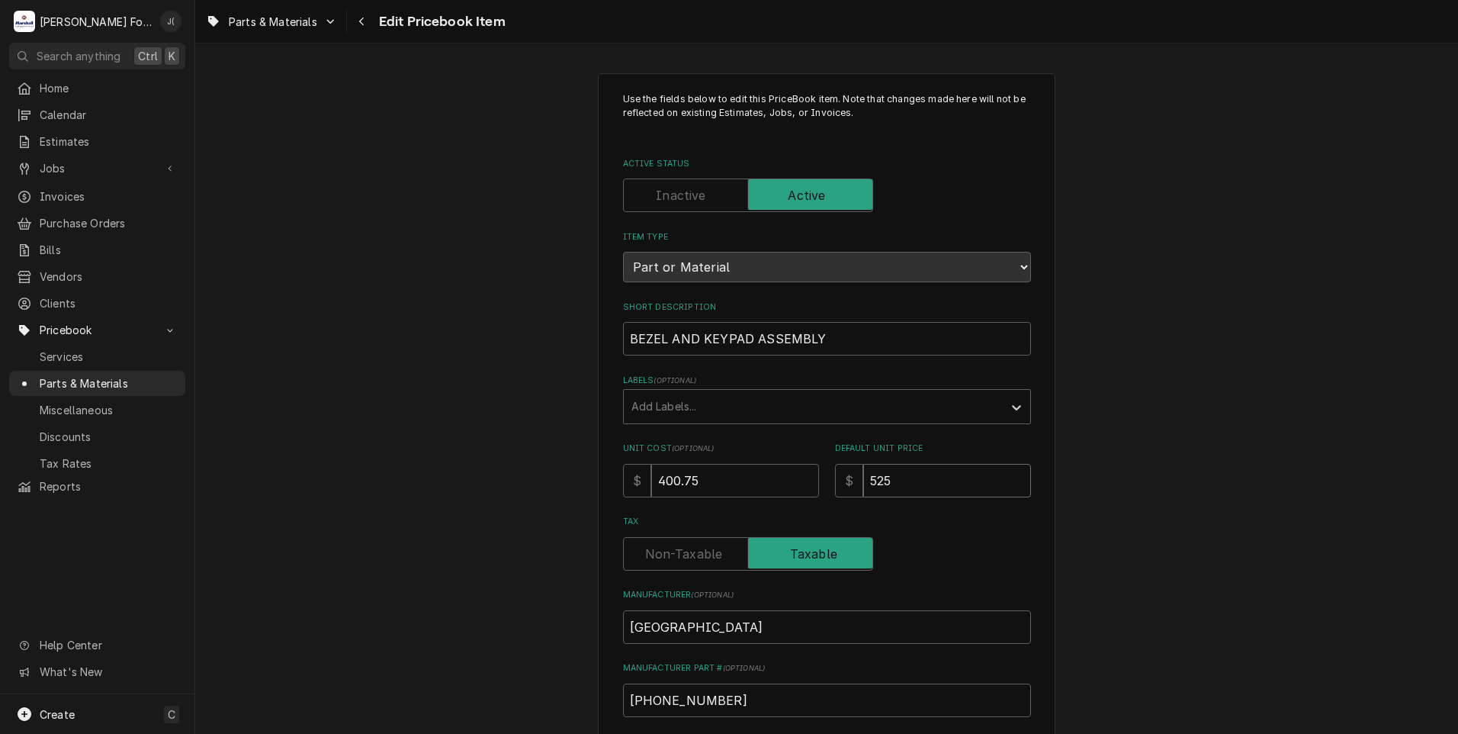
type textarea "x"
type input "52"
type textarea "x"
type input "5"
type textarea "x"
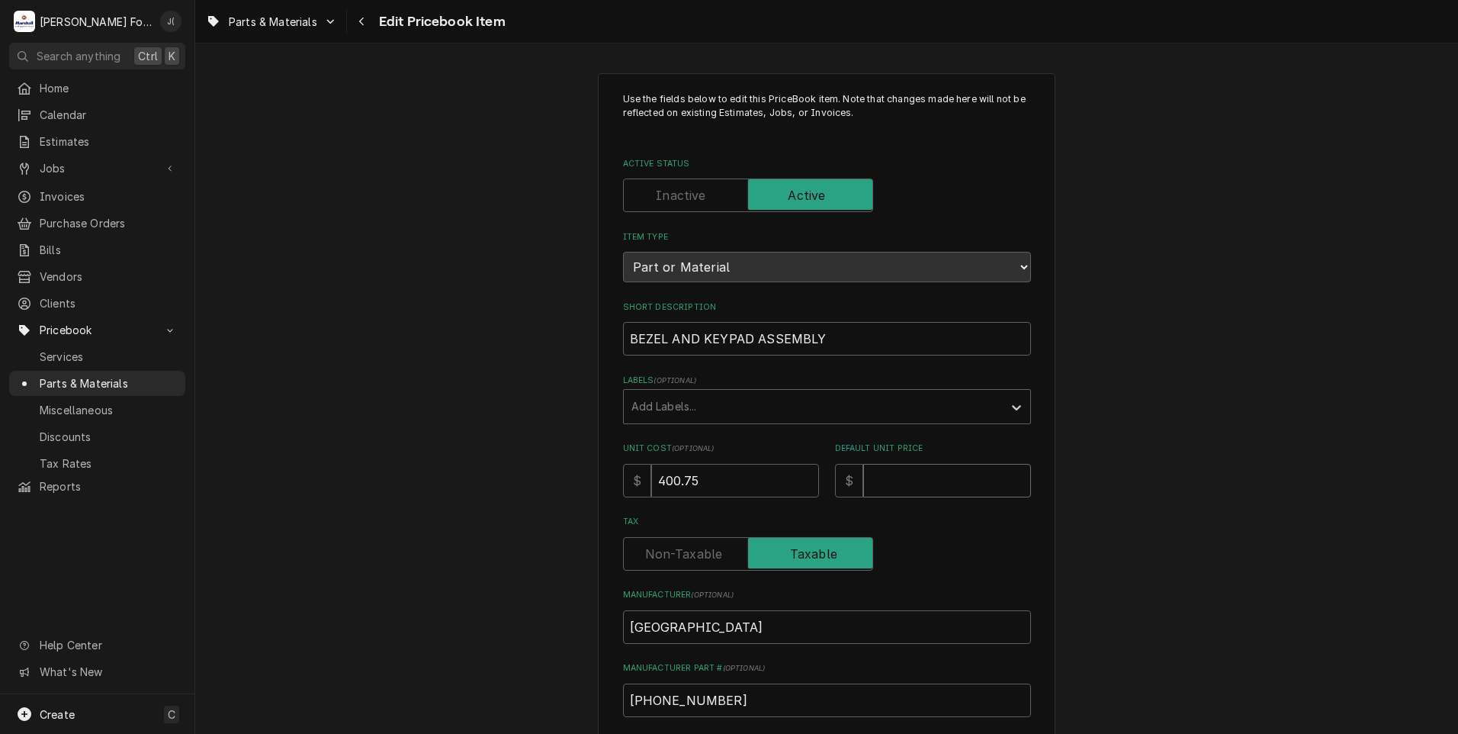
type textarea "x"
type input "5"
type textarea "x"
type input "56"
type textarea "x"
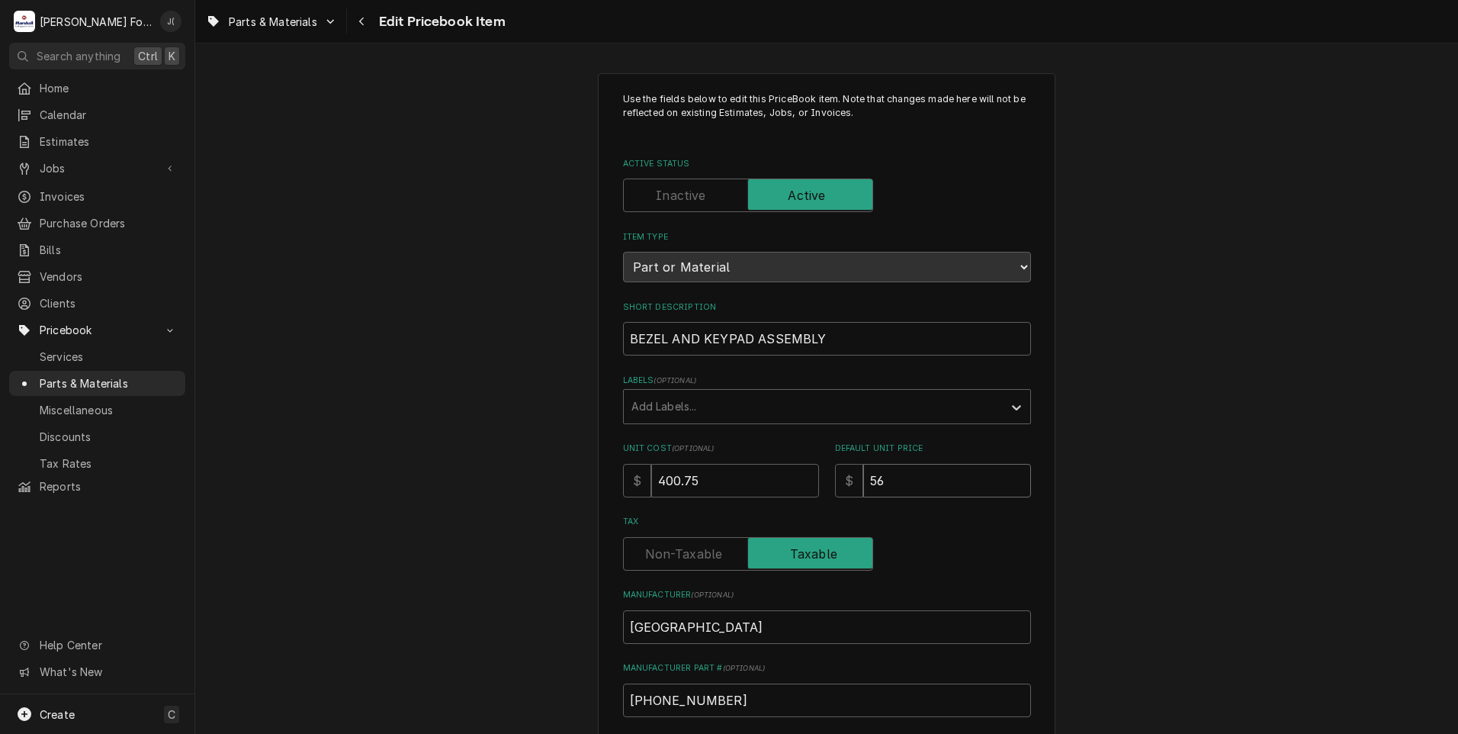
type input "563"
type textarea "x"
type input "563.0"
type textarea "x"
type input "563.00"
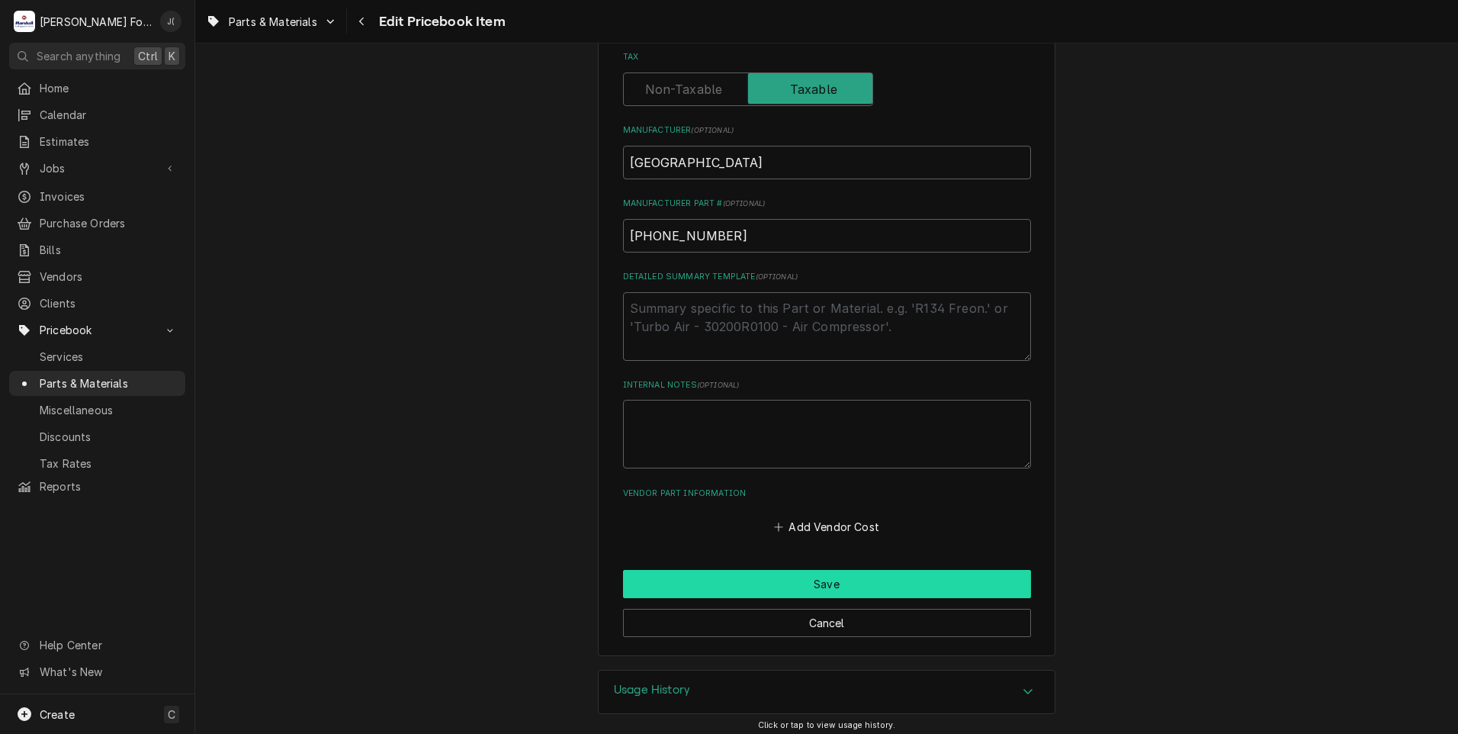
scroll to position [470, 0]
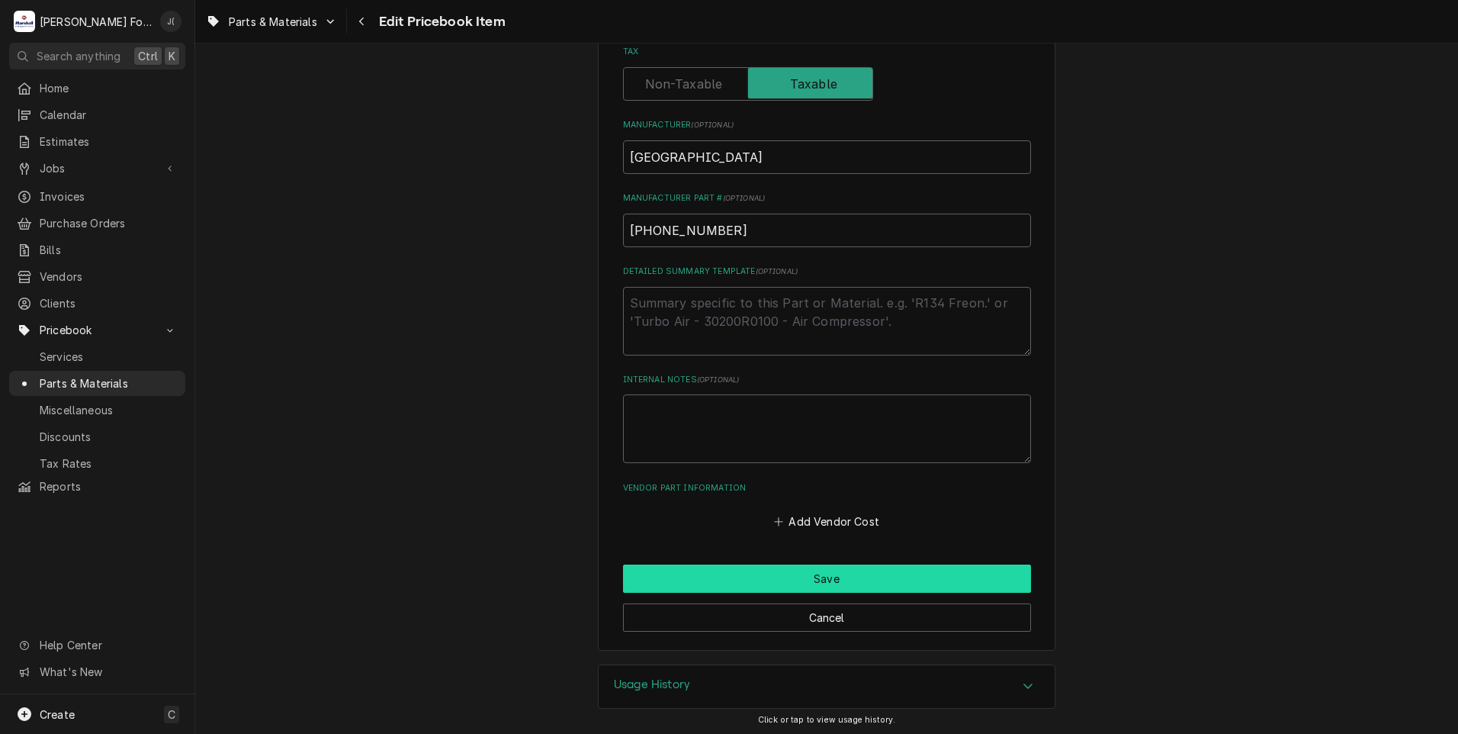
click at [659, 580] on button "Save" at bounding box center [827, 578] width 408 height 28
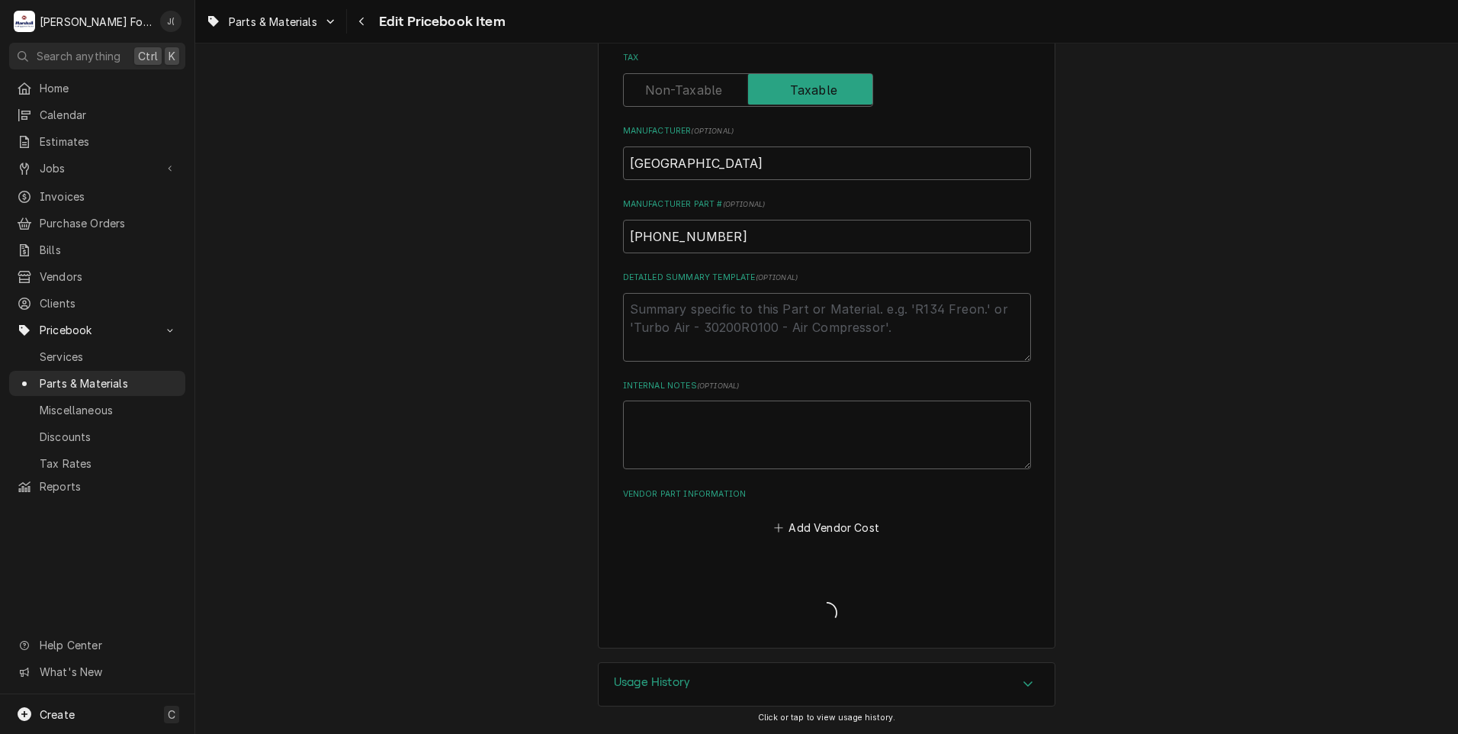
scroll to position [461, 0]
type textarea "x"
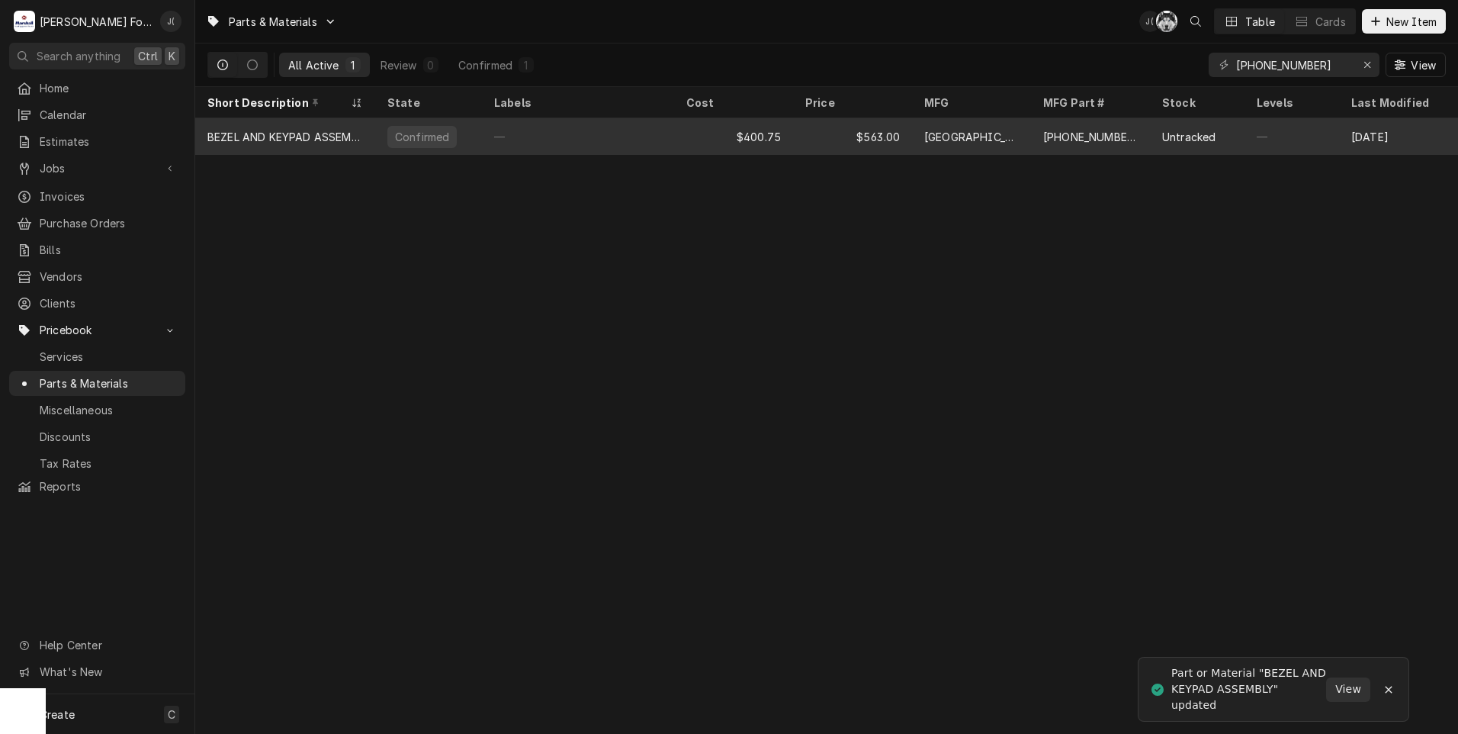
click at [860, 139] on div "$563.00" at bounding box center [852, 136] width 119 height 37
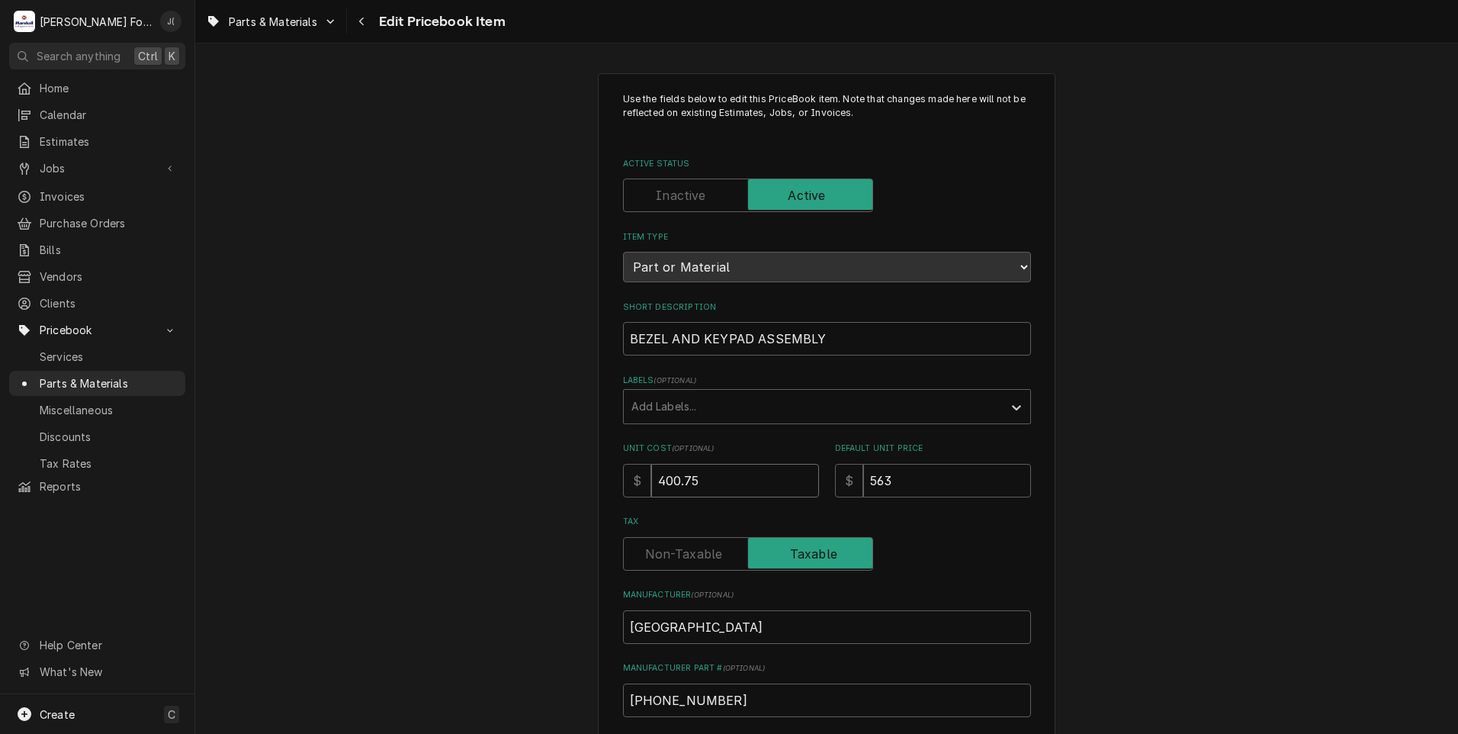
drag, startPoint x: 716, startPoint y: 483, endPoint x: 557, endPoint y: 459, distance: 160.4
click at [562, 459] on div "Use the fields below to edit this PriceBook item. Note that changes made here w…" at bounding box center [826, 596] width 1263 height 1075
type textarea "x"
type input "4"
type textarea "x"
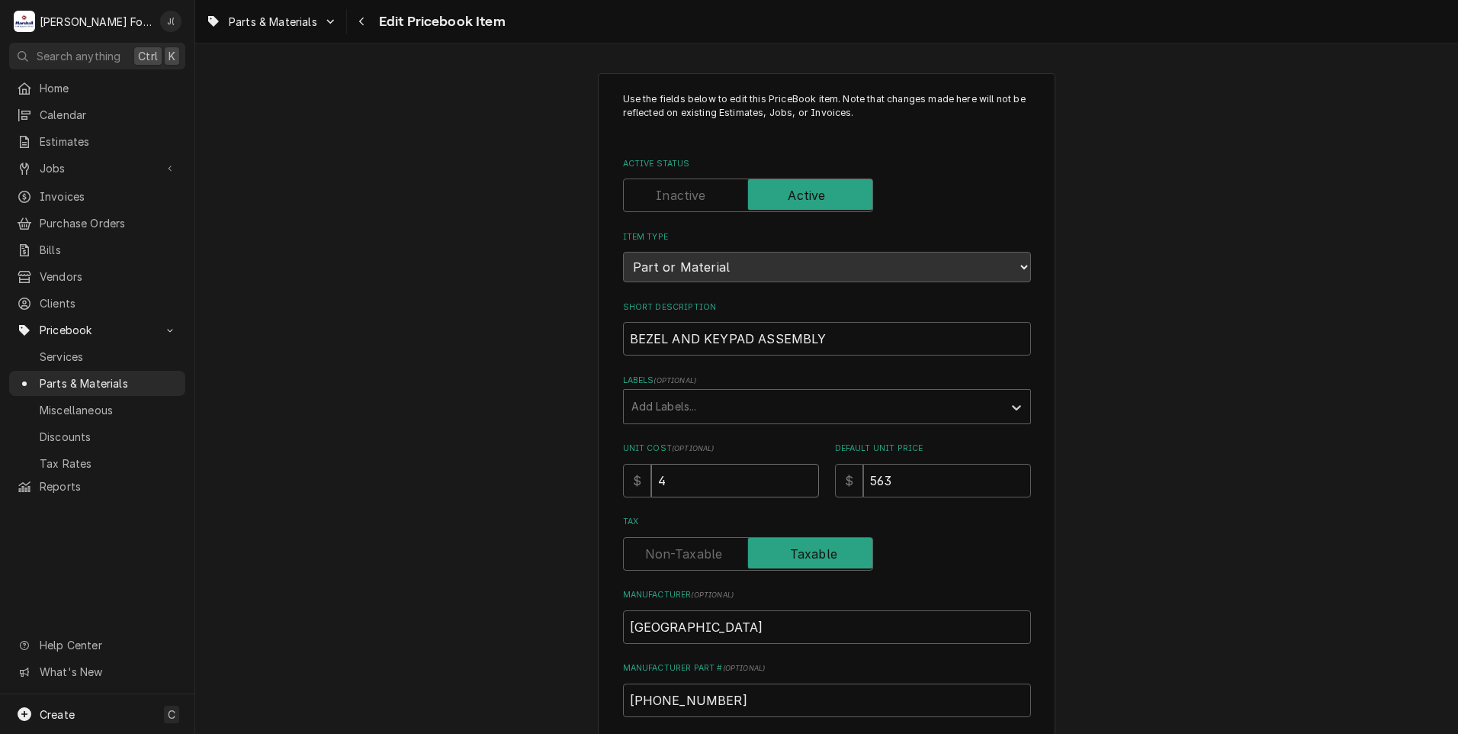
type input "48"
type textarea "x"
type input "489"
type textarea "x"
type input "489.2"
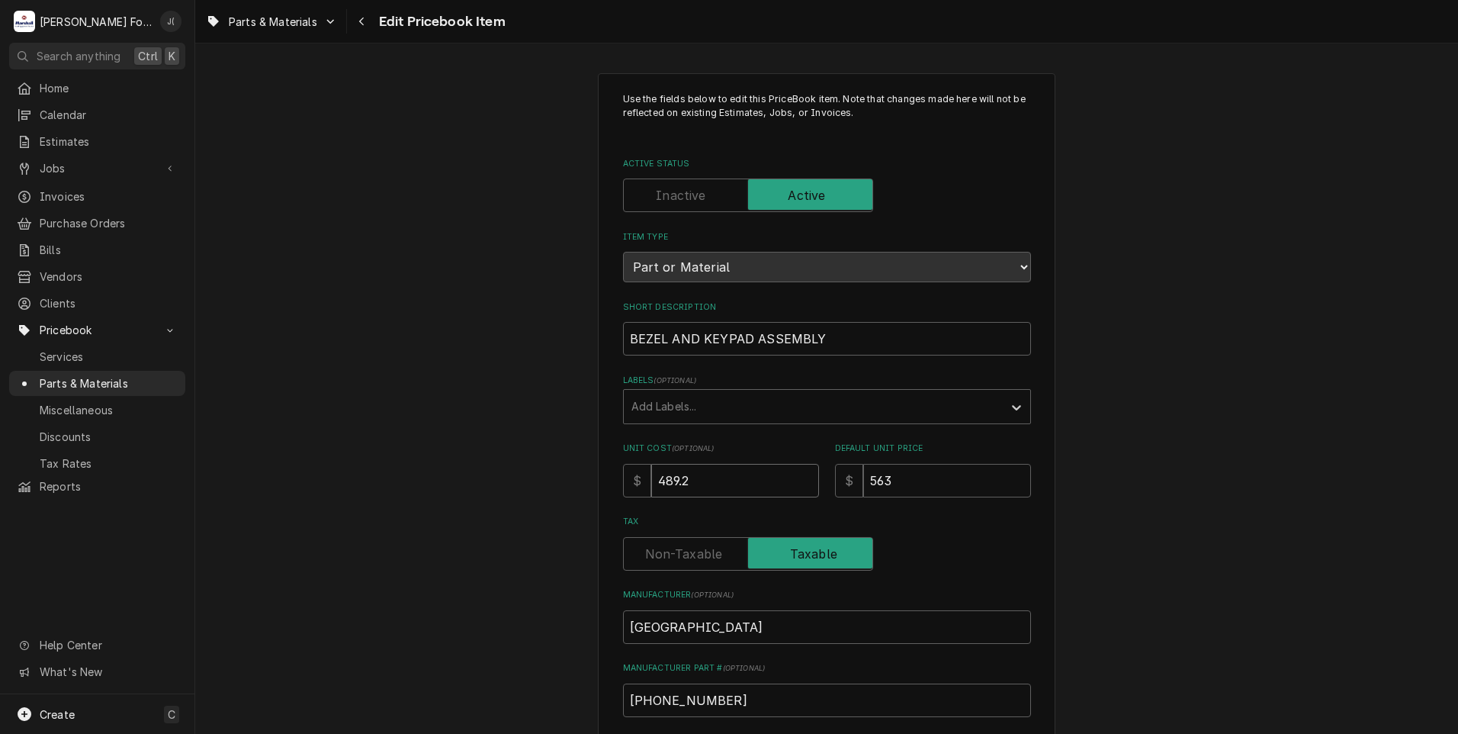
type textarea "x"
type input "489.22"
click at [886, 484] on input "563" at bounding box center [947, 481] width 168 height 34
type textarea "x"
type input "5636"
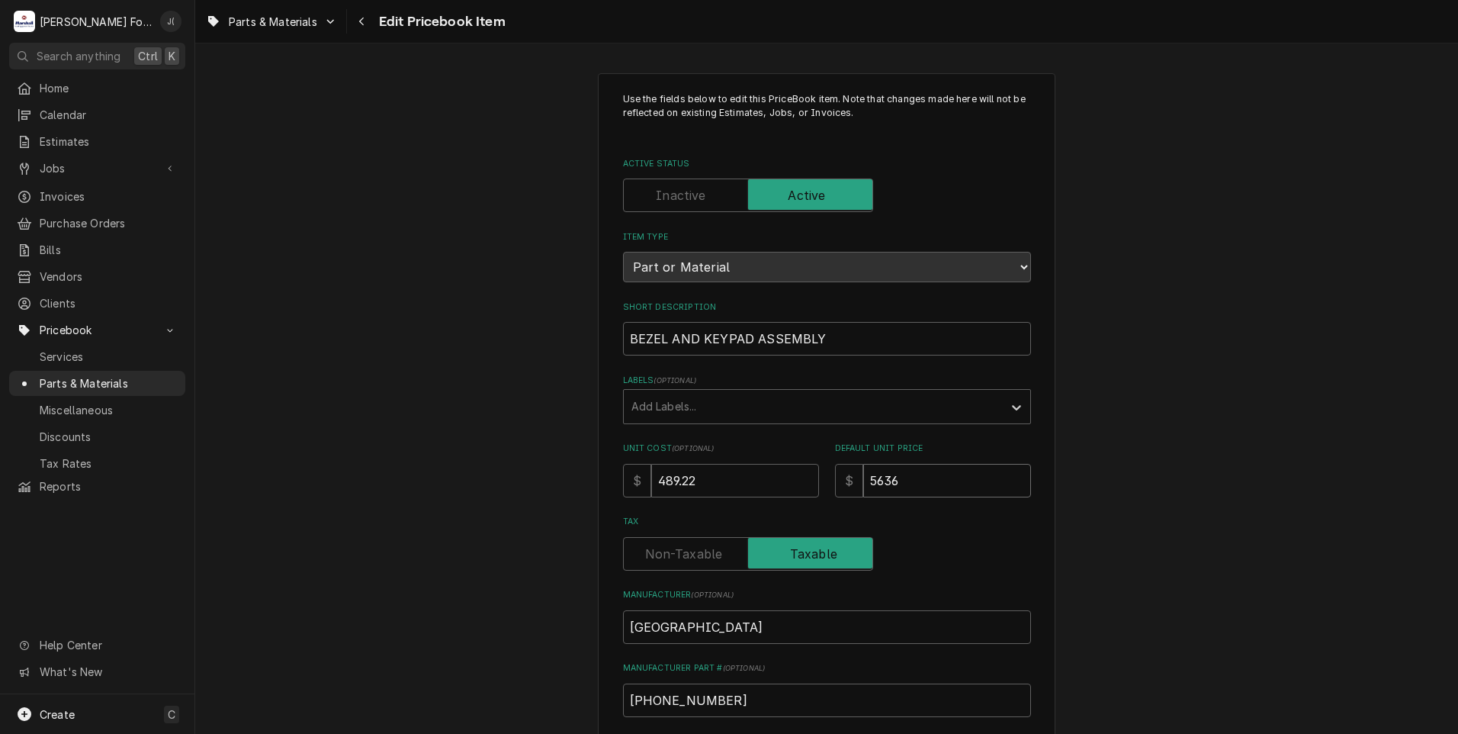
type textarea "x"
type input "56363"
type textarea "x"
type input "563636"
type textarea "x"
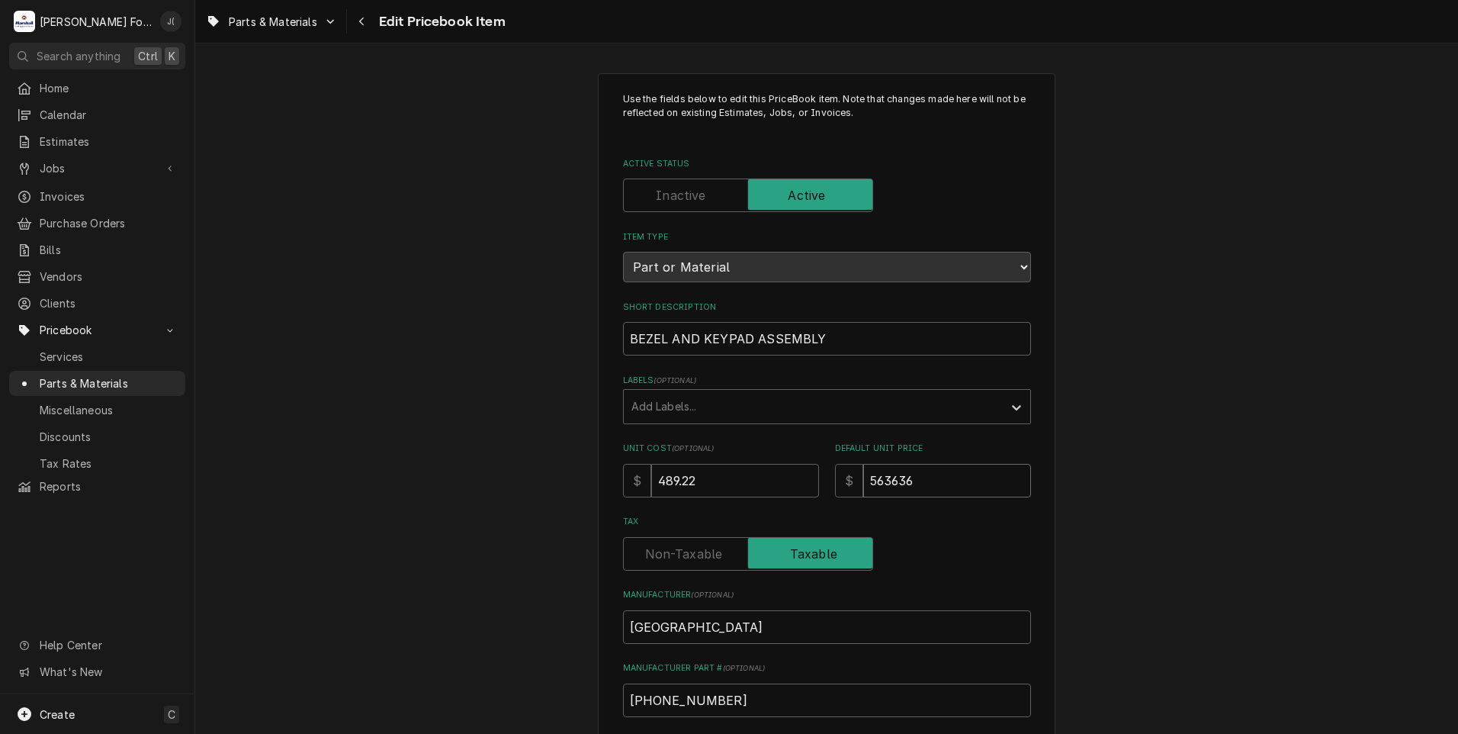
type input "563636.0"
type textarea "x"
type input "563636.00"
type textarea "x"
type input "563636.0"
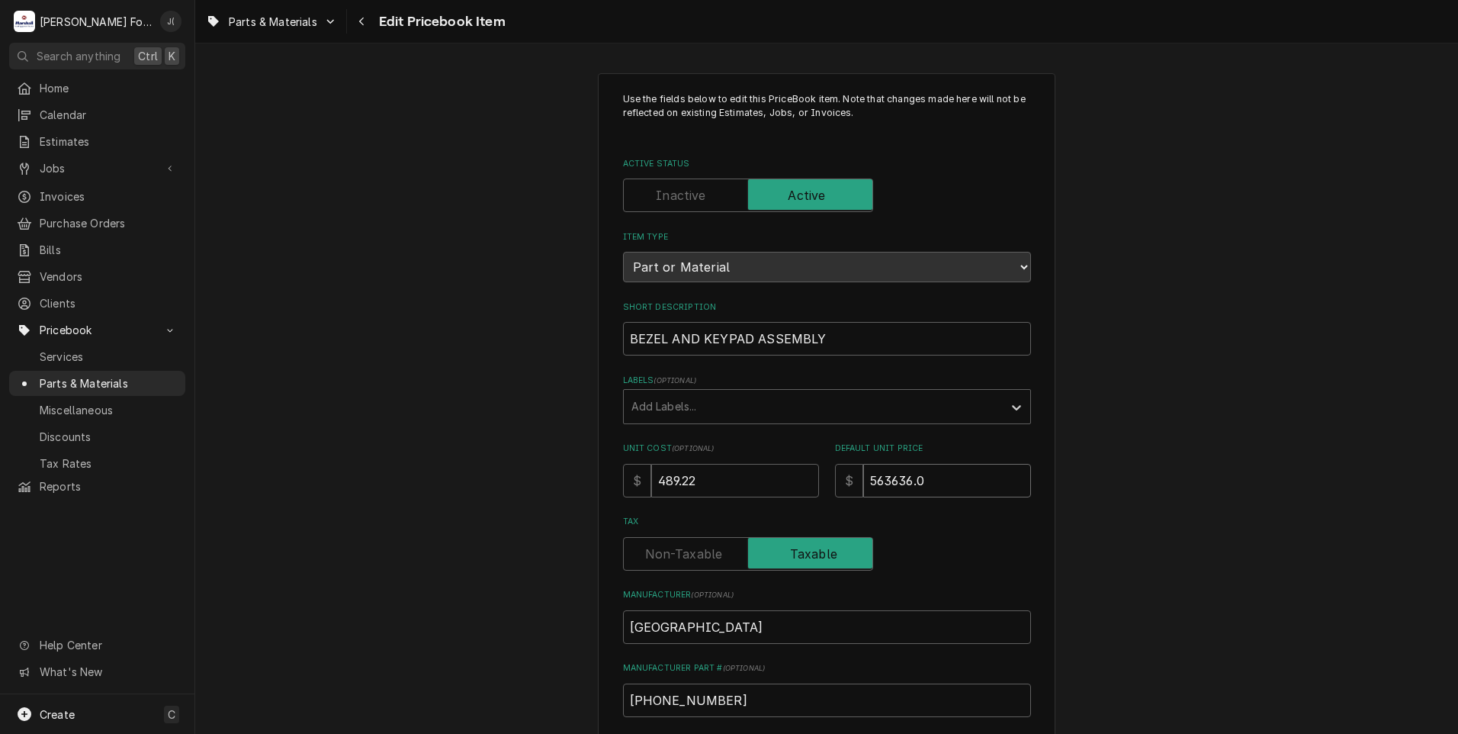
type textarea "x"
type input "563636"
type textarea "x"
type input "56363"
type textarea "x"
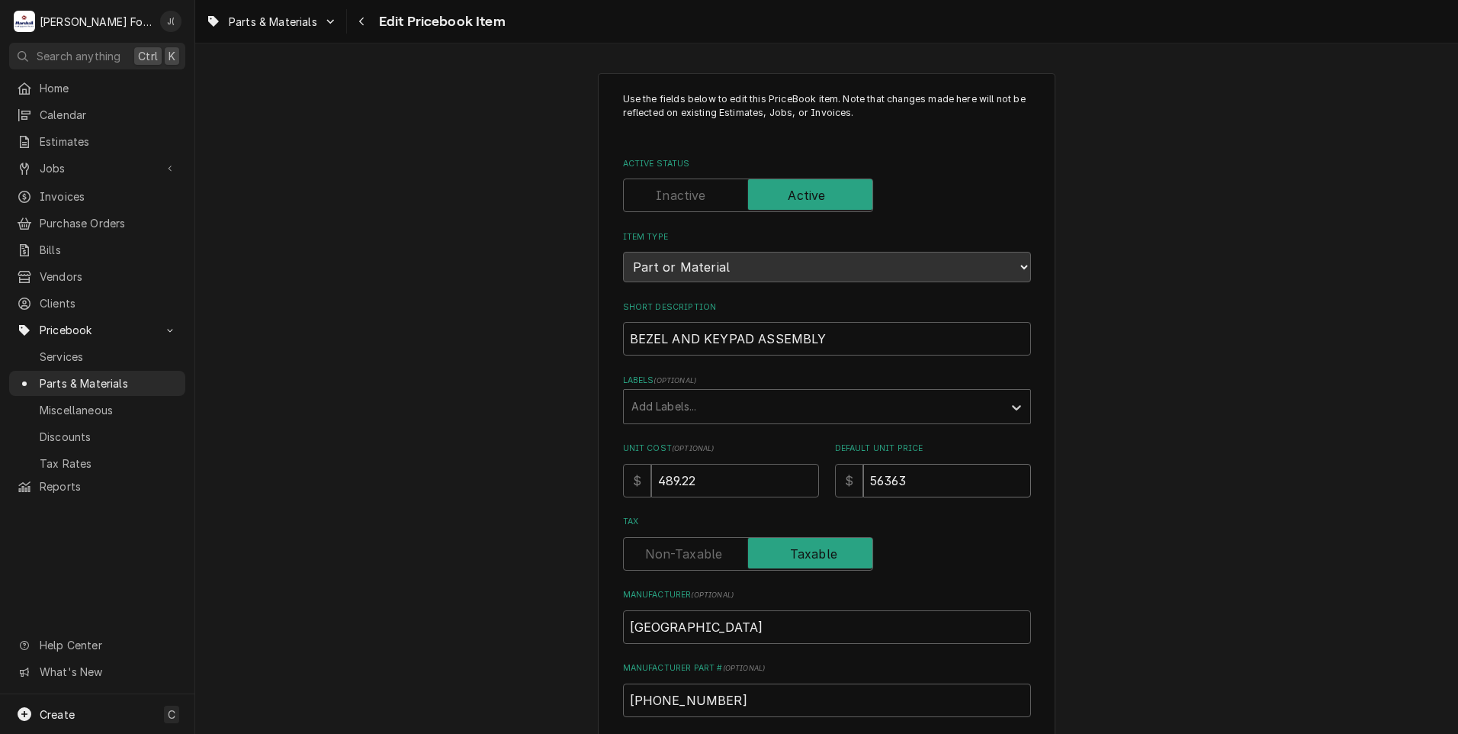
type input "5636"
type textarea "x"
type input "563"
type textarea "x"
type input "56"
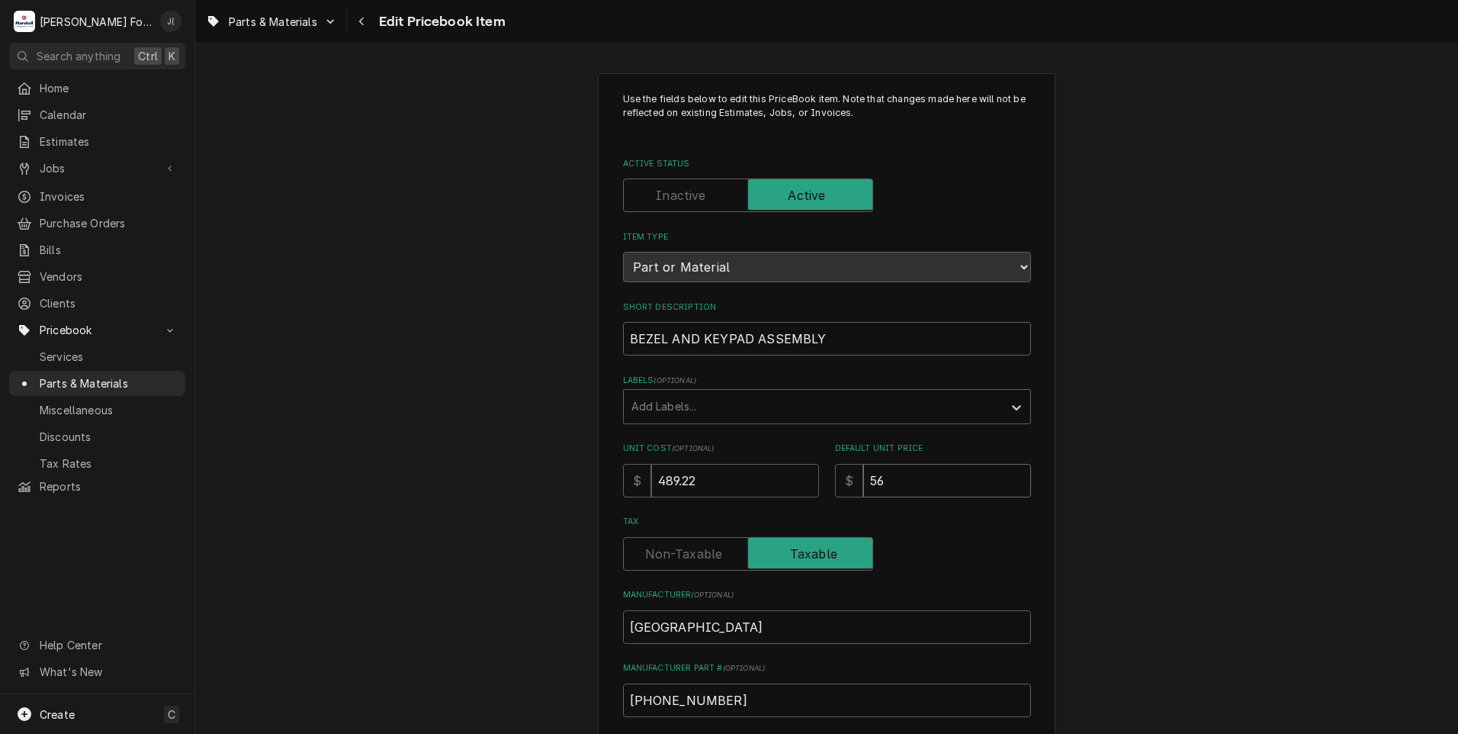
type textarea "x"
type input "5"
type textarea "x"
type input "6"
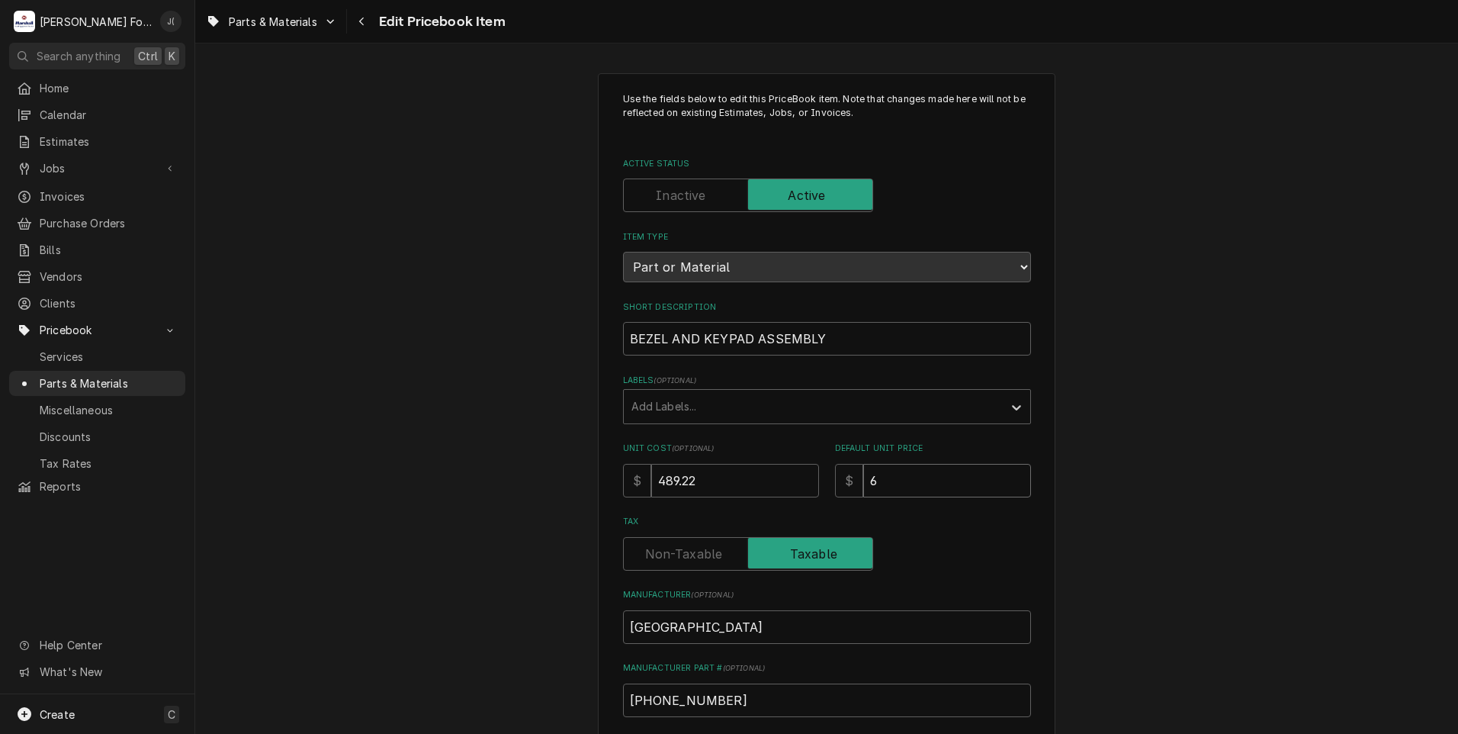
type textarea "x"
type input "63"
type textarea "x"
type input "636"
type textarea "x"
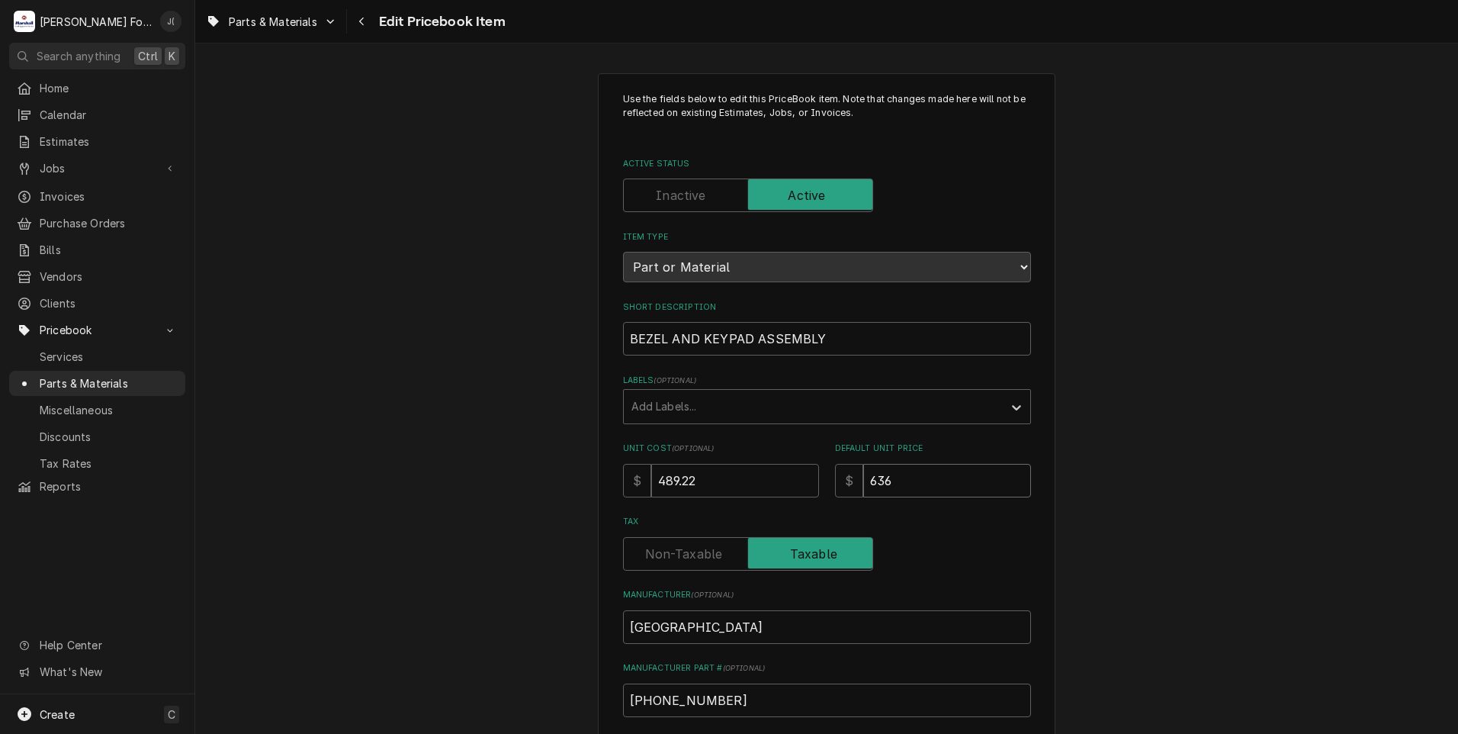
type input "636.0"
type textarea "x"
type input "636.00"
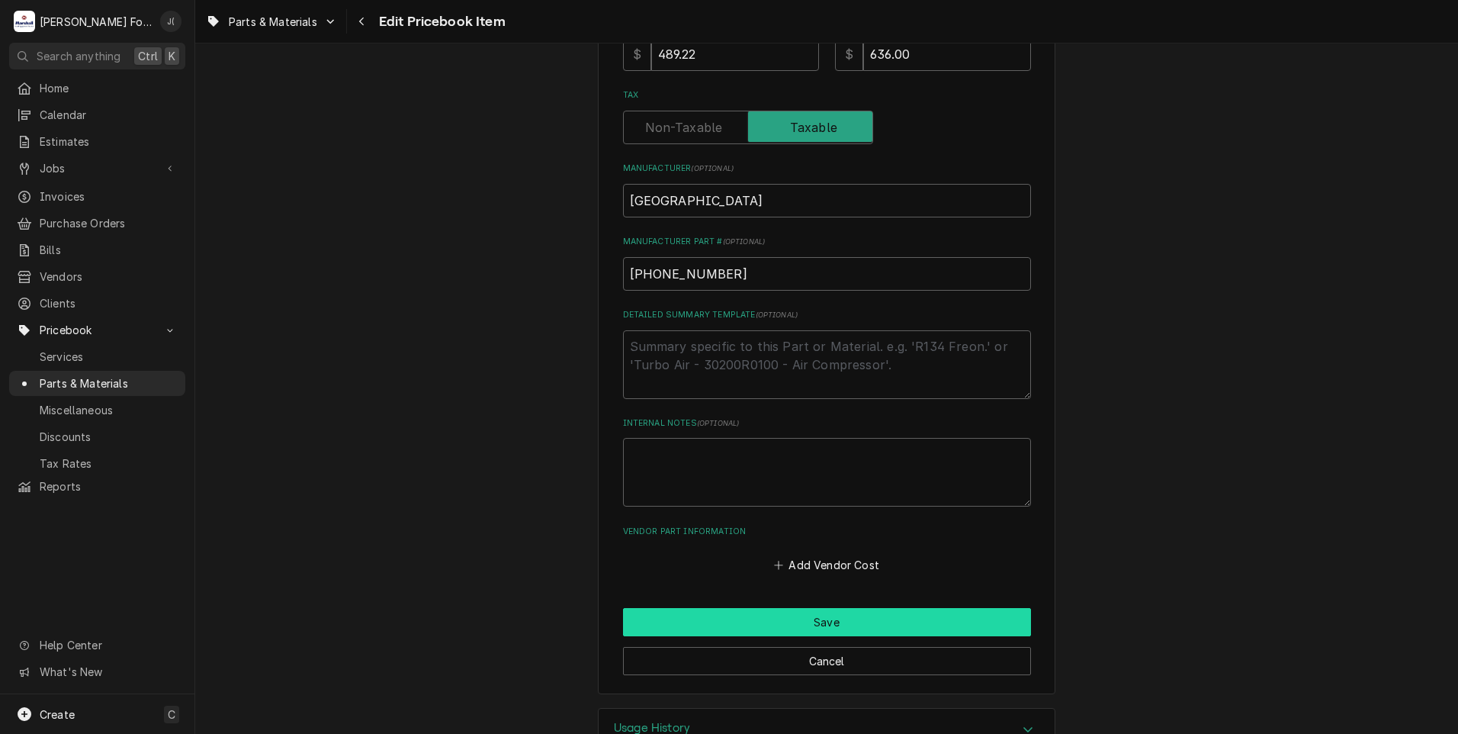
scroll to position [470, 0]
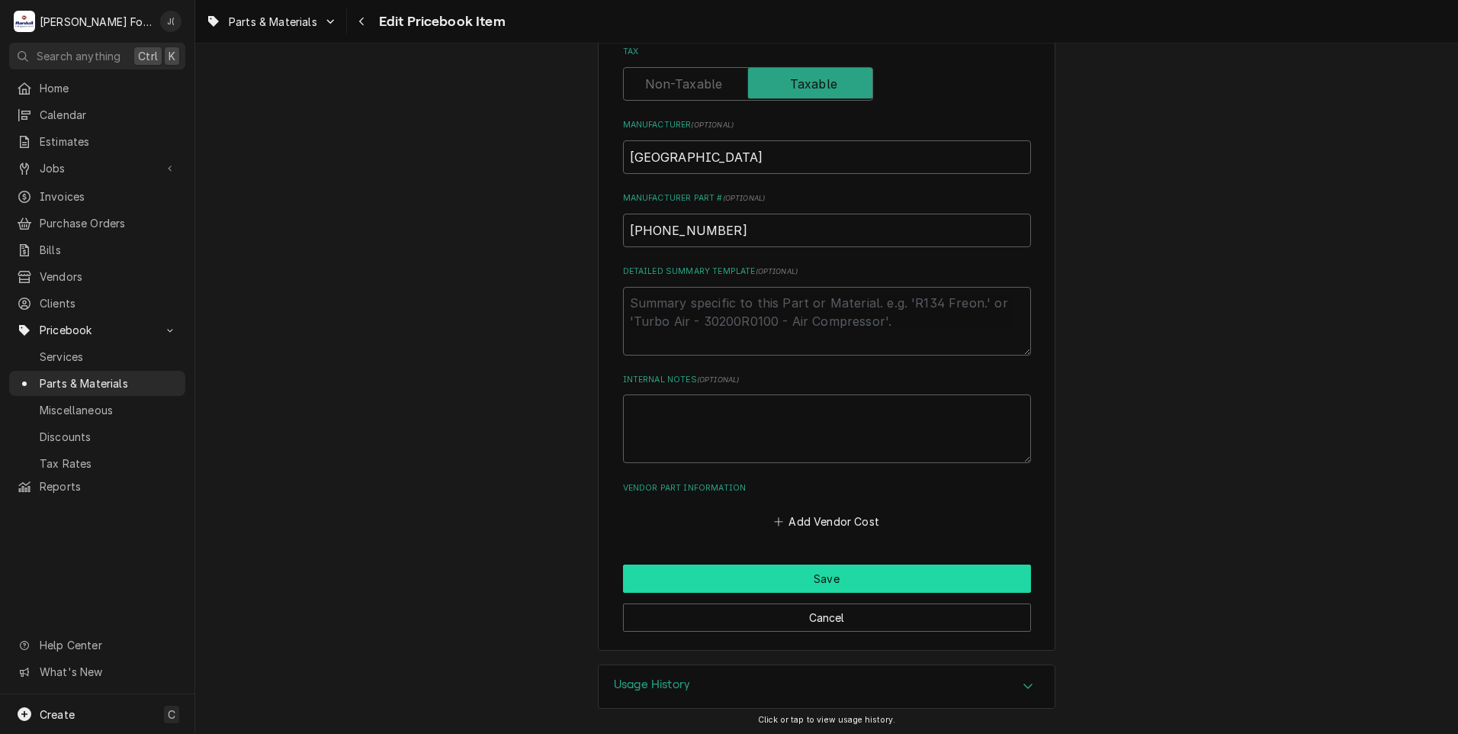
click at [748, 577] on button "Save" at bounding box center [827, 578] width 408 height 28
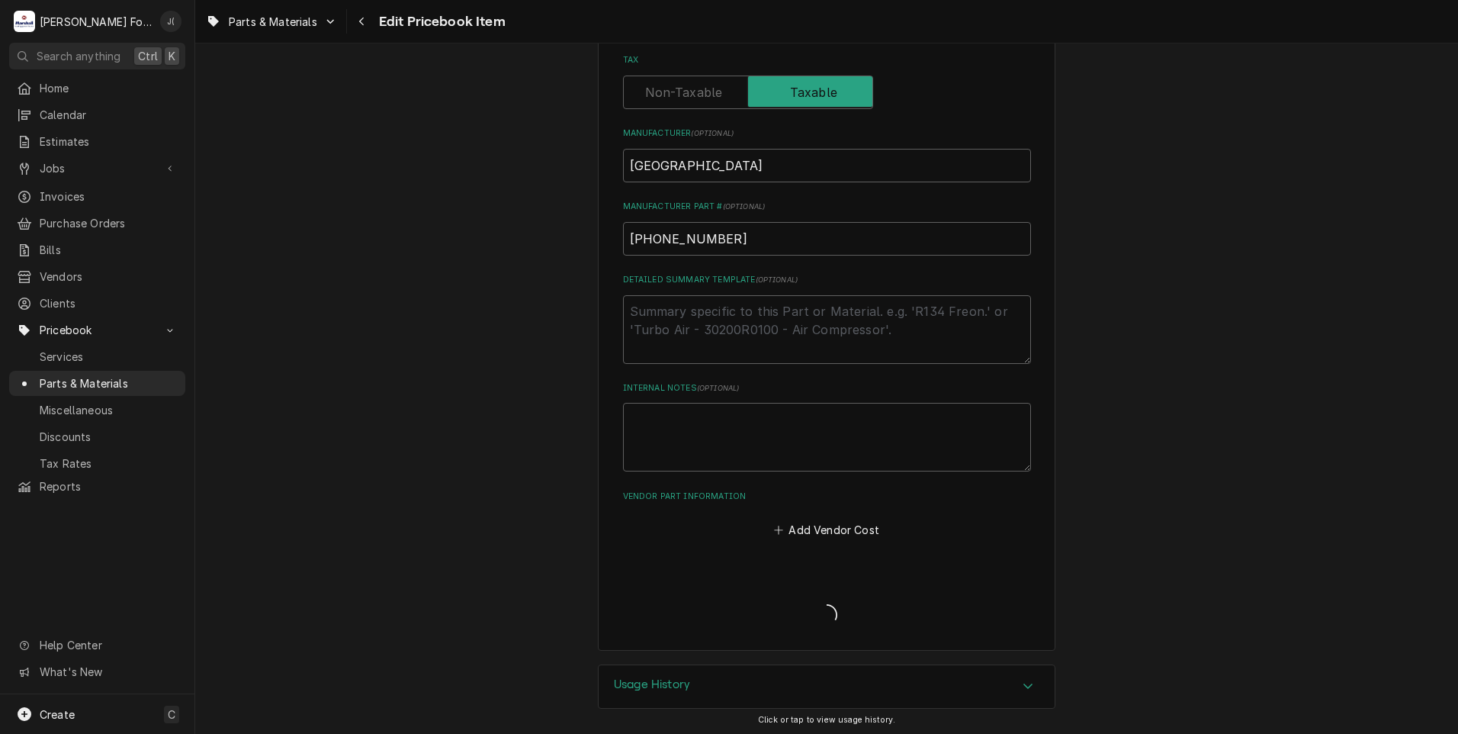
type textarea "x"
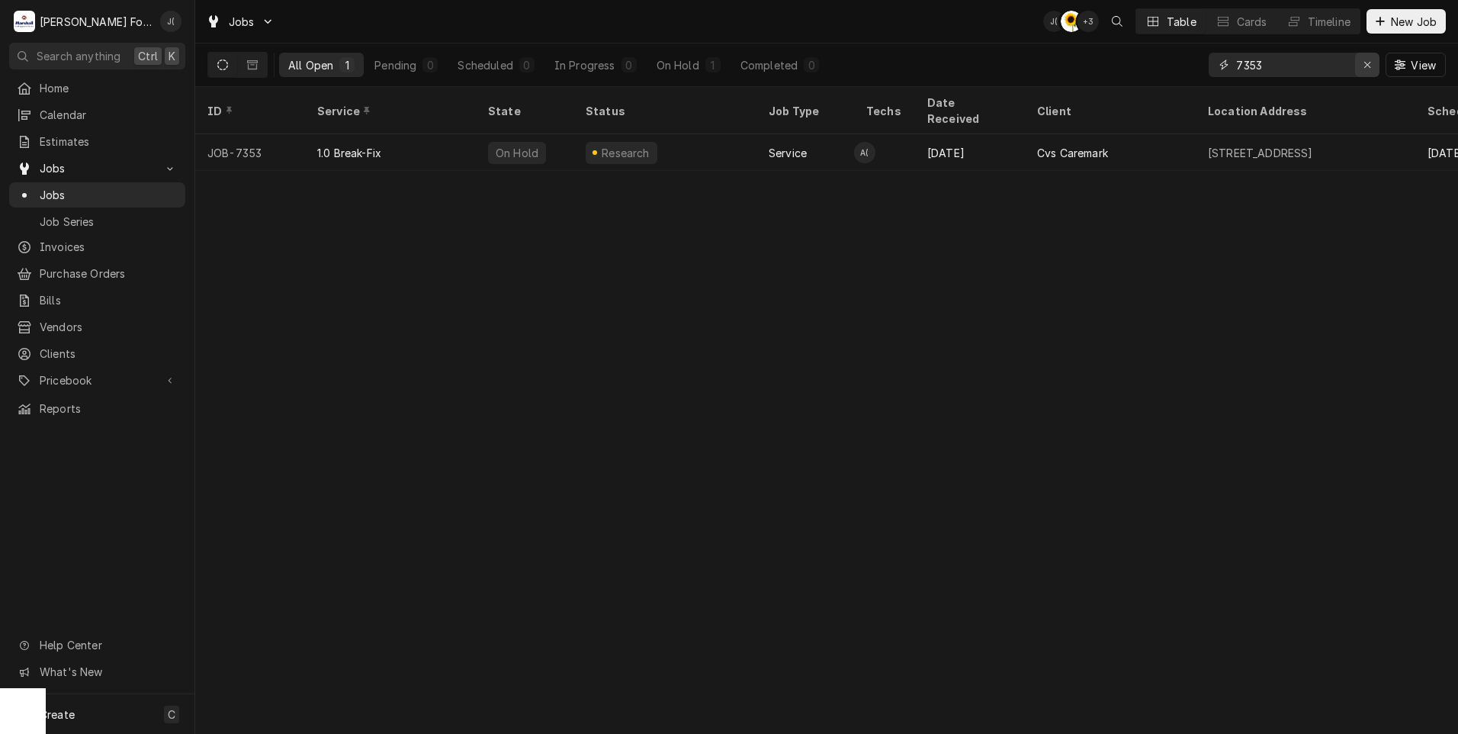
click at [1366, 65] on icon "Erase input" at bounding box center [1368, 64] width 8 height 11
click at [1349, 67] on input "Dynamic Content Wrapper" at bounding box center [1308, 65] width 143 height 24
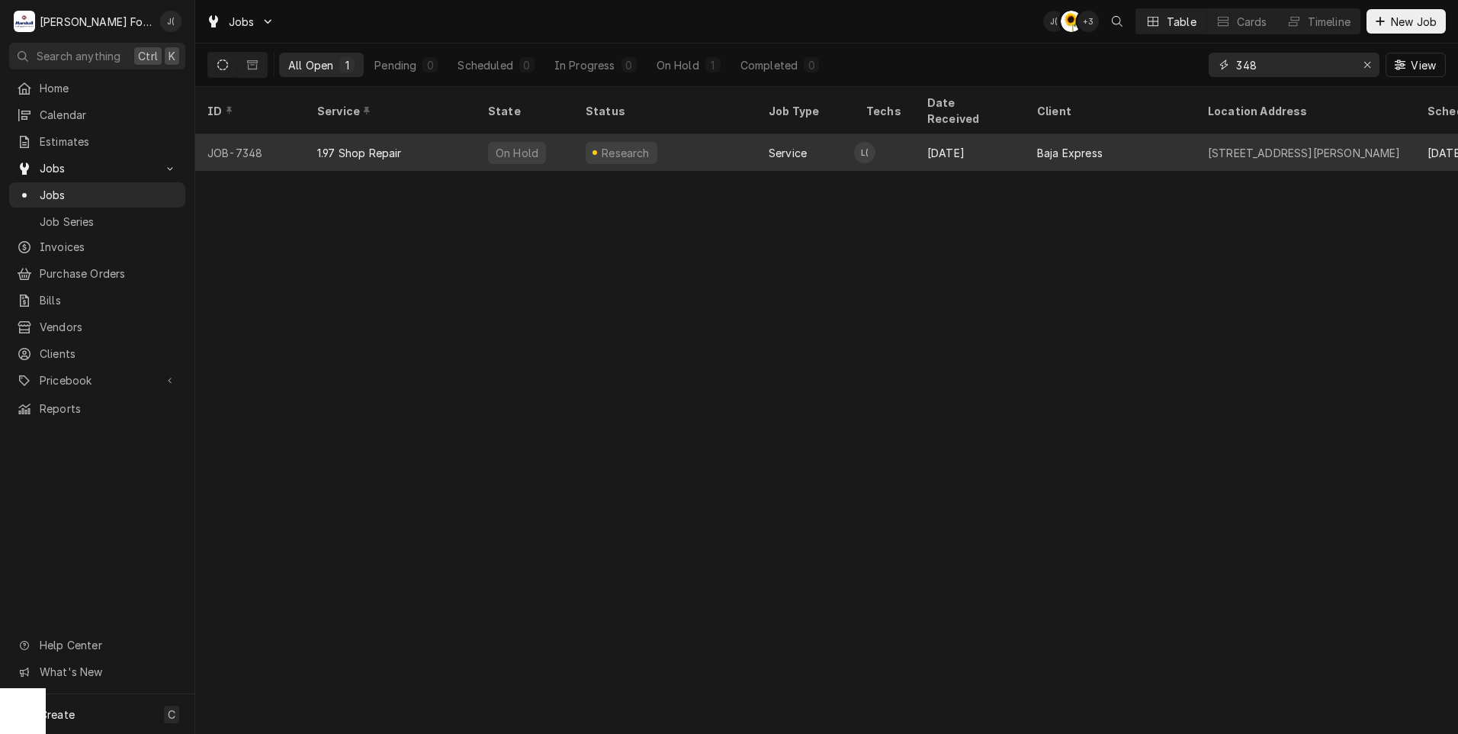
type input "348"
click at [706, 134] on div "Research" at bounding box center [665, 152] width 183 height 37
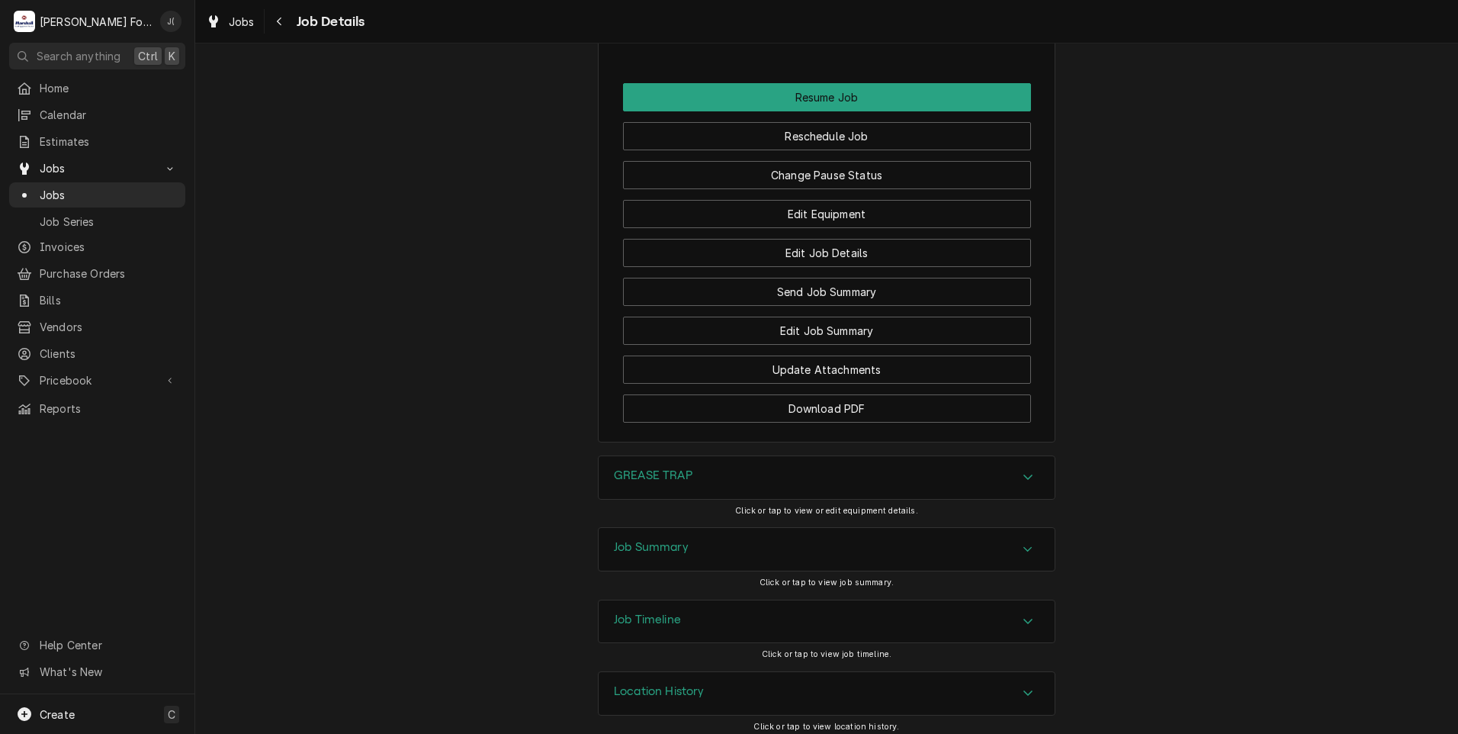
scroll to position [1930, 0]
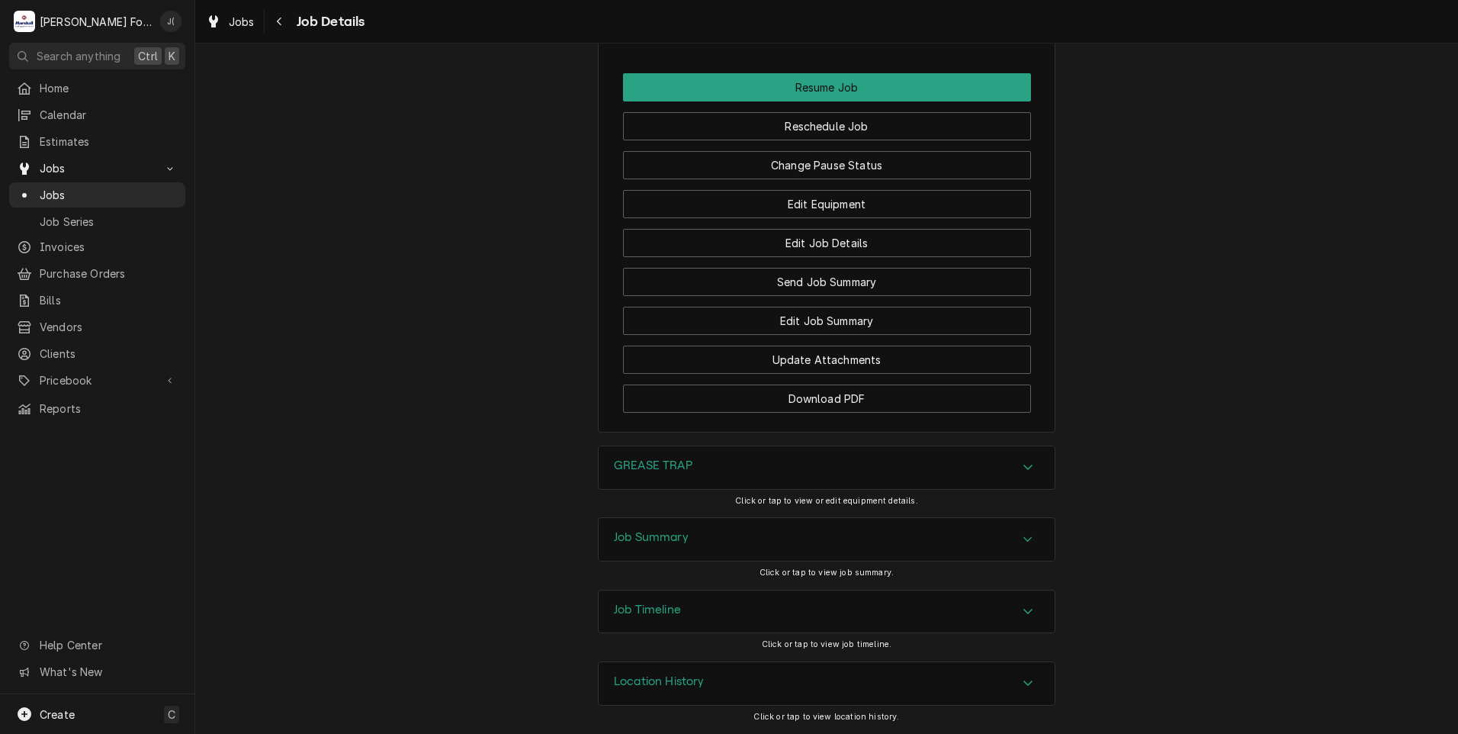
click at [722, 465] on div "GREASE TRAP" at bounding box center [827, 467] width 456 height 43
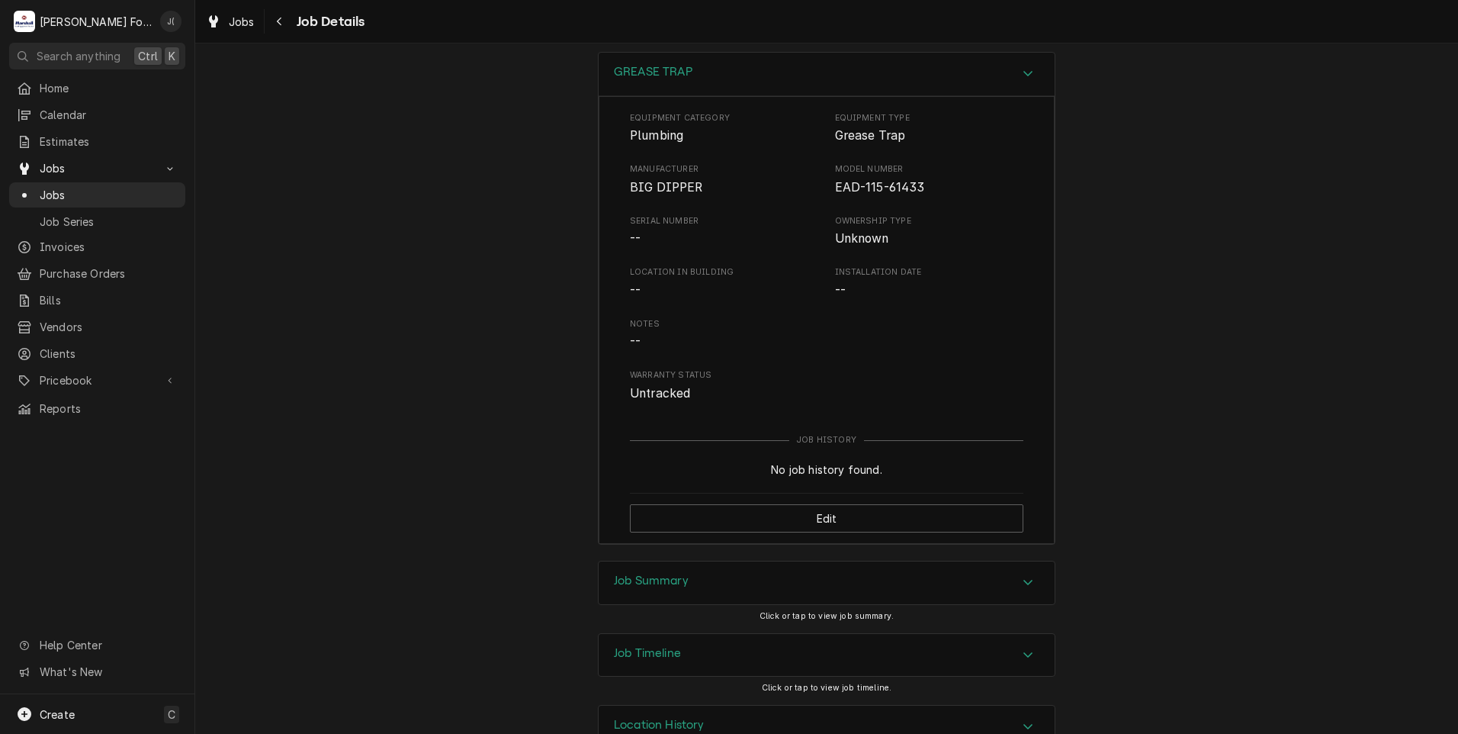
scroll to position [2367, 0]
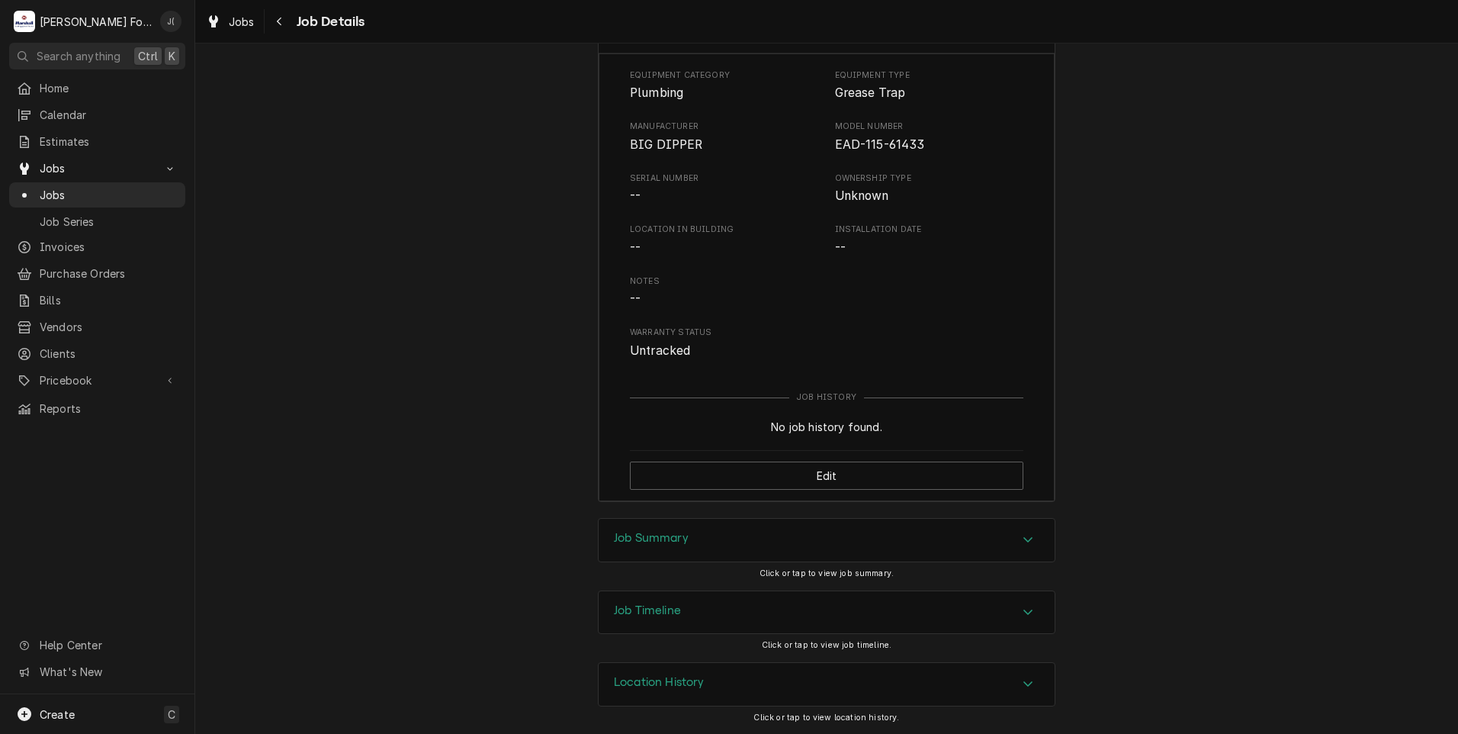
click at [683, 529] on div "Job Summary" at bounding box center [827, 540] width 456 height 43
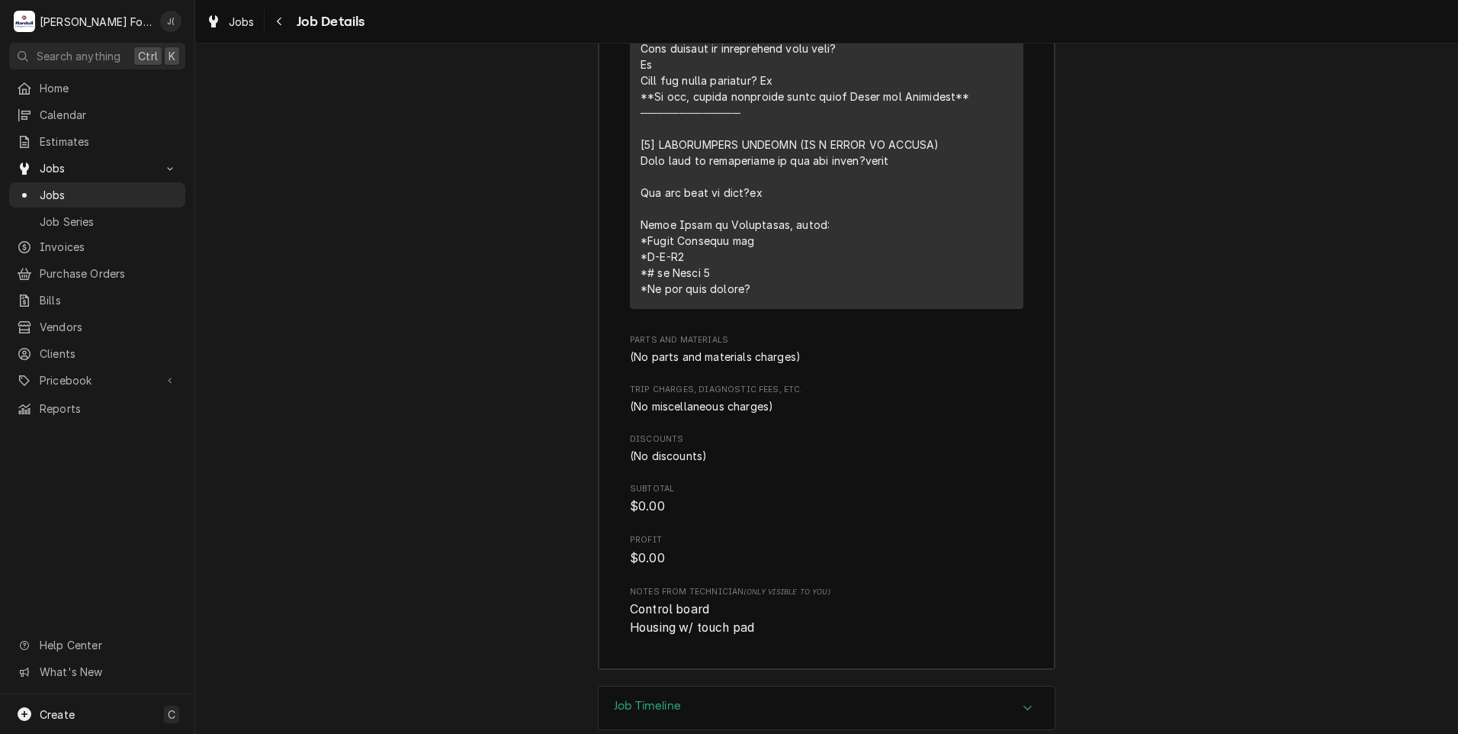
scroll to position [3485, 0]
